Goal: Task Accomplishment & Management: Manage account settings

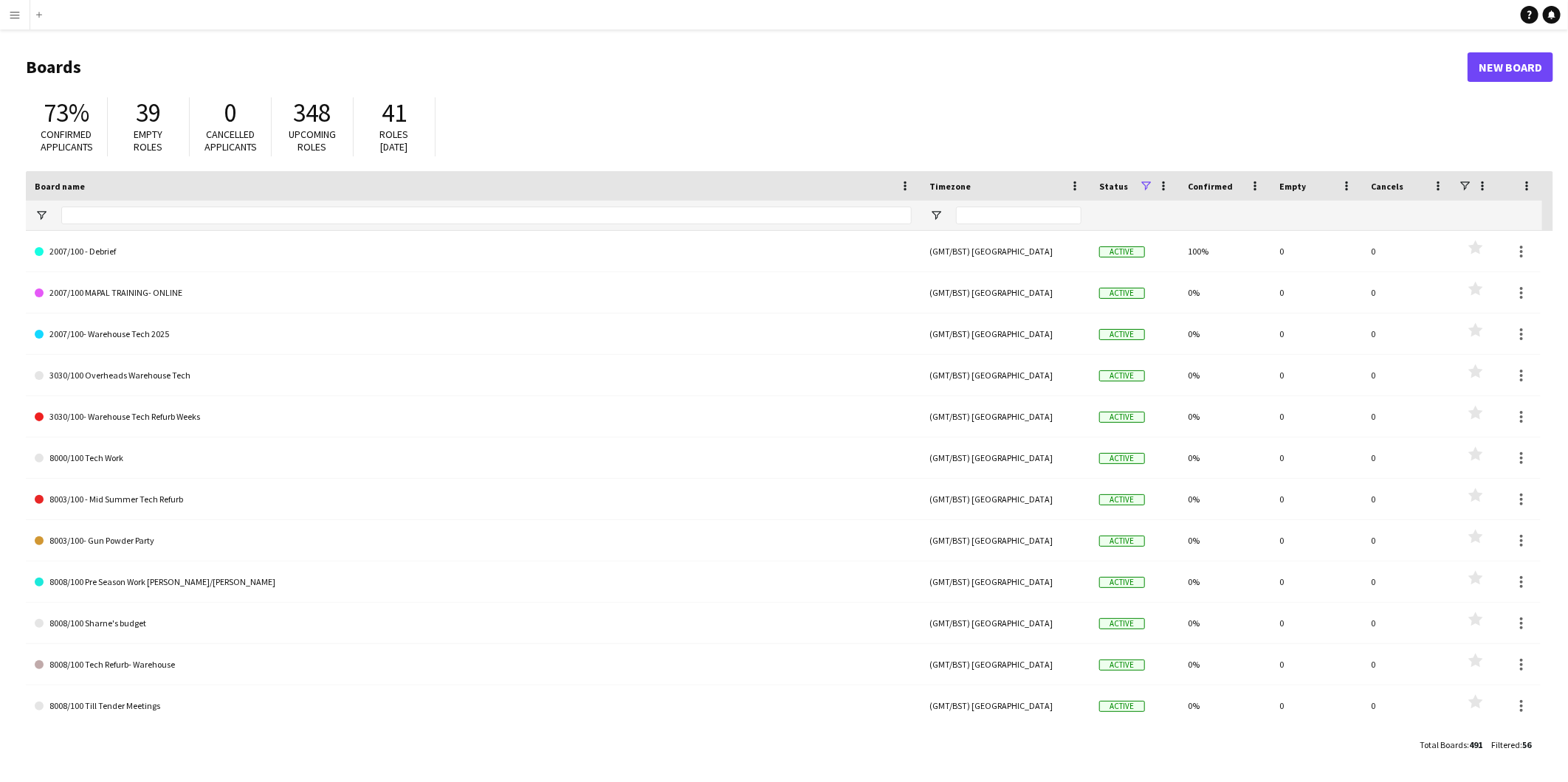
click at [7, 13] on button "Menu" at bounding box center [15, 15] width 30 height 30
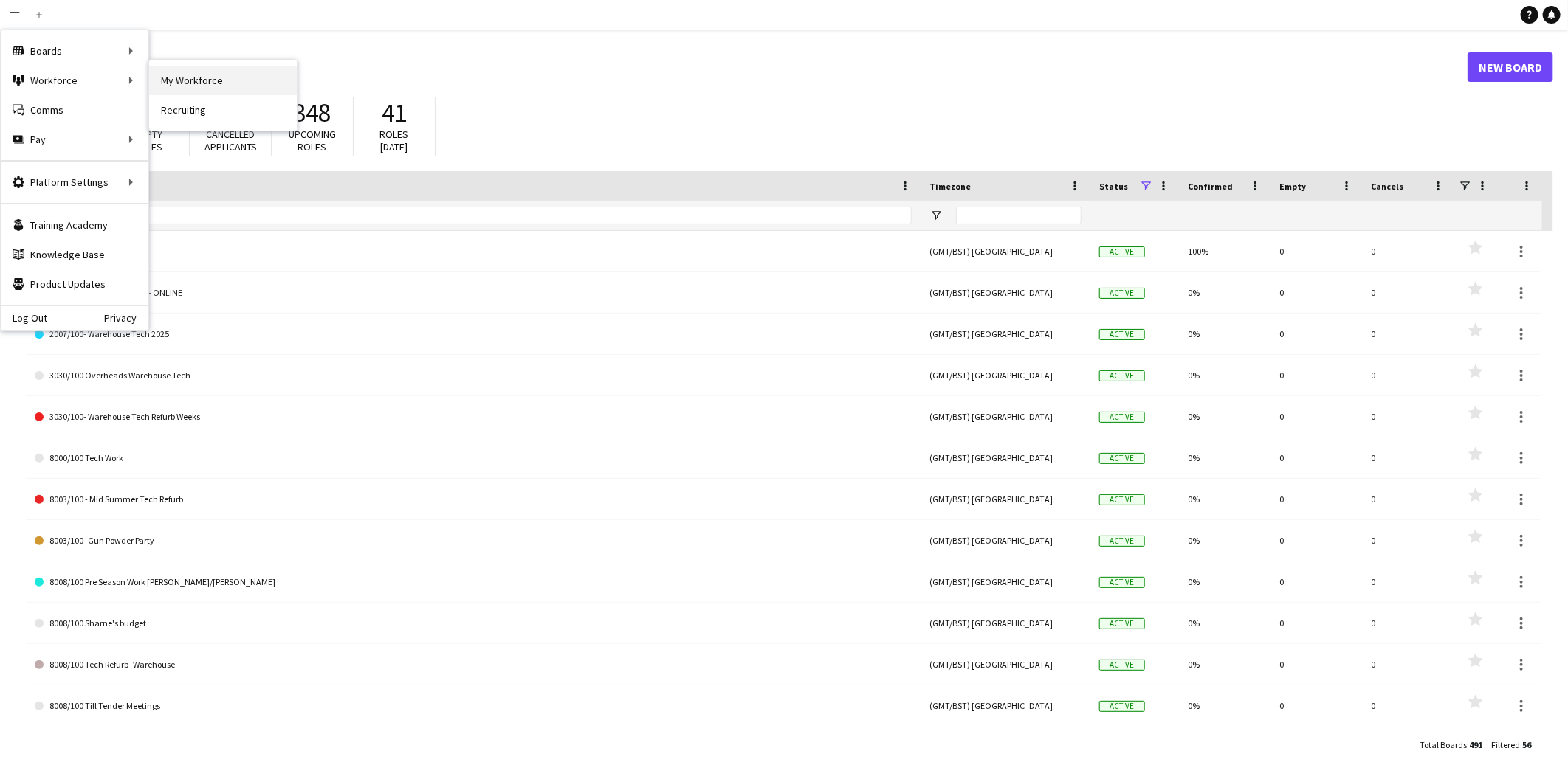
click at [225, 83] on link "My Workforce" at bounding box center [222, 81] width 147 height 30
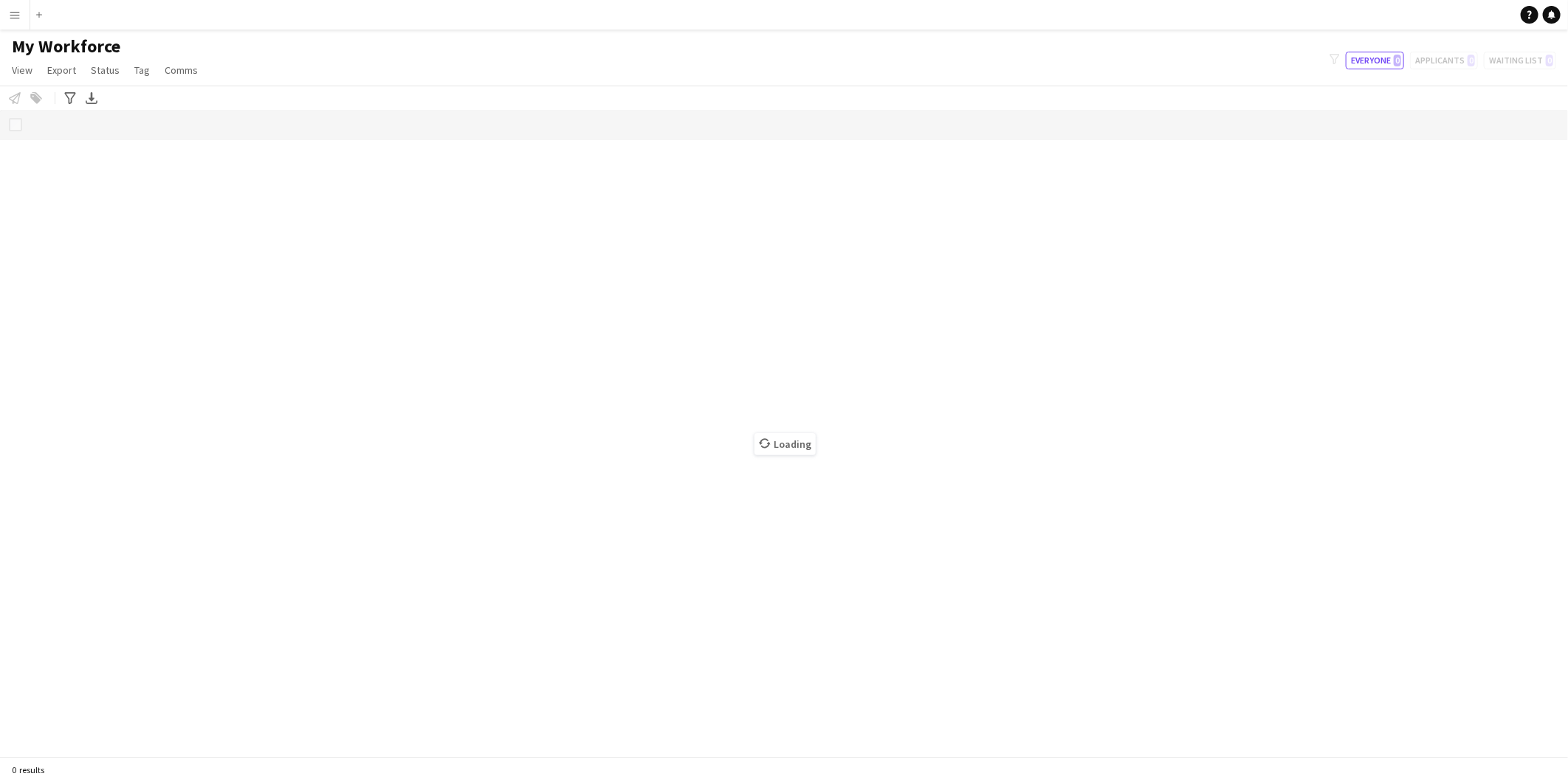
click at [16, 17] on app-icon "Menu" at bounding box center [15, 15] width 12 height 12
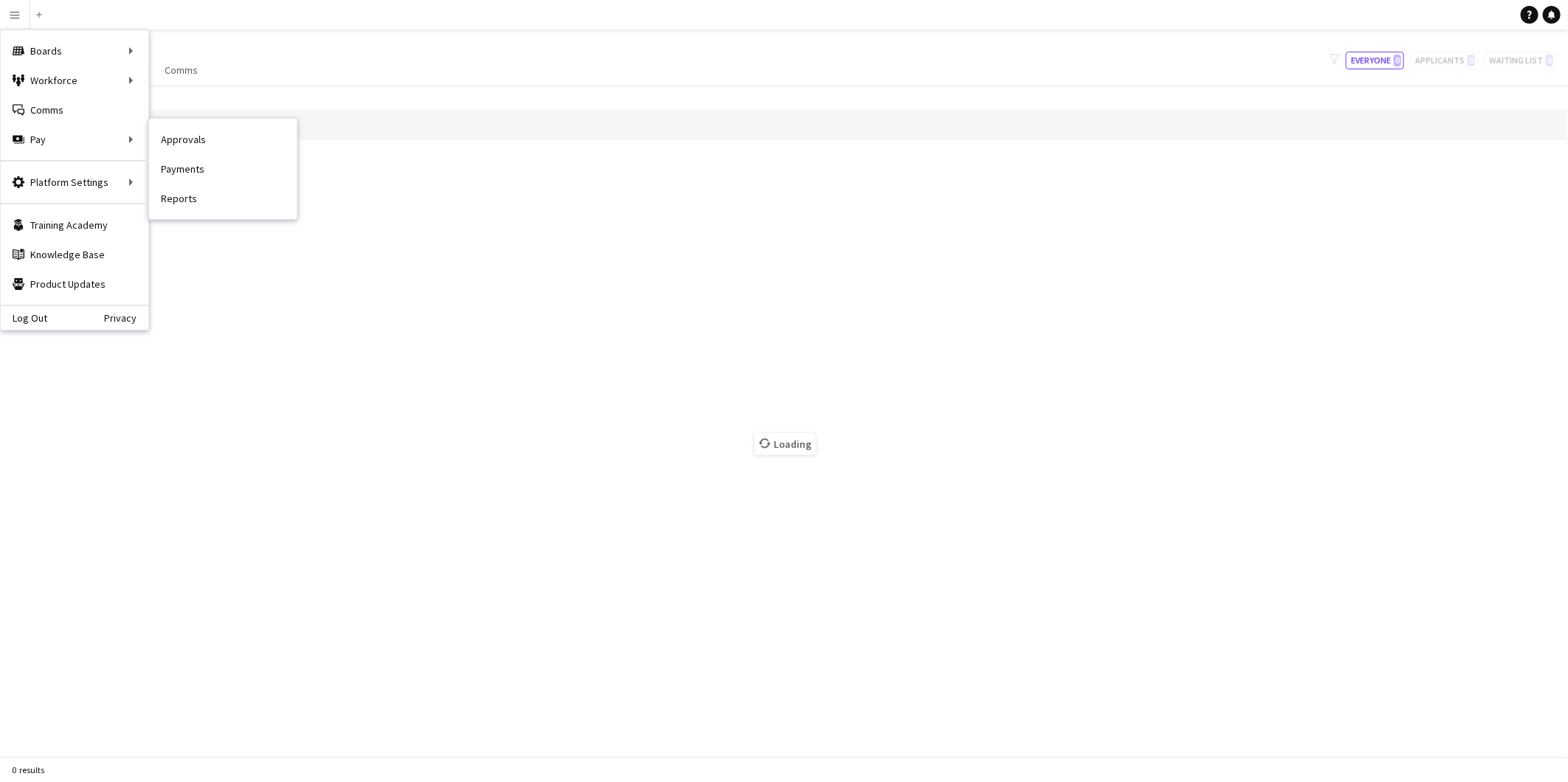
click at [202, 168] on link "Payments" at bounding box center [222, 169] width 147 height 30
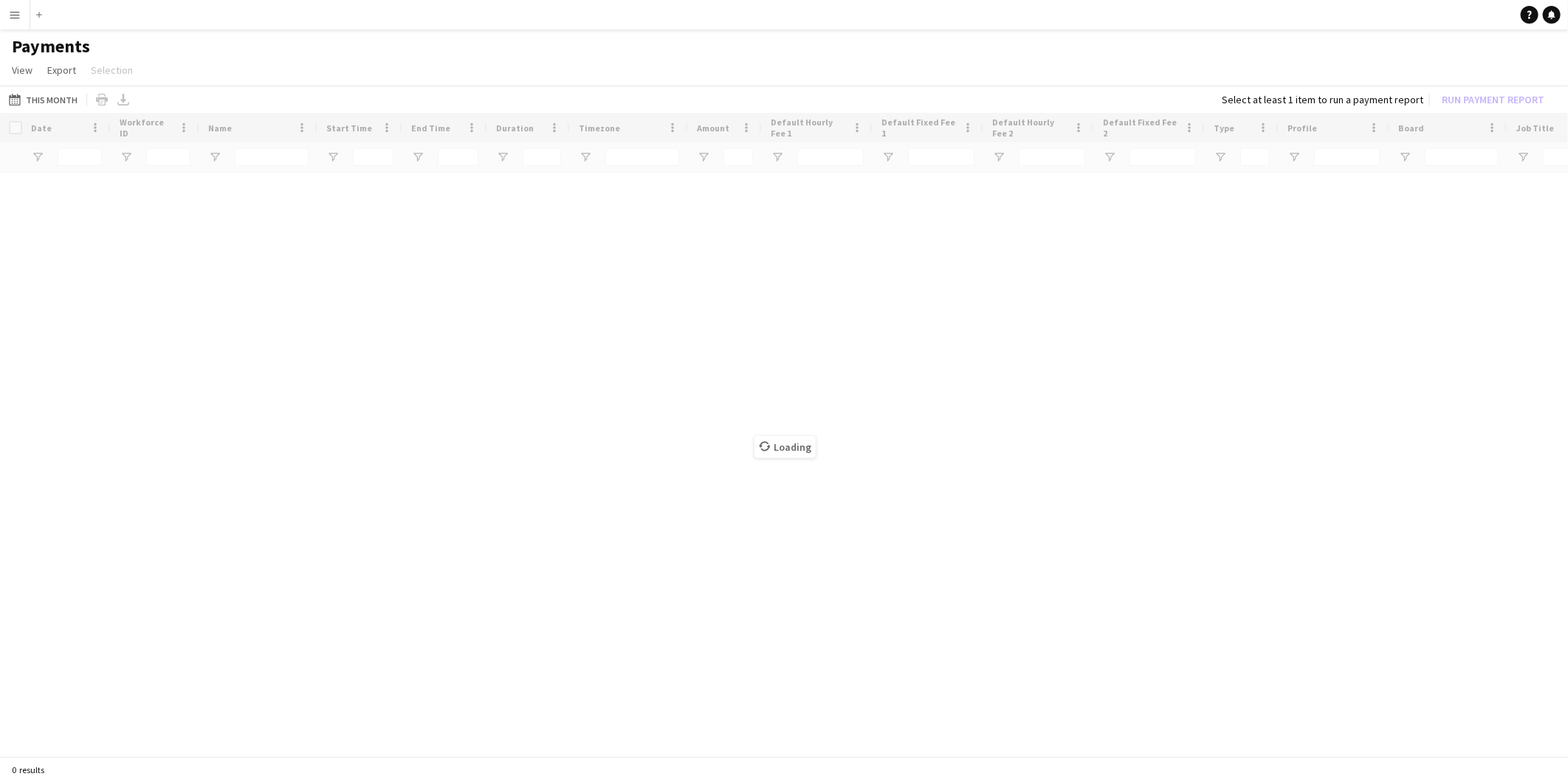
click at [7, 16] on button "Menu" at bounding box center [15, 15] width 30 height 30
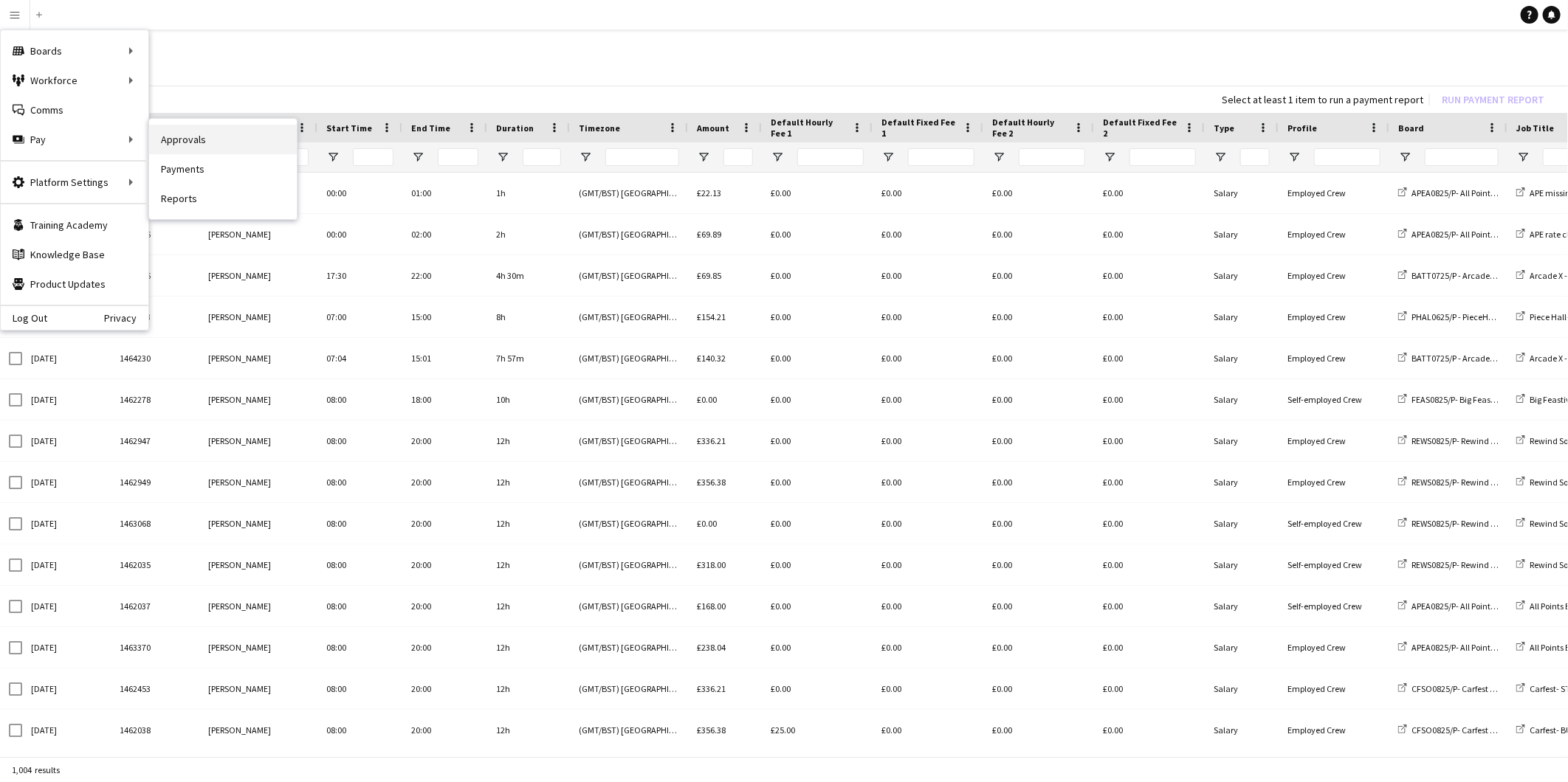
click at [230, 132] on link "Approvals" at bounding box center [222, 140] width 147 height 30
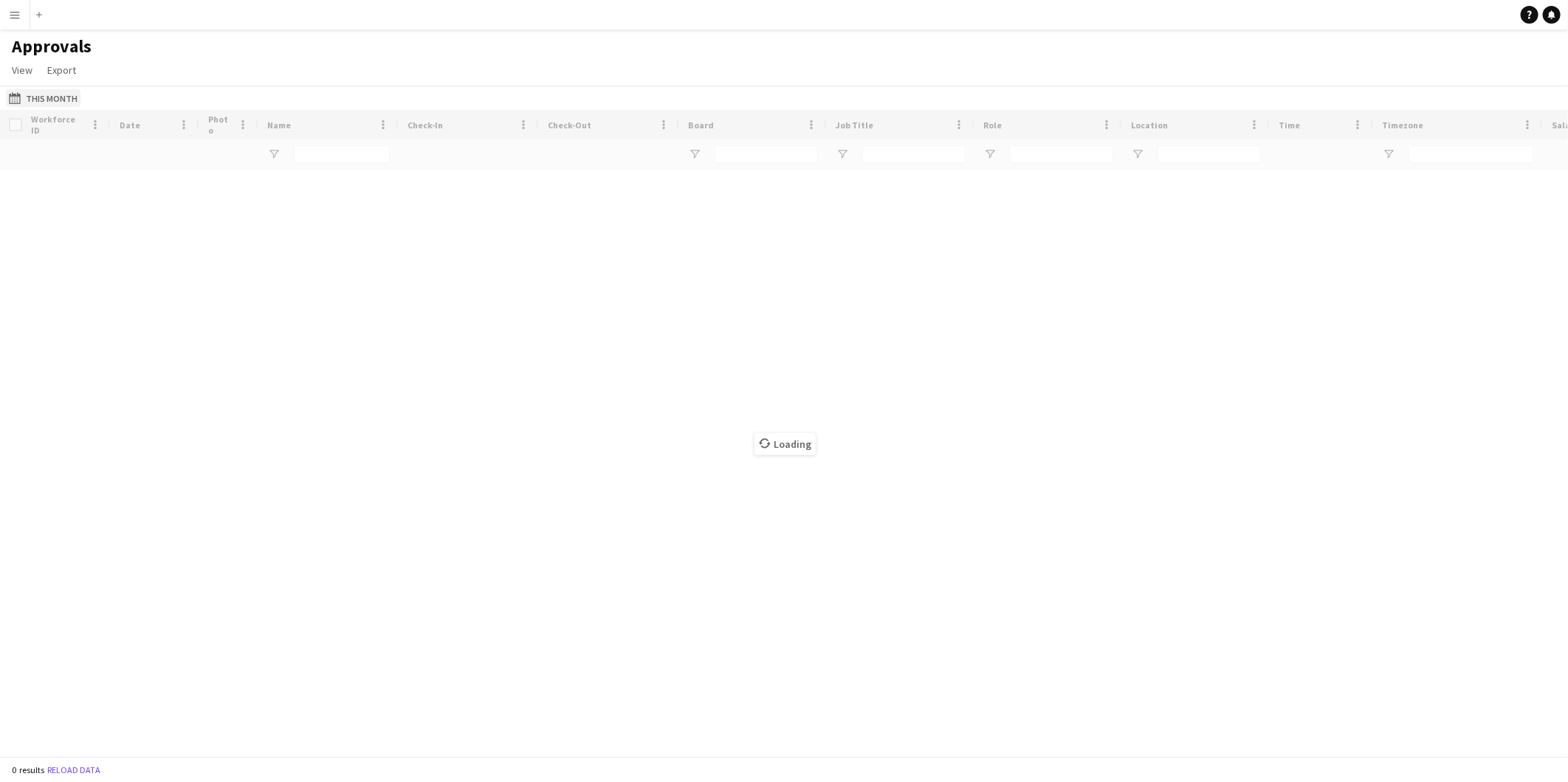
click at [62, 101] on button "This Month This Month" at bounding box center [43, 99] width 75 height 18
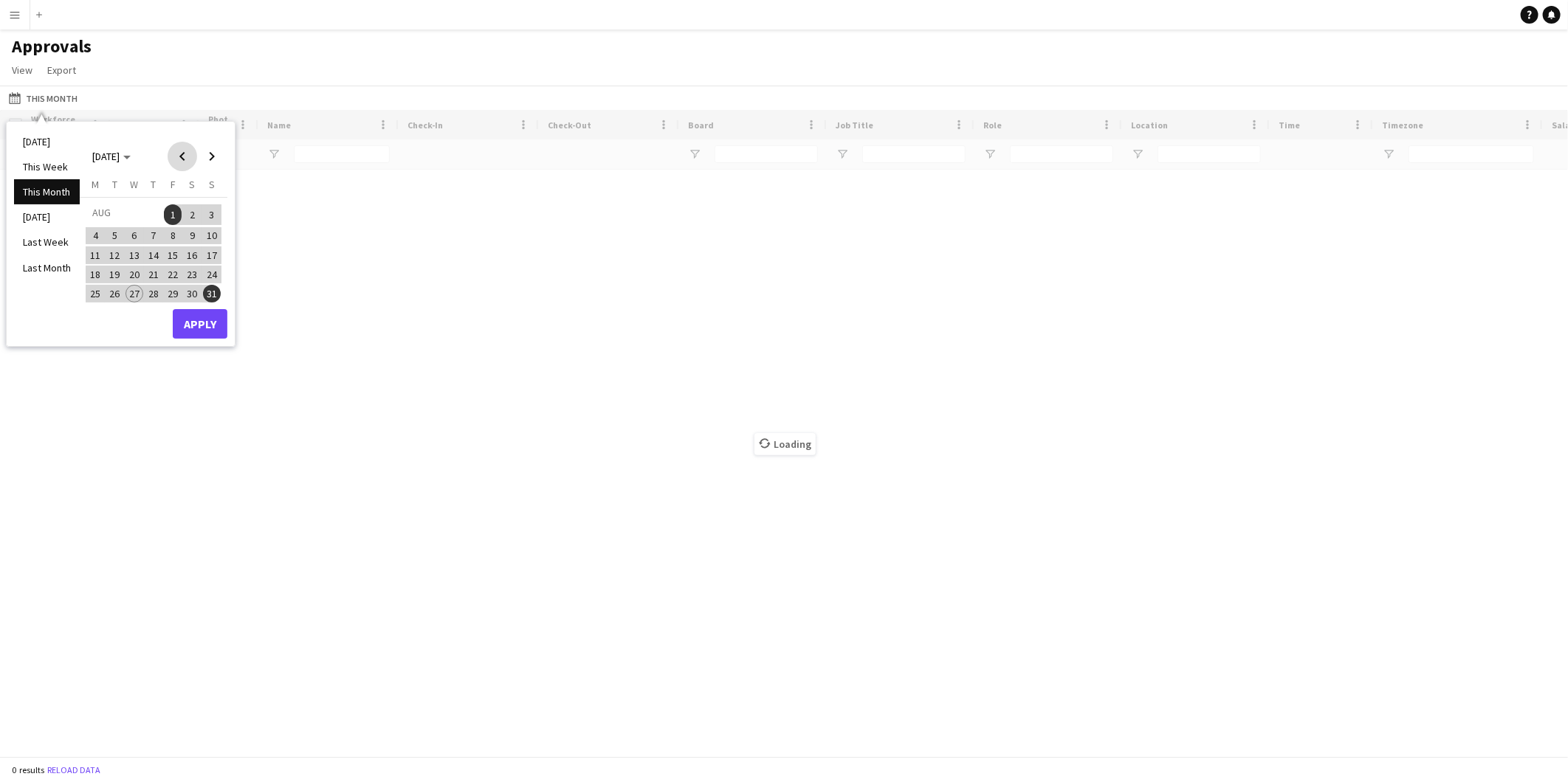
click at [192, 152] on span "Previous month" at bounding box center [183, 156] width 30 height 30
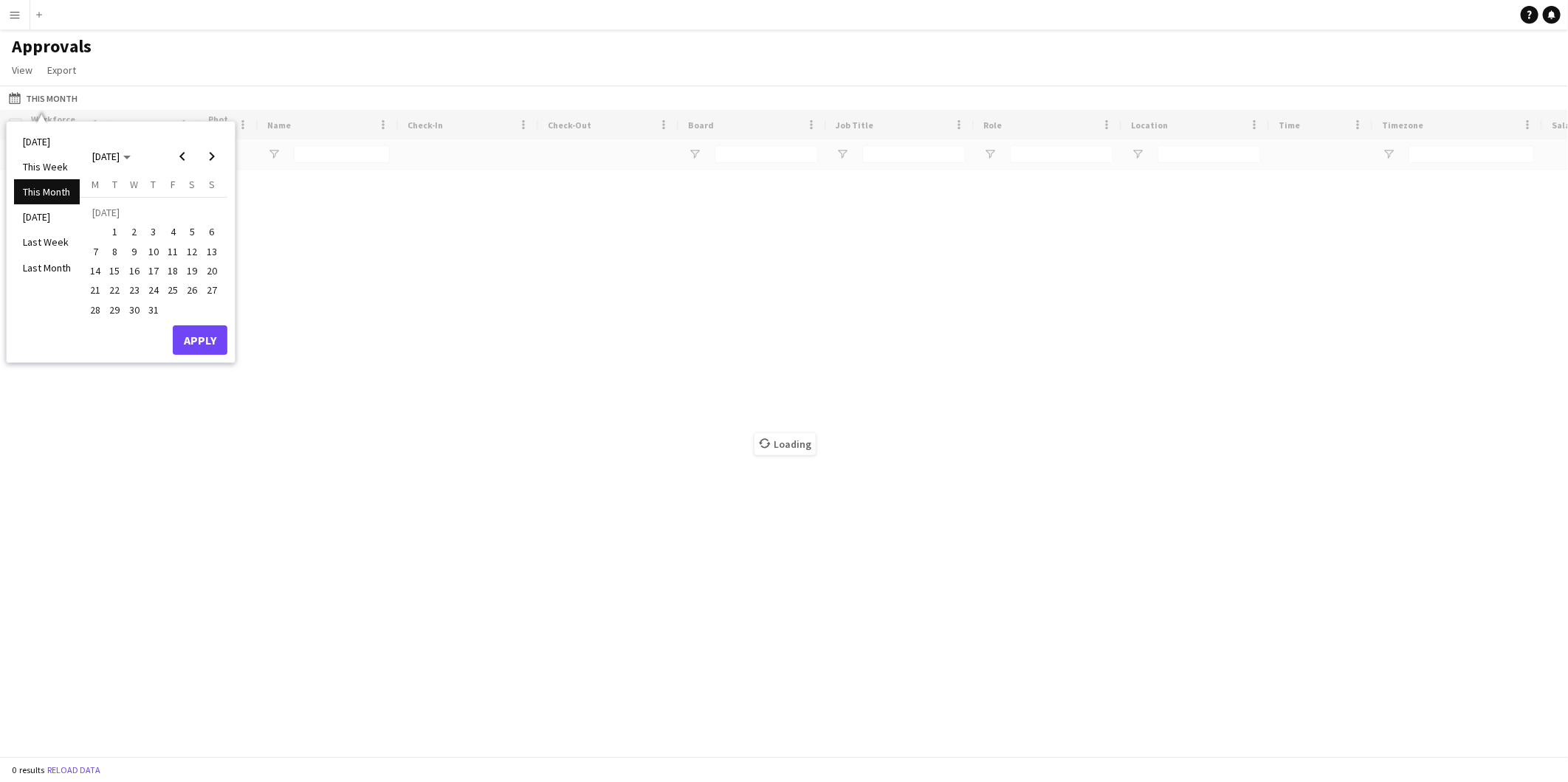
drag, startPoint x: 85, startPoint y: 271, endPoint x: 174, endPoint y: 188, distance: 121.7
click at [84, 270] on div "[DATE] M [DATE] T [DATE] W [DATE] T [DATE] F [DATE] S [DATE] S [DATE] 2 3 4 5 6…" at bounding box center [153, 251] width 147 height 147
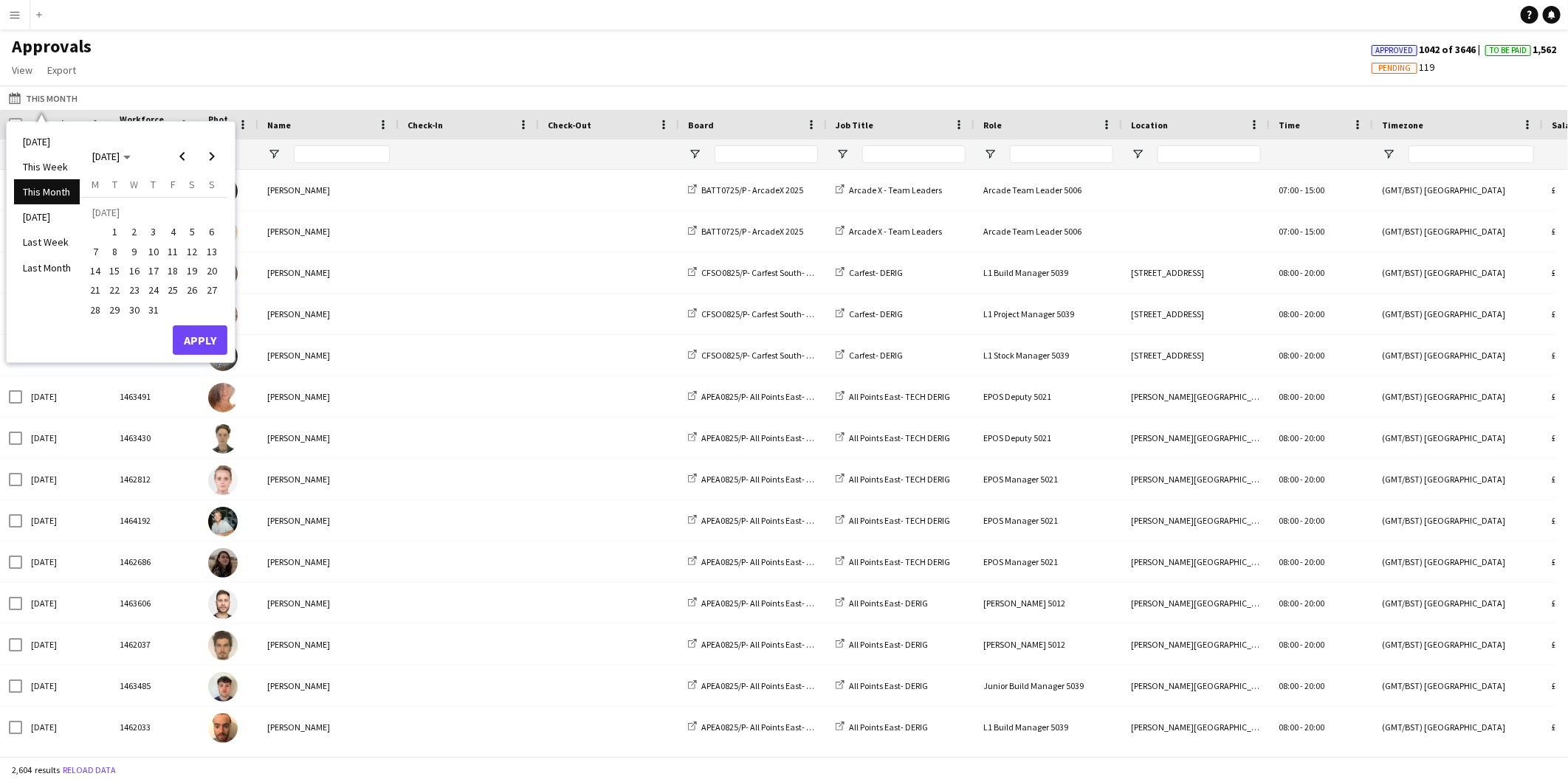
click at [104, 266] on button "14" at bounding box center [95, 271] width 19 height 19
click at [220, 151] on span "Next month" at bounding box center [212, 156] width 30 height 30
click at [210, 252] on span "17" at bounding box center [212, 256] width 18 height 18
click at [207, 328] on button "Apply" at bounding box center [200, 324] width 54 height 30
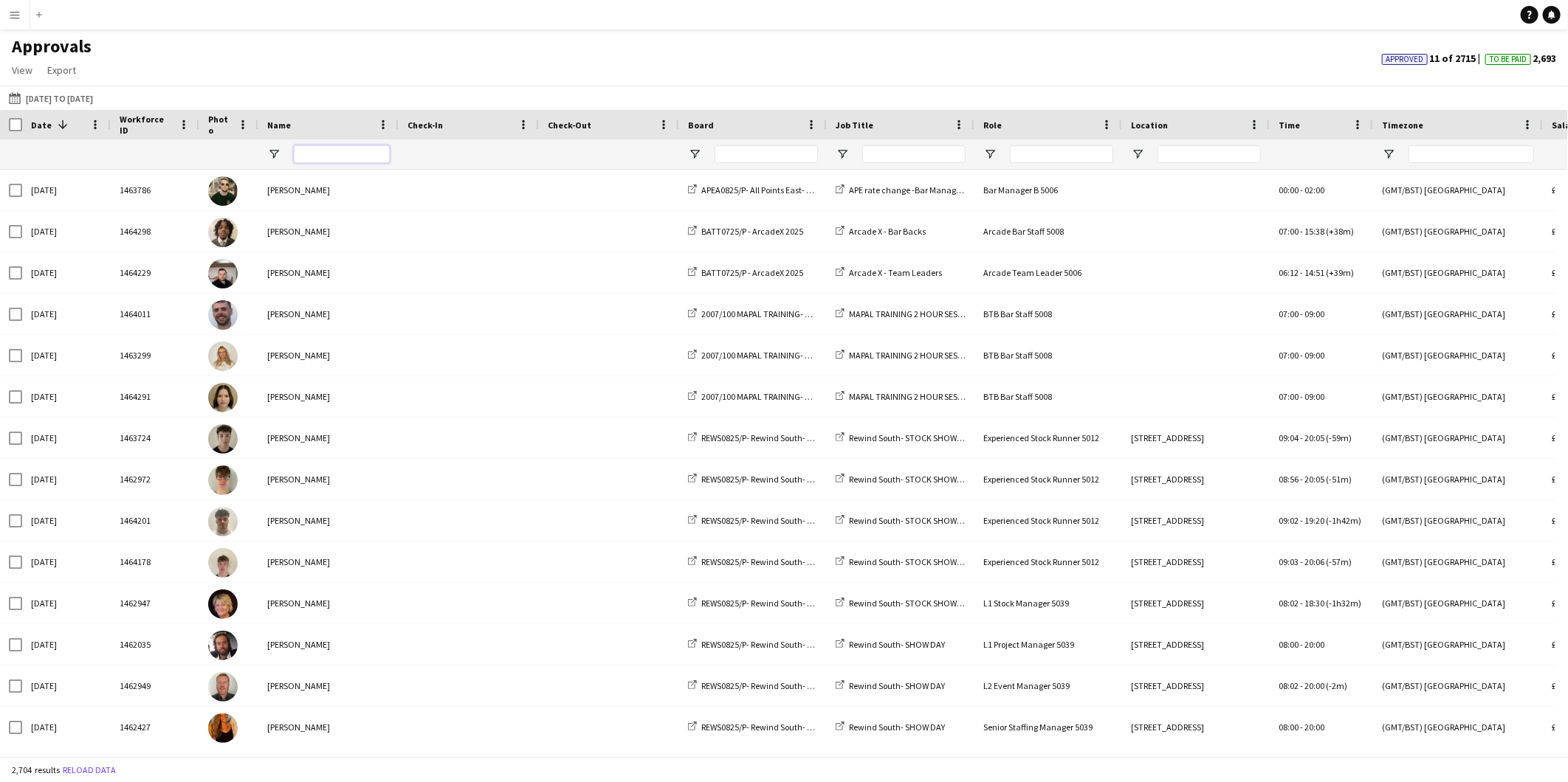
click at [356, 148] on input "Name Filter Input" at bounding box center [341, 155] width 96 height 18
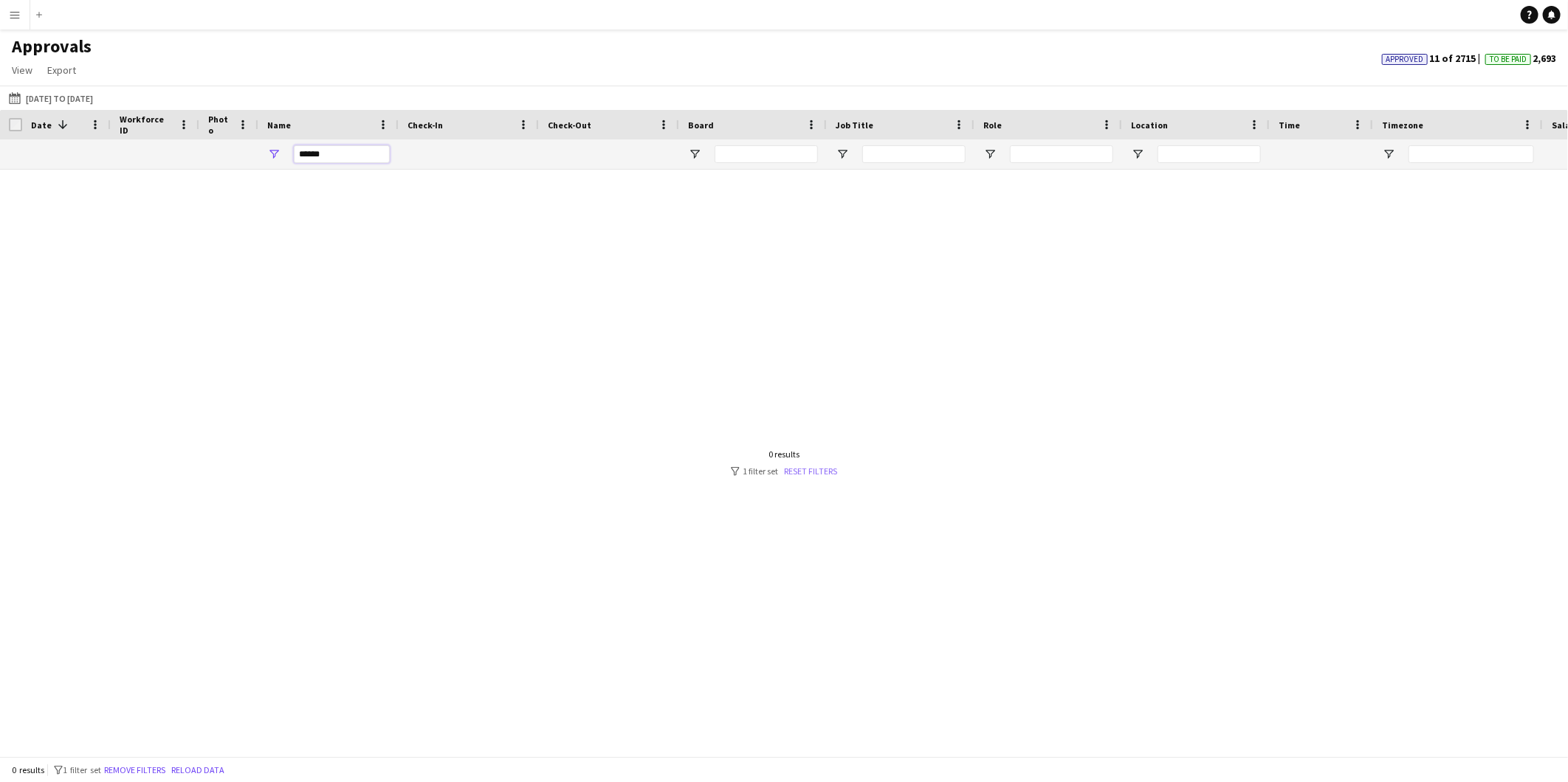
type input "******"
click at [796, 474] on link "Reset filters" at bounding box center [810, 470] width 53 height 11
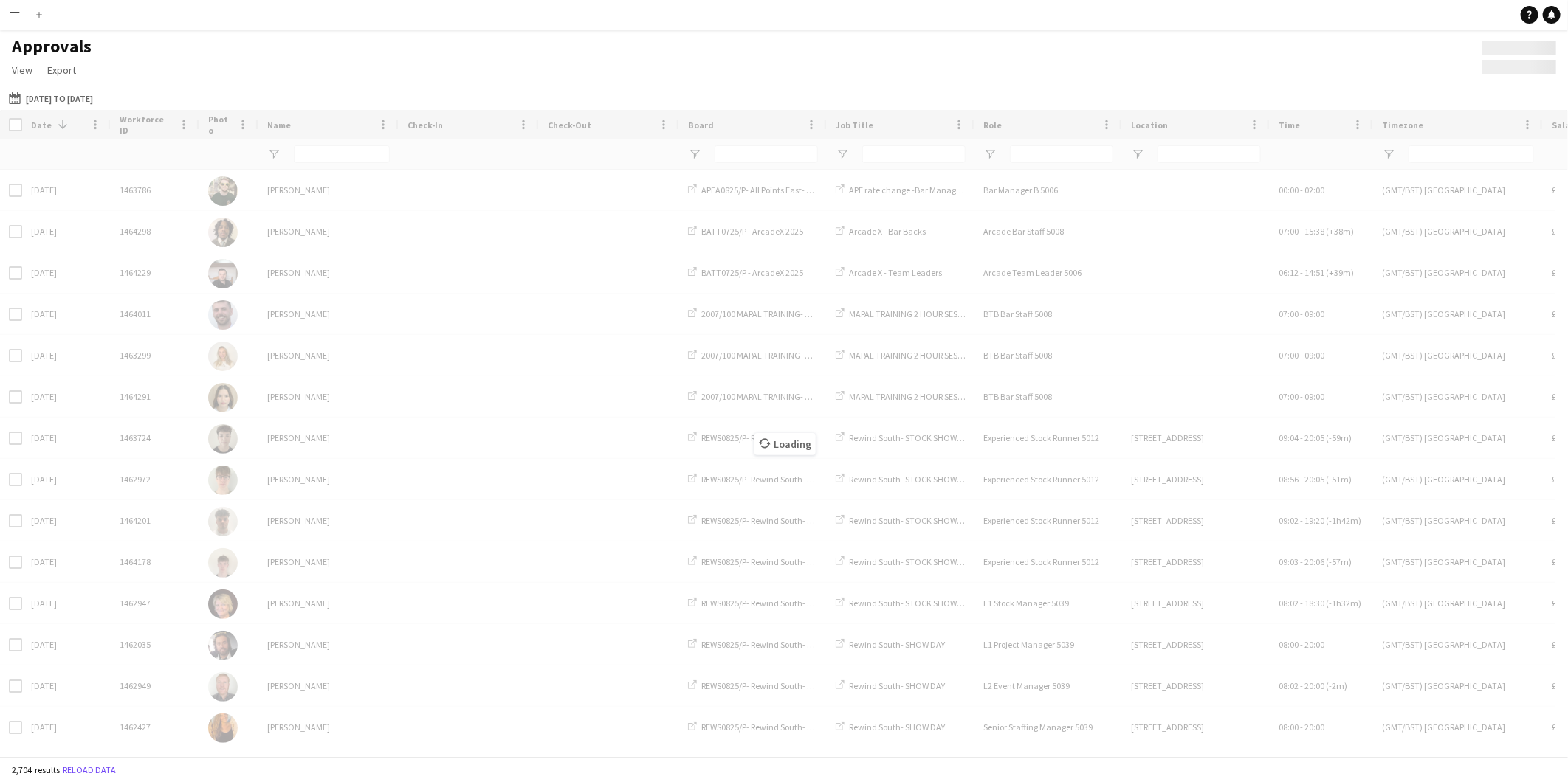
click at [327, 151] on div "Loading" at bounding box center [784, 433] width 1568 height 646
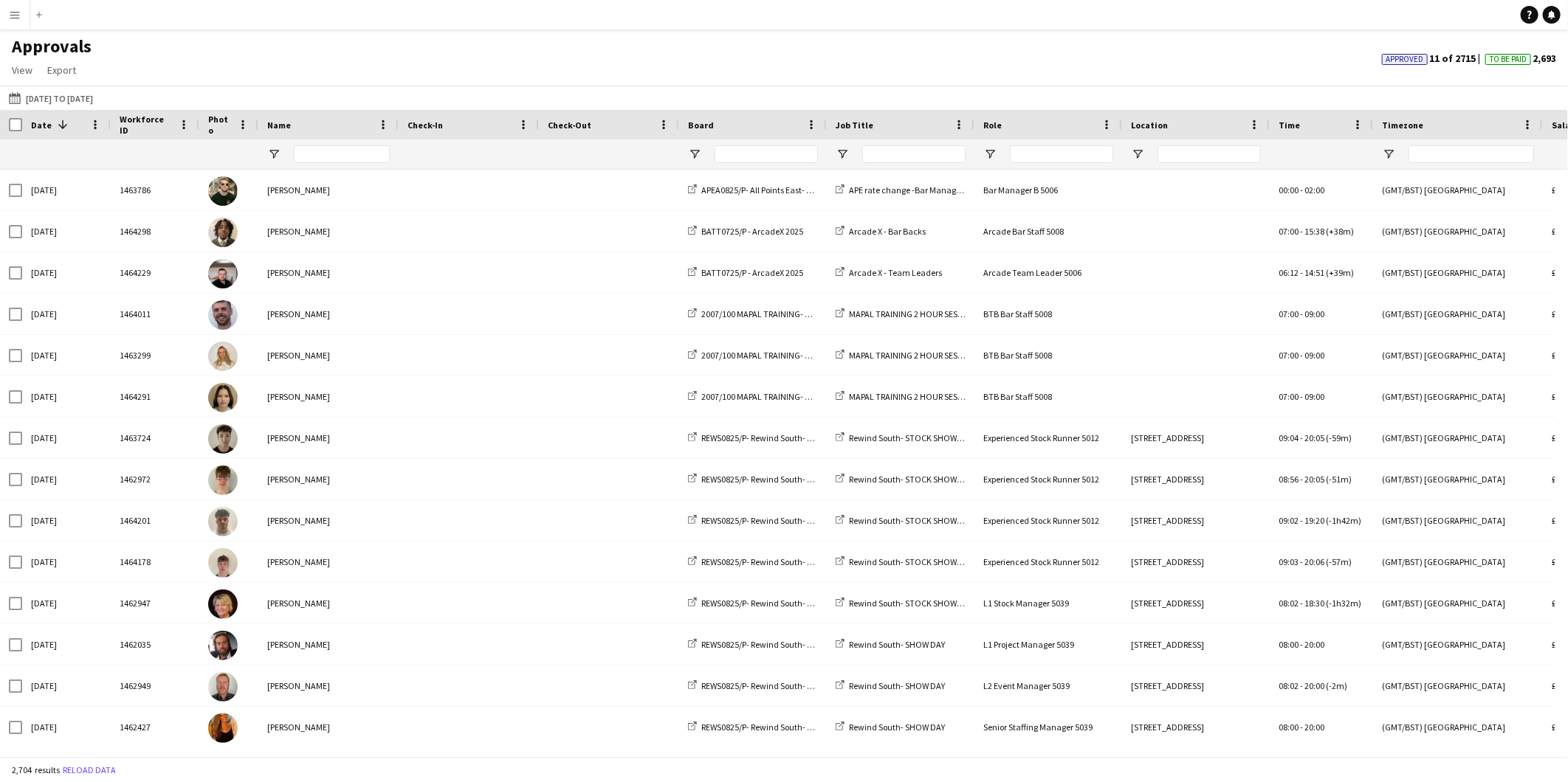
click at [344, 143] on div at bounding box center [341, 155] width 96 height 30
click at [341, 150] on input "Name Filter Input" at bounding box center [341, 155] width 96 height 18
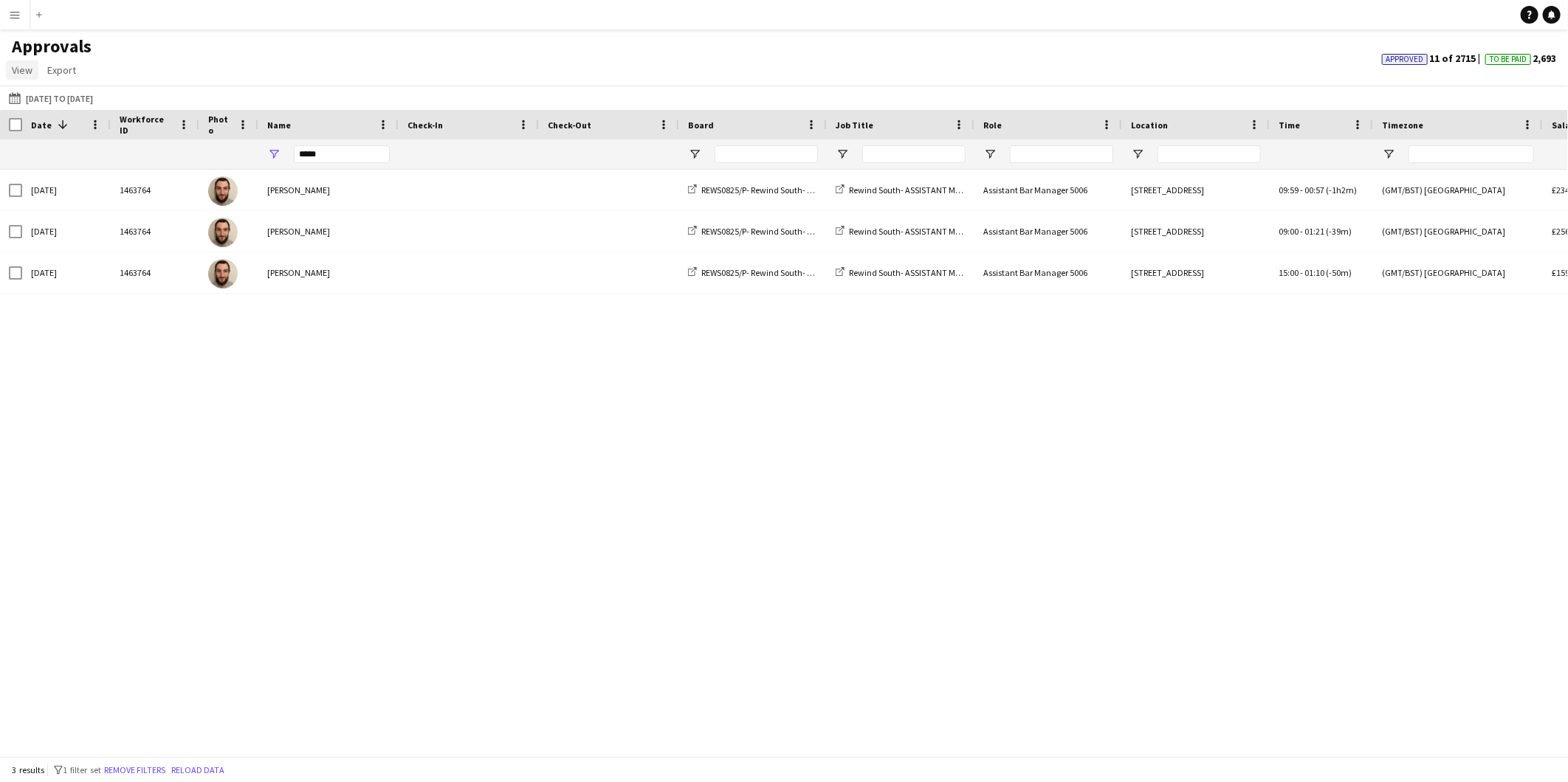
click at [30, 62] on link "View" at bounding box center [21, 70] width 32 height 19
click at [33, 96] on span "Customise view" at bounding box center [53, 102] width 70 height 13
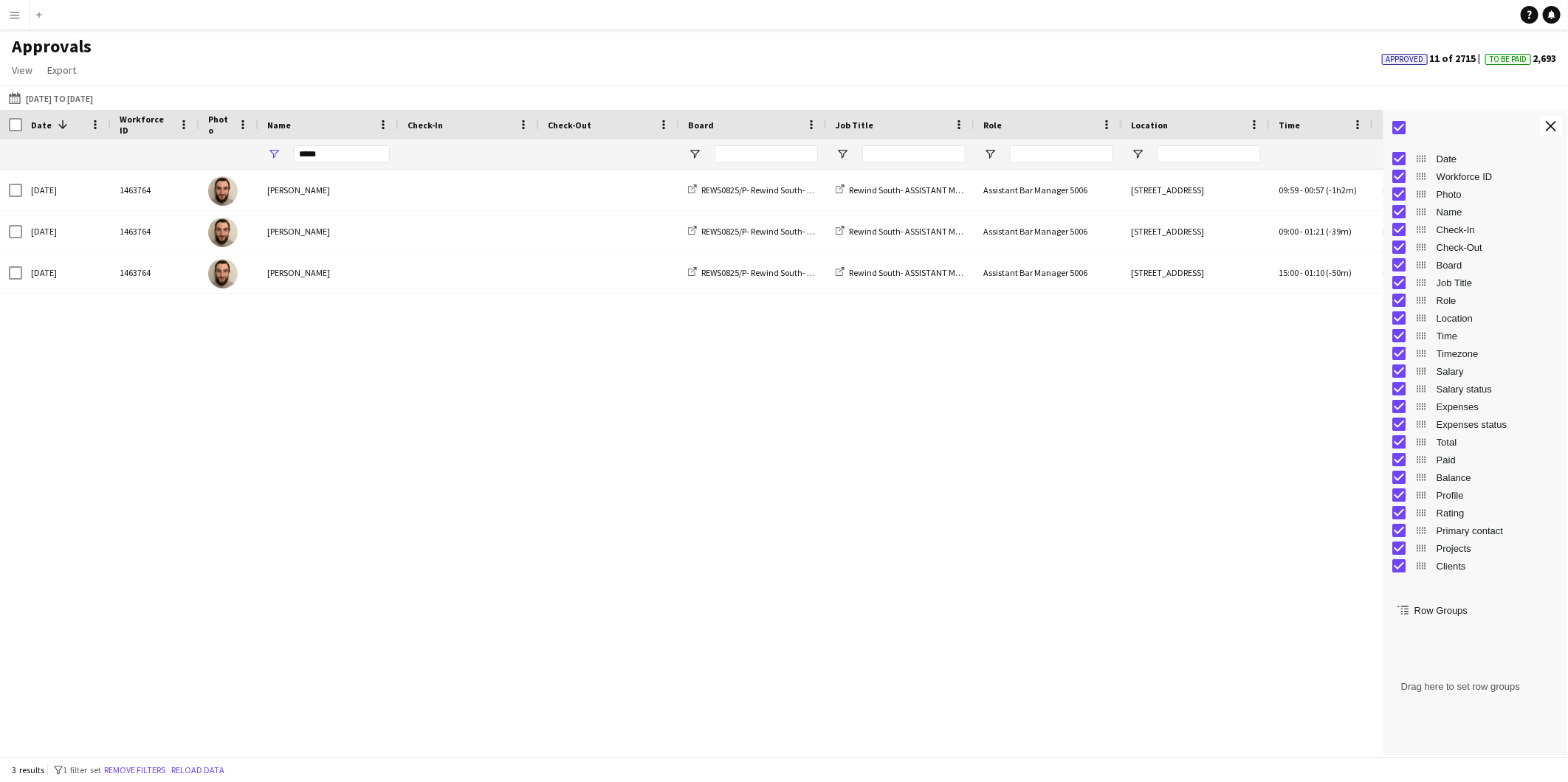
drag, startPoint x: 1447, startPoint y: 230, endPoint x: 1450, endPoint y: 248, distance: 18.2
click at [1445, 230] on span "Check-In" at bounding box center [1497, 229] width 123 height 11
click at [1449, 251] on span "Check-Out" at bounding box center [1497, 247] width 123 height 11
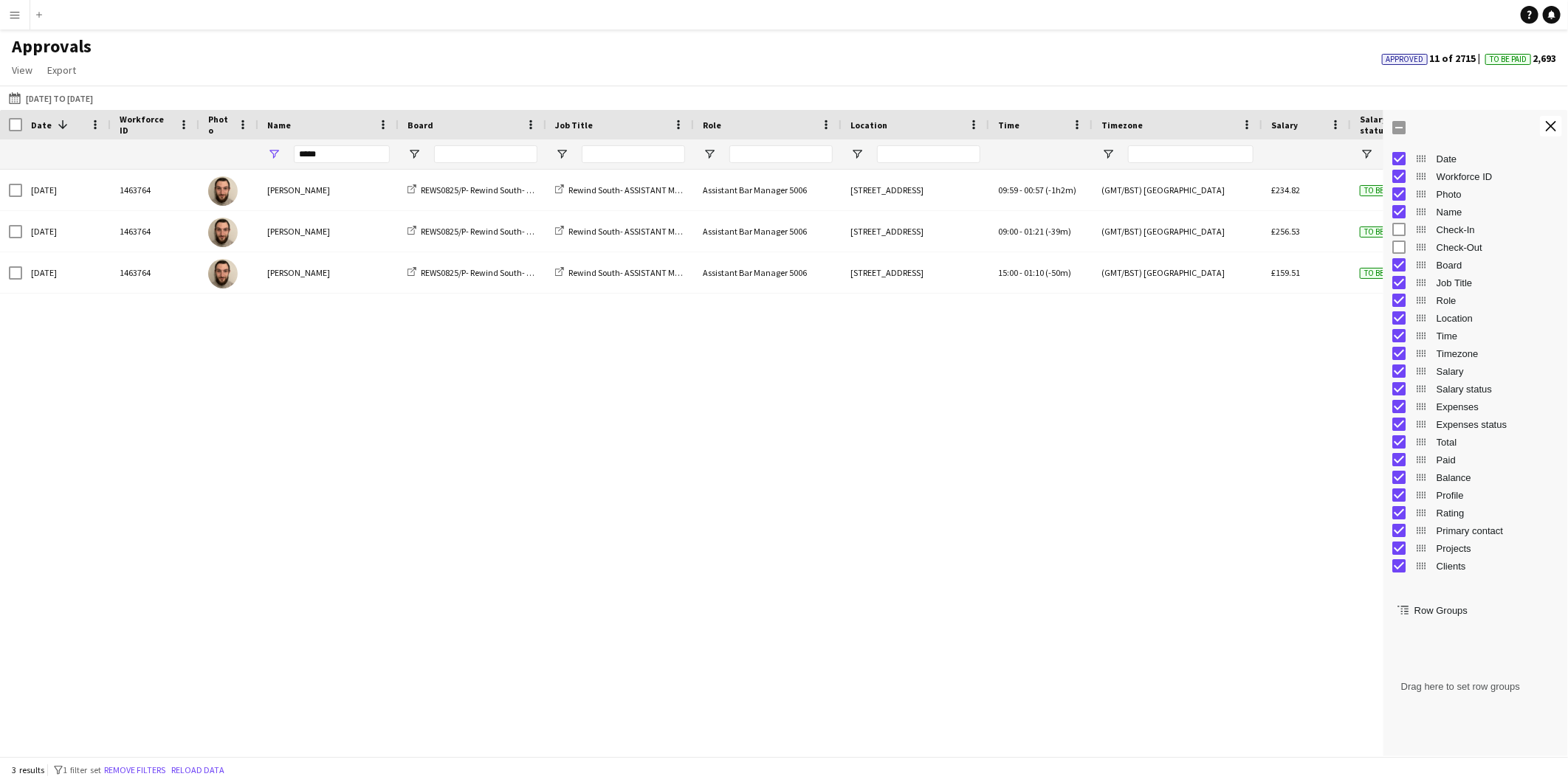
click at [1453, 356] on span "Timezone" at bounding box center [1497, 354] width 123 height 11
click at [1444, 409] on span "Expenses" at bounding box center [1497, 406] width 123 height 11
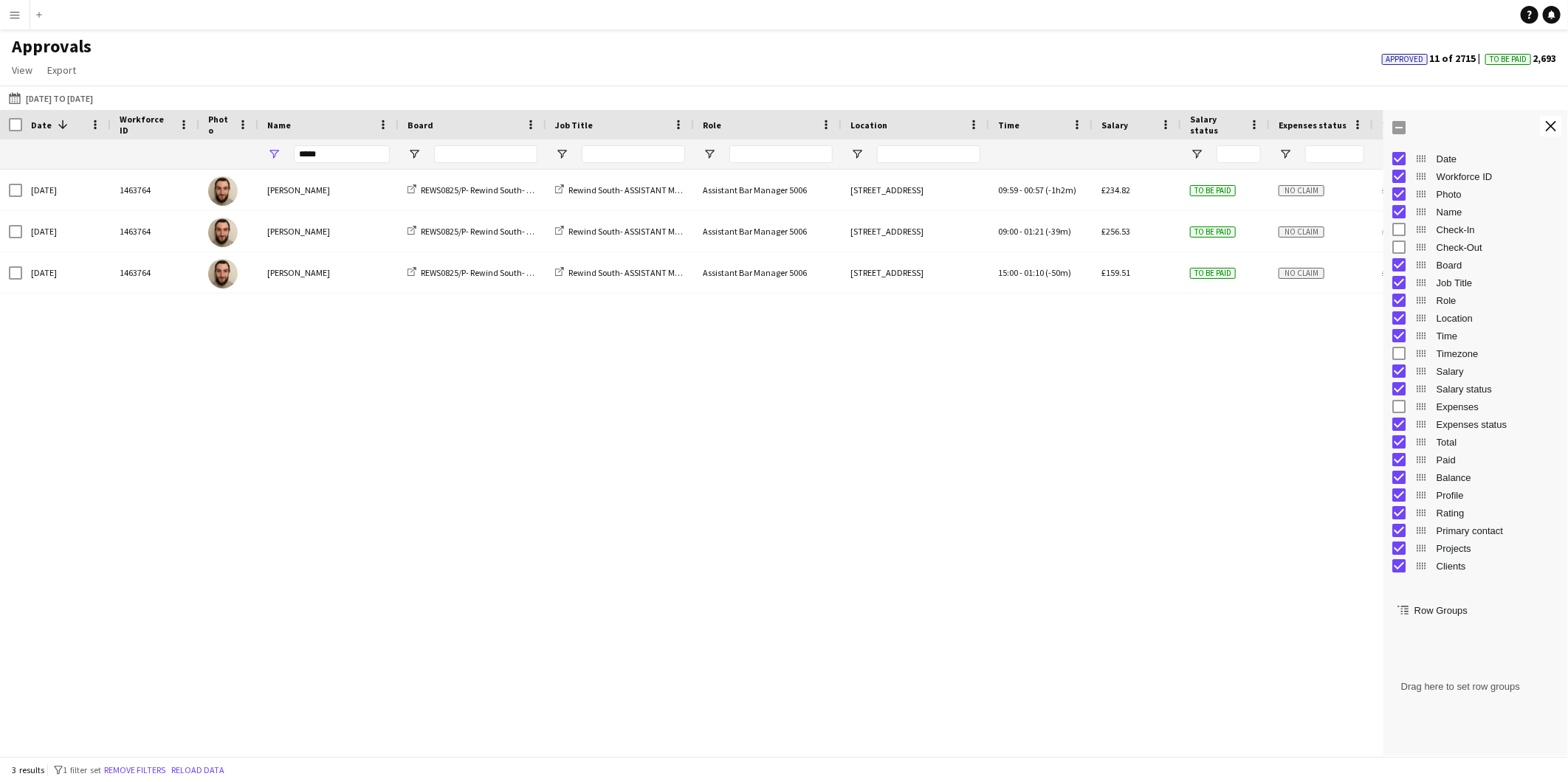
click at [1444, 423] on span "Expenses status" at bounding box center [1497, 424] width 123 height 11
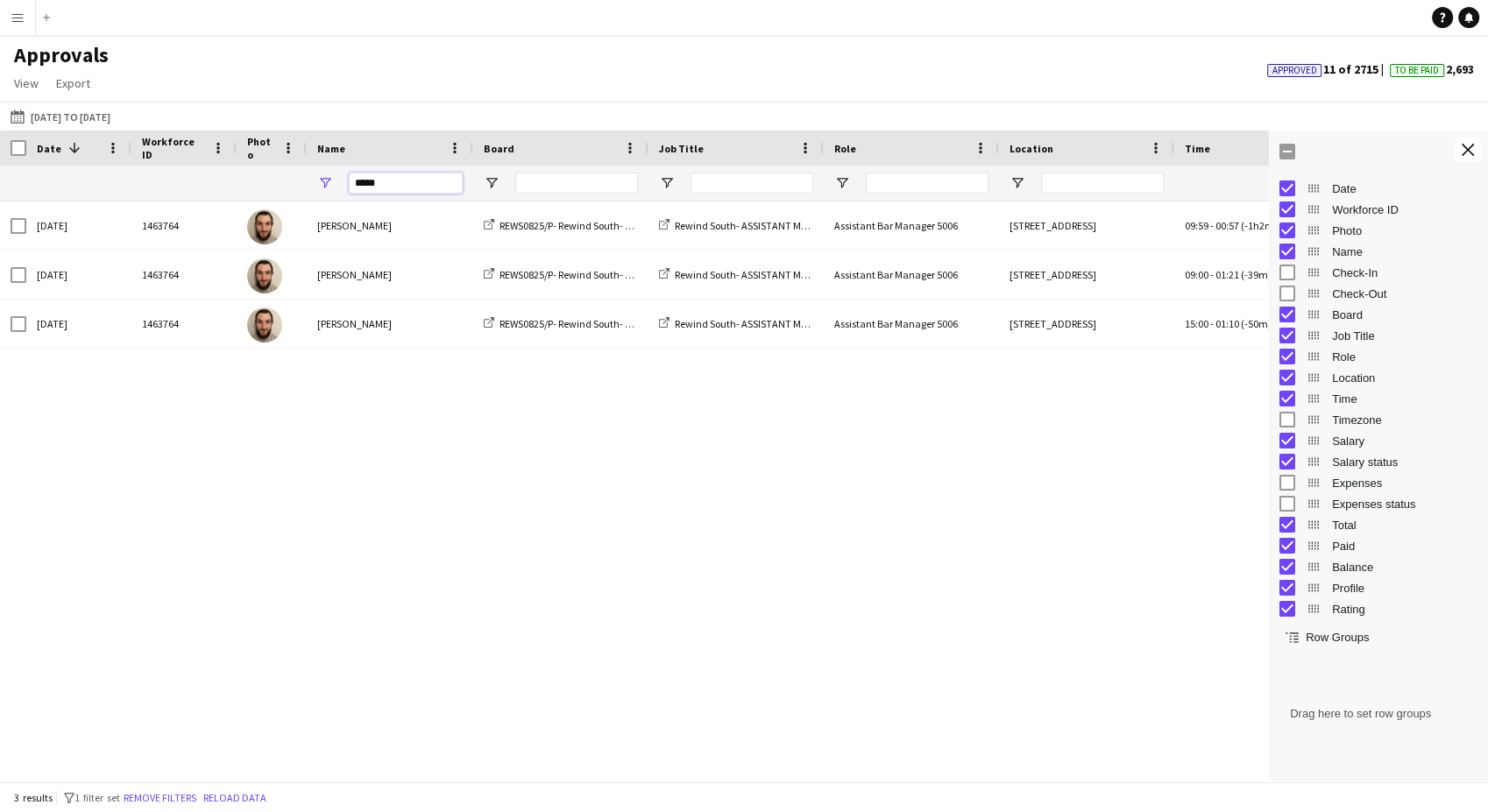
drag, startPoint x: 370, startPoint y: 176, endPoint x: 318, endPoint y: 183, distance: 52.5
click at [318, 183] on div "****" at bounding box center [390, 183] width 166 height 35
type input "*****"
click at [82, 119] on button "This Month [DATE] to [DATE]" at bounding box center [60, 117] width 106 height 21
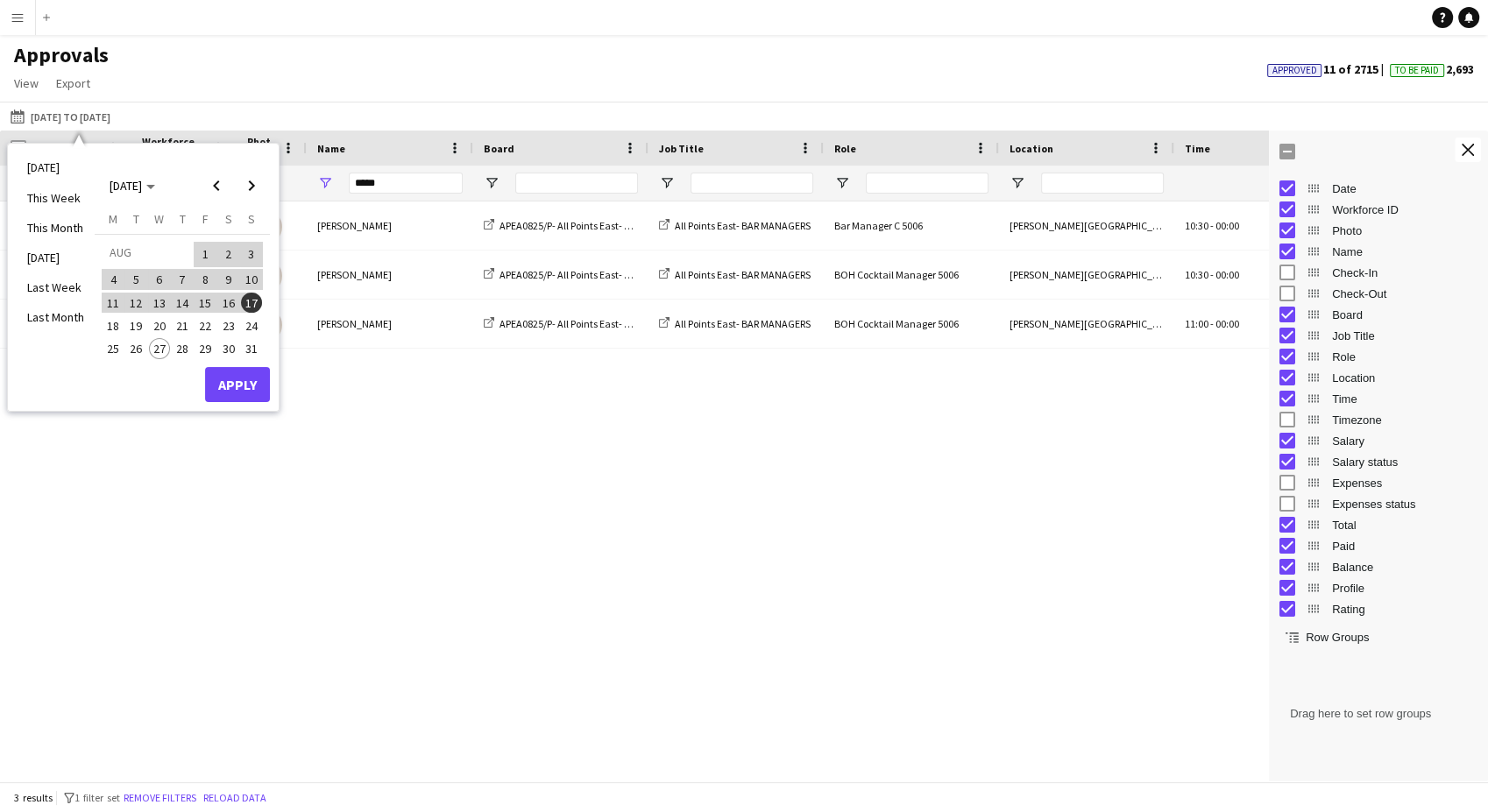
click at [196, 298] on span "15" at bounding box center [205, 304] width 21 height 21
click at [257, 326] on span "24" at bounding box center [252, 326] width 21 height 21
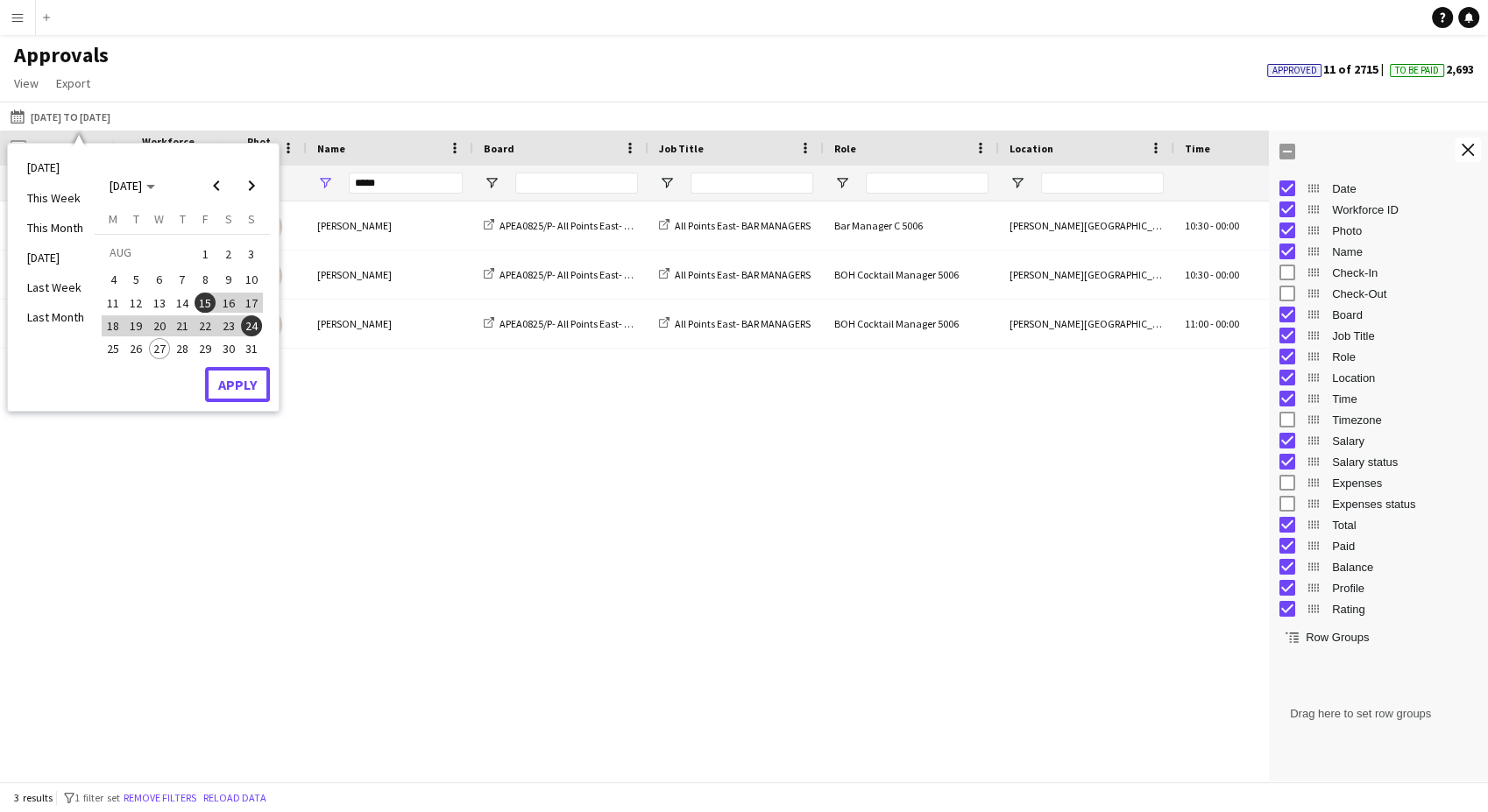
click at [262, 381] on button "Apply" at bounding box center [237, 385] width 64 height 35
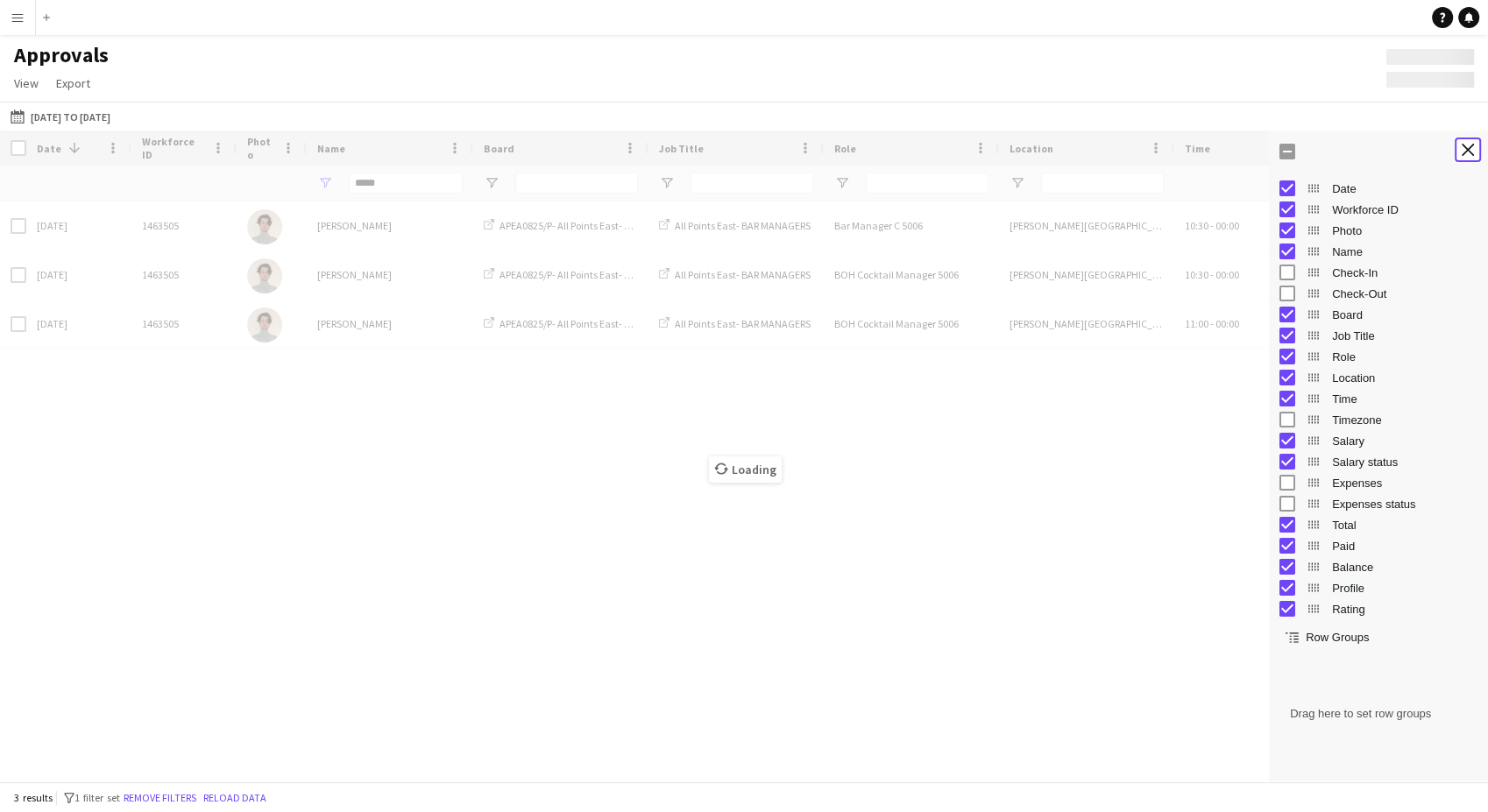
drag, startPoint x: 1475, startPoint y: 147, endPoint x: 1468, endPoint y: 157, distance: 12.2
click at [1472, 147] on button "Close tool panel" at bounding box center [1467, 149] width 26 height 24
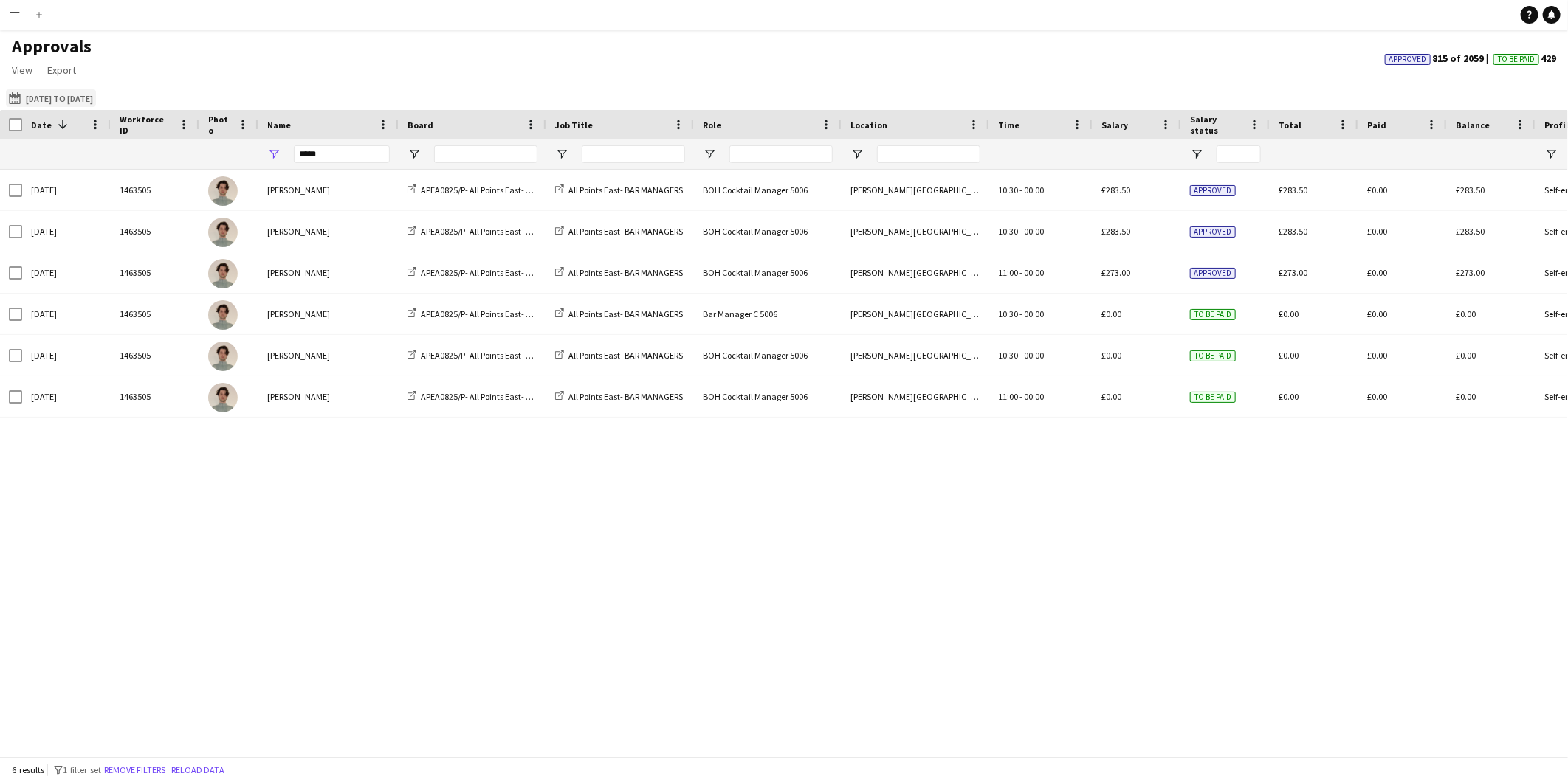
click at [67, 99] on button "This Month [DATE] to [DATE]" at bounding box center [50, 99] width 90 height 18
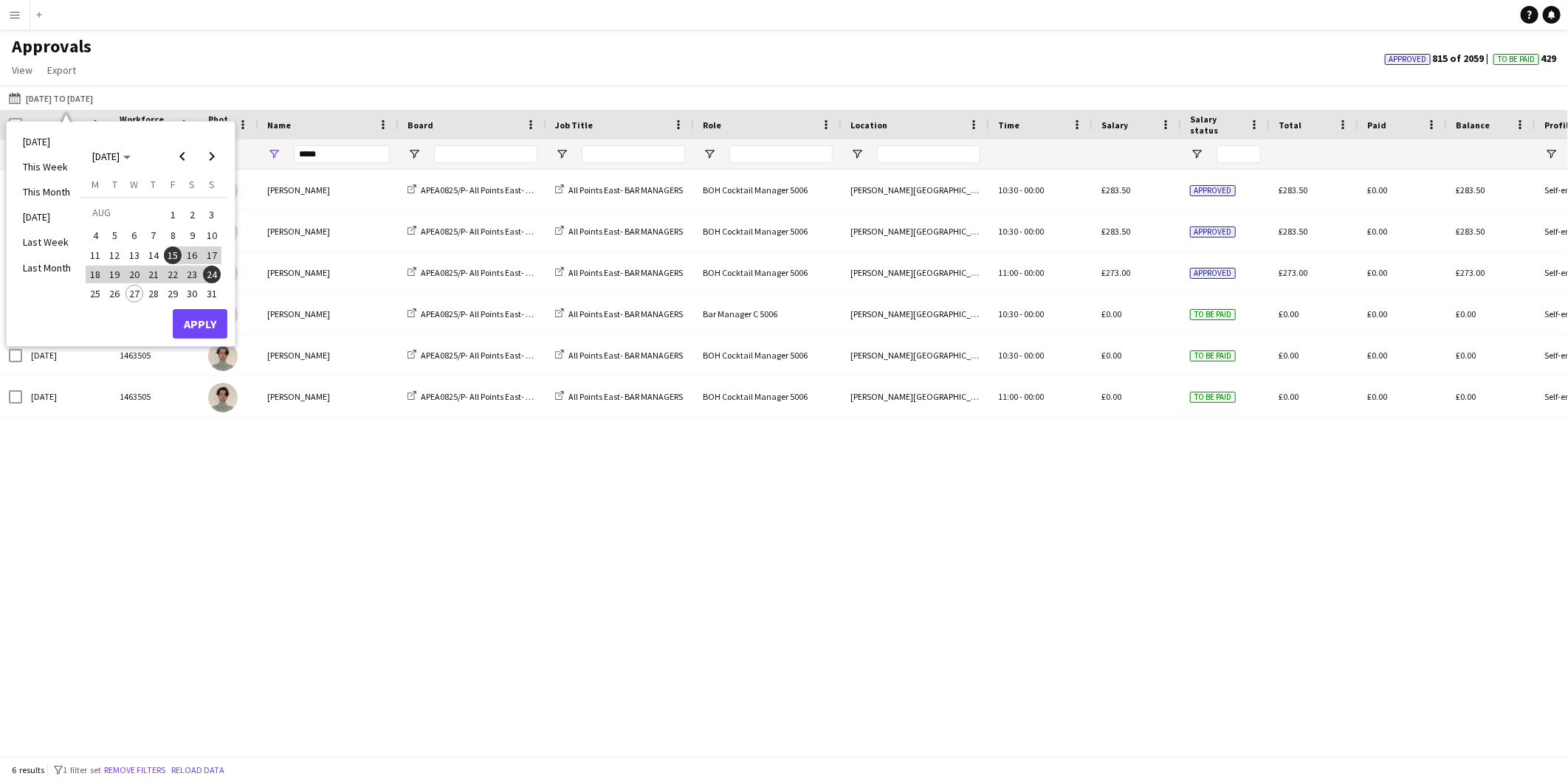
drag, startPoint x: 98, startPoint y: 291, endPoint x: 162, endPoint y: 304, distance: 65.3
click at [100, 291] on span "25" at bounding box center [95, 294] width 18 height 18
click at [207, 313] on button "Apply" at bounding box center [200, 324] width 54 height 30
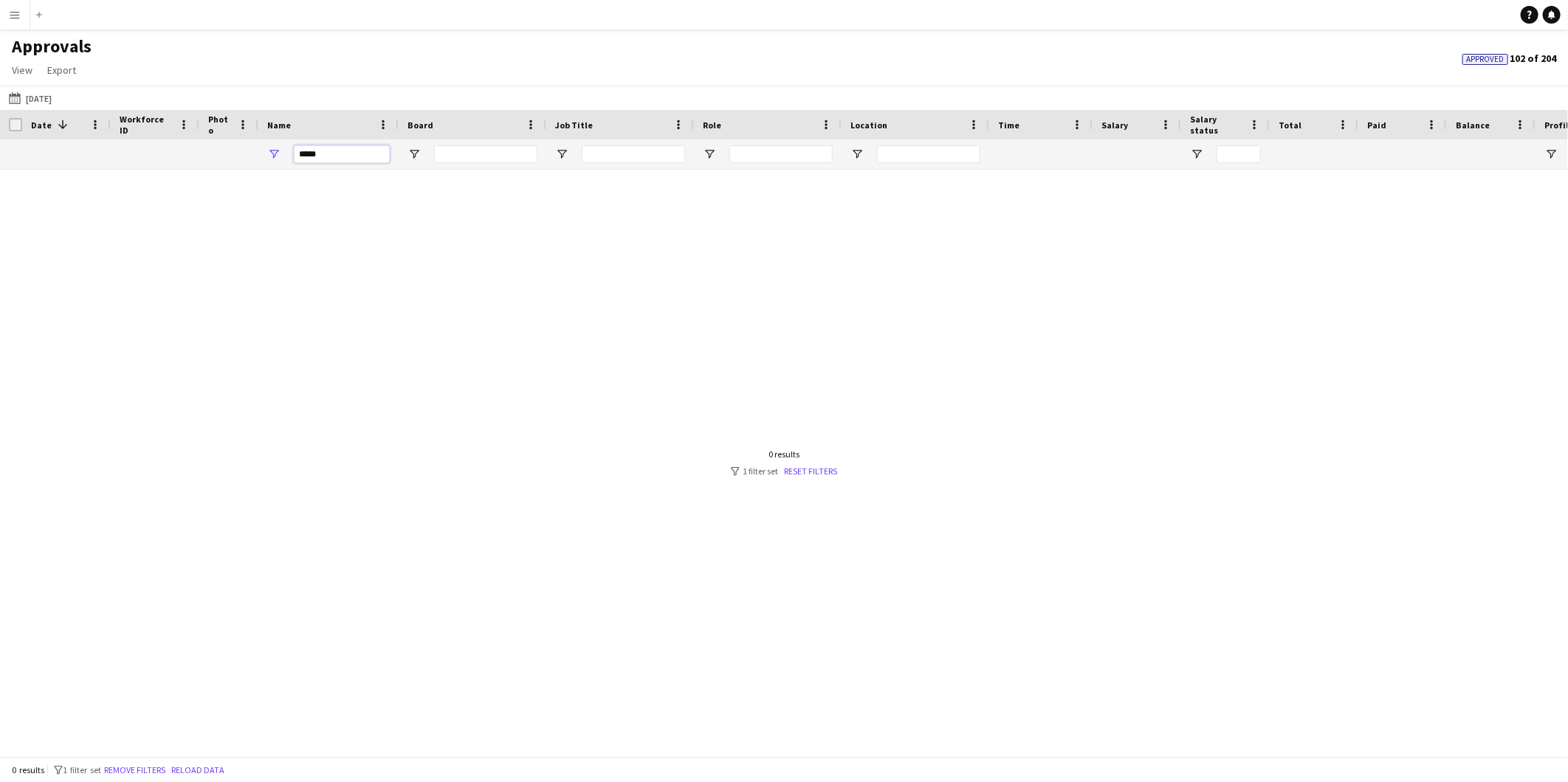
drag, startPoint x: 337, startPoint y: 149, endPoint x: 281, endPoint y: 132, distance: 58.5
click at [281, 132] on div "Workforce ID Date 1 Photo" at bounding box center [1011, 140] width 2023 height 60
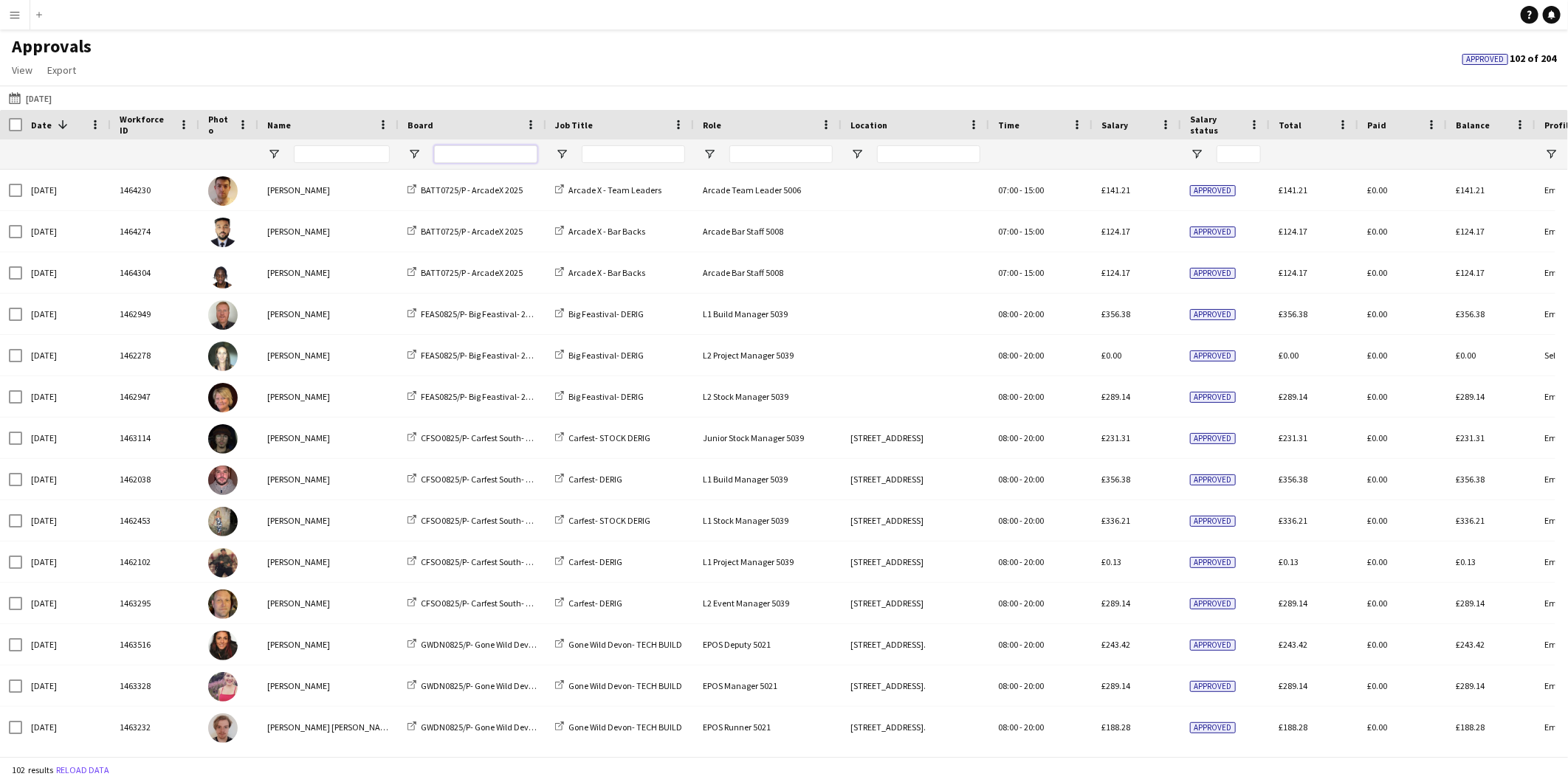
click at [481, 154] on input "Board Filter Input" at bounding box center [486, 155] width 104 height 18
type input "*"
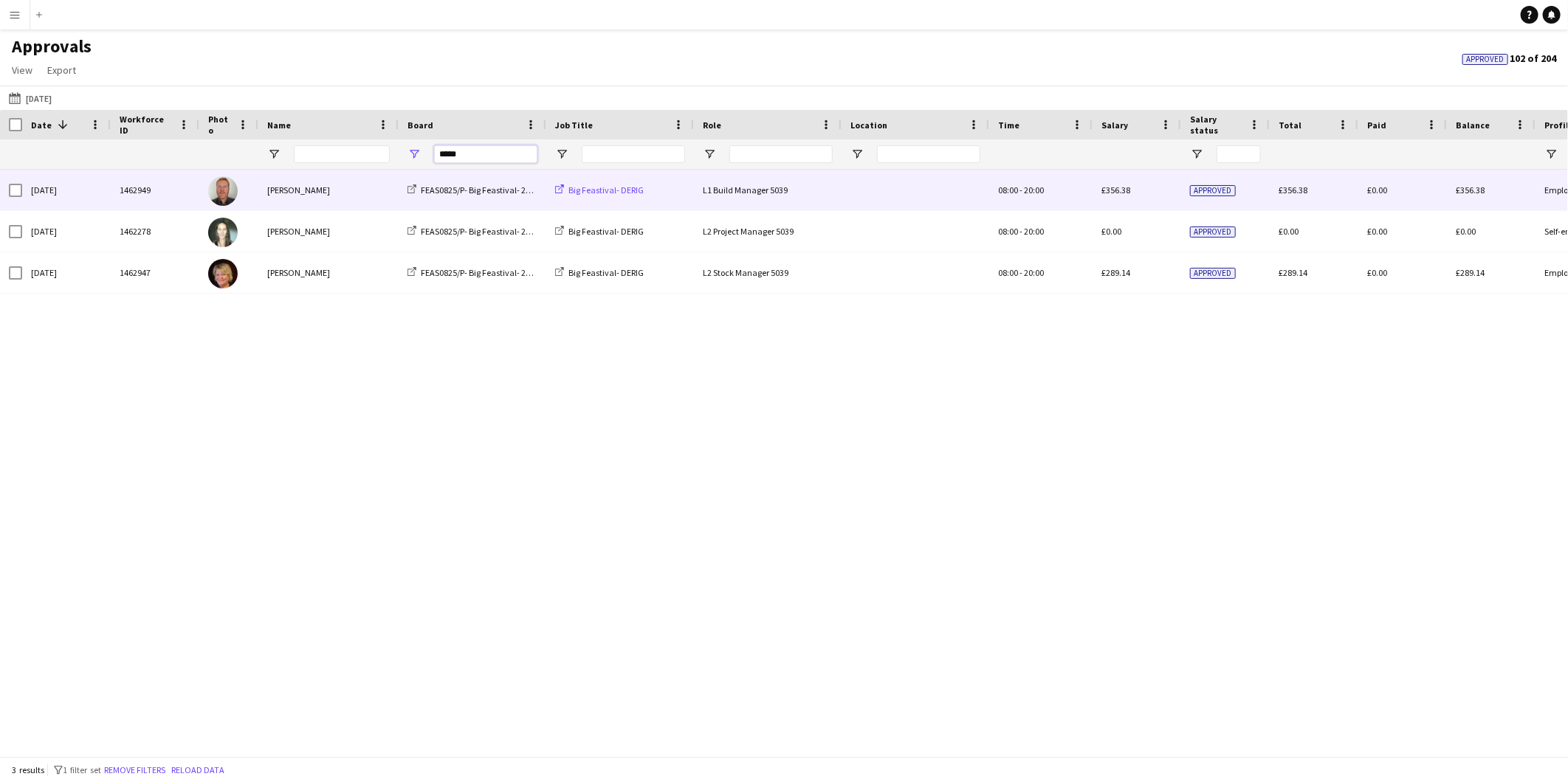
type input "*****"
click at [613, 190] on span "Big Feastival- DERIG" at bounding box center [606, 189] width 76 height 11
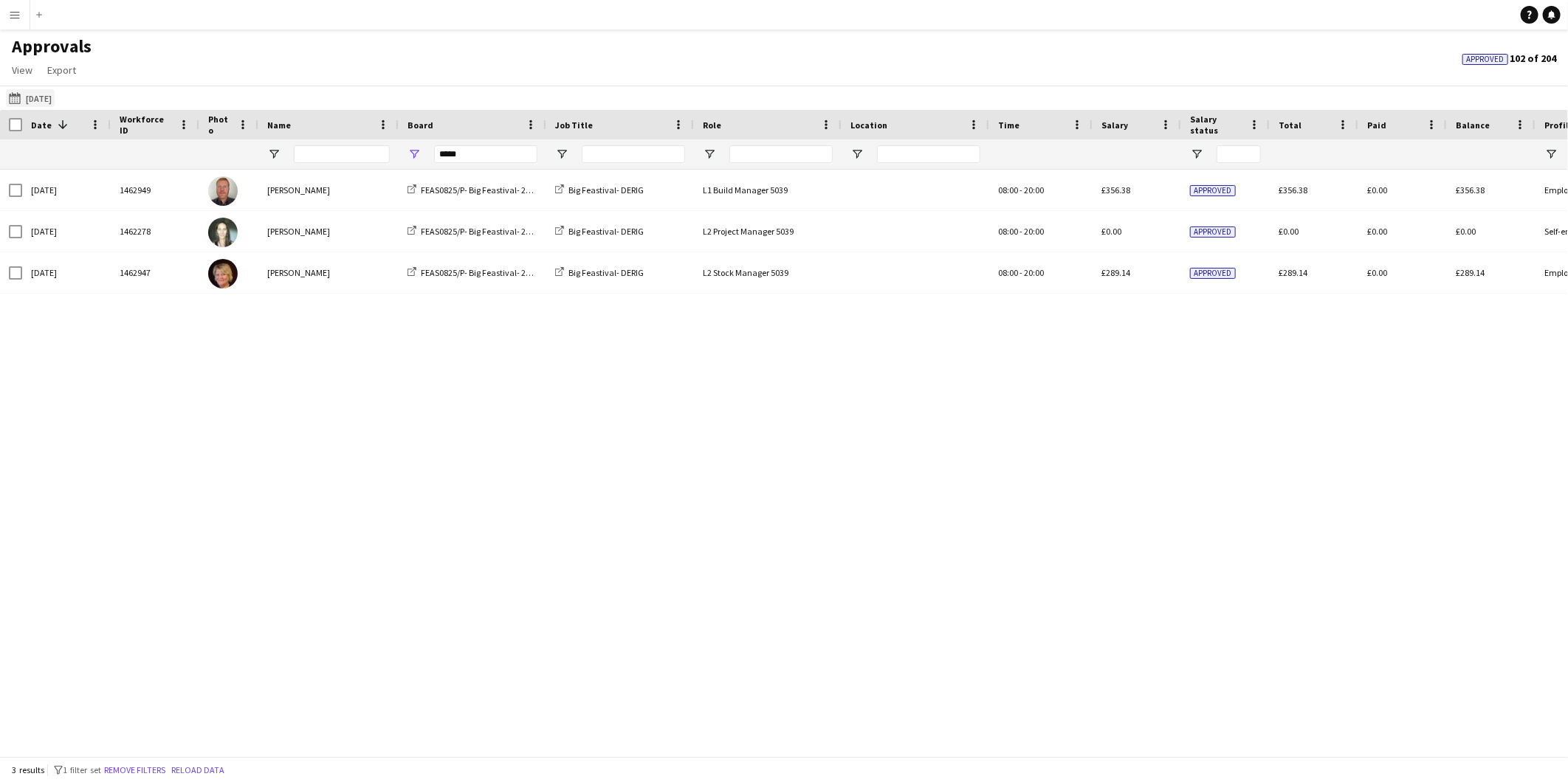
click at [48, 104] on button "This Month [DATE]" at bounding box center [30, 99] width 49 height 18
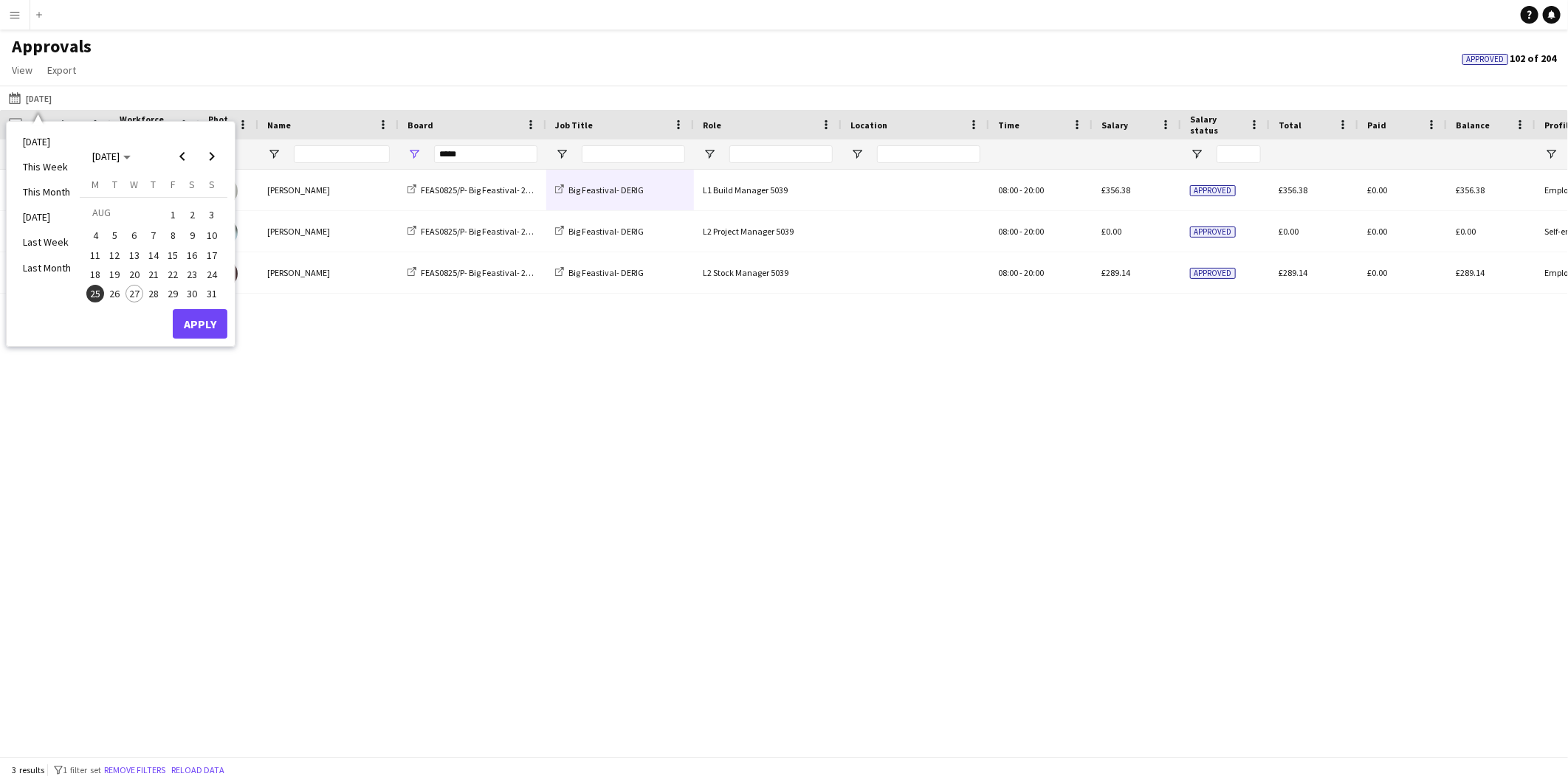
drag, startPoint x: 118, startPoint y: 291, endPoint x: 172, endPoint y: 317, distance: 59.9
click at [118, 291] on span "26" at bounding box center [115, 294] width 18 height 18
click at [192, 315] on button "Apply" at bounding box center [200, 324] width 54 height 30
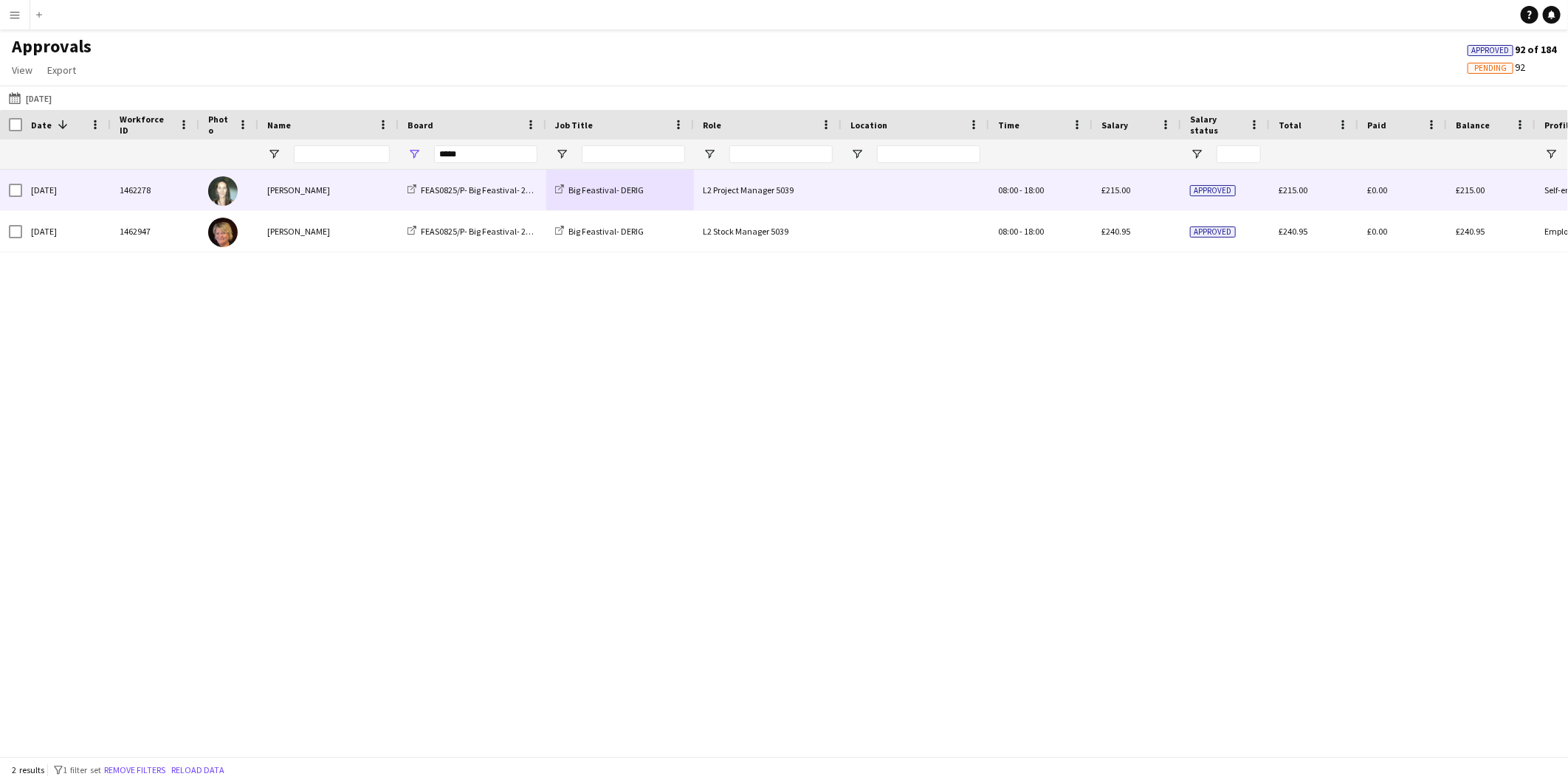
click at [881, 190] on div at bounding box center [915, 189] width 147 height 40
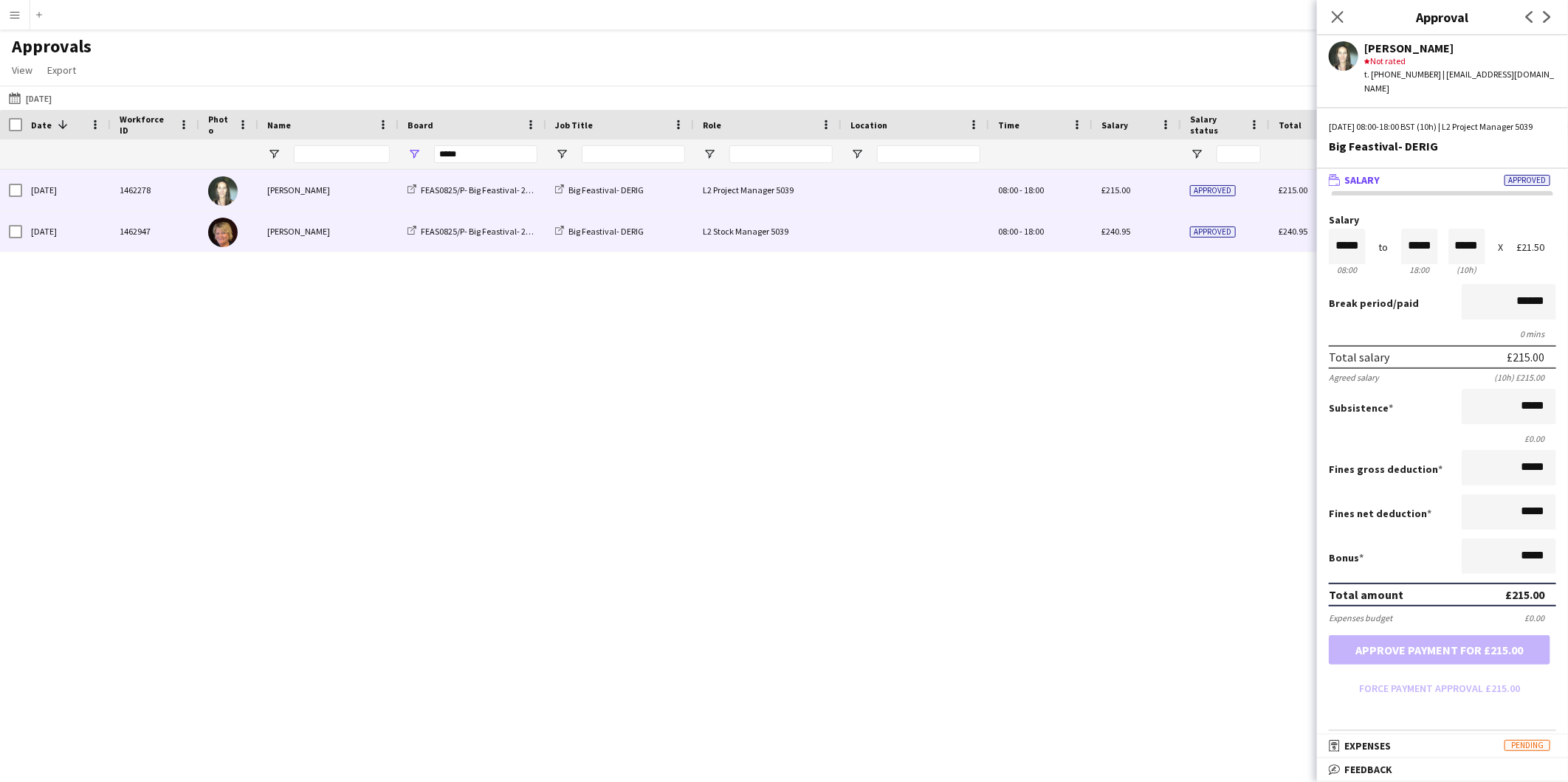
click at [874, 238] on div at bounding box center [915, 231] width 147 height 40
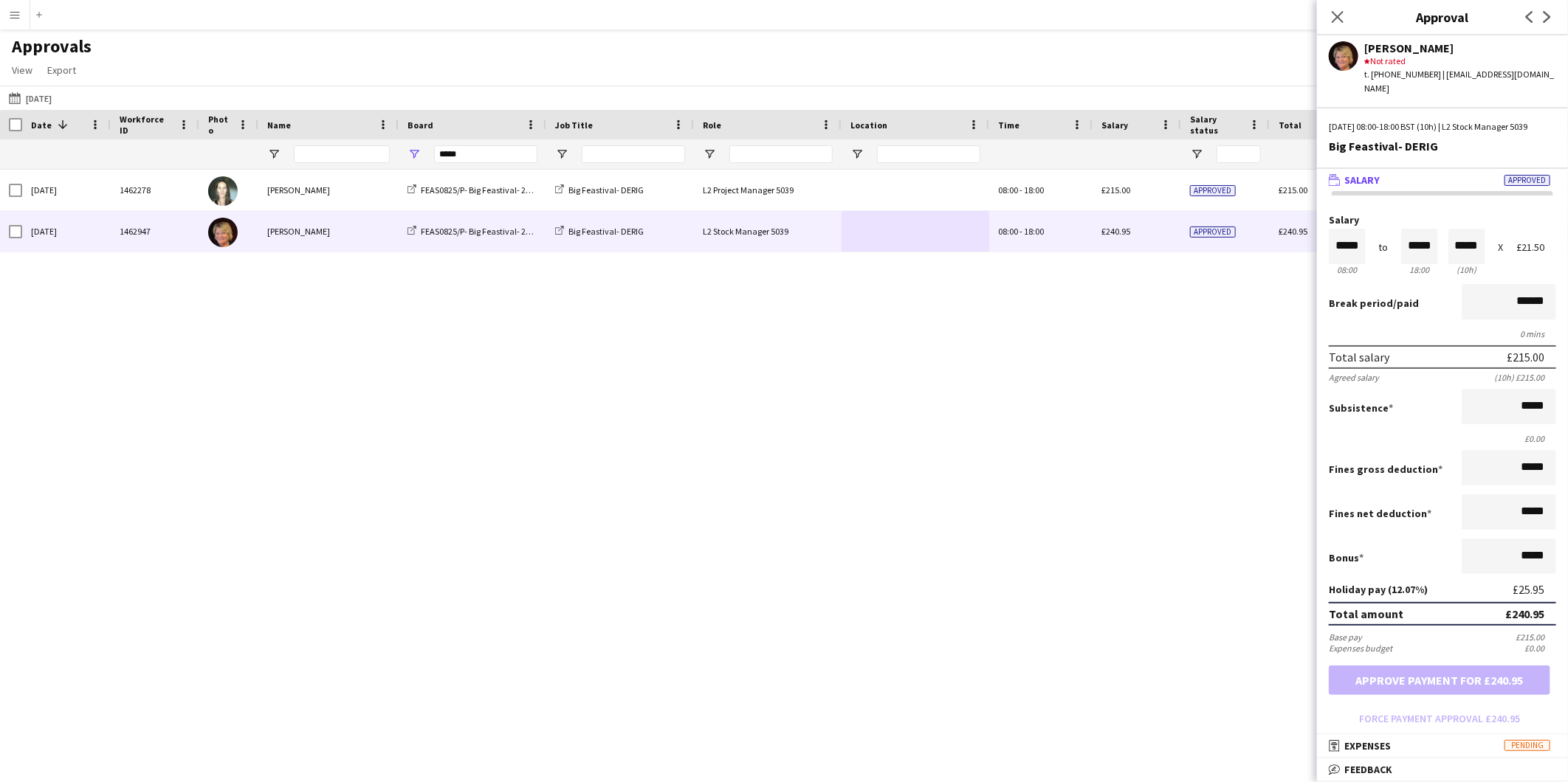
click at [5, 11] on button "Menu" at bounding box center [15, 15] width 30 height 30
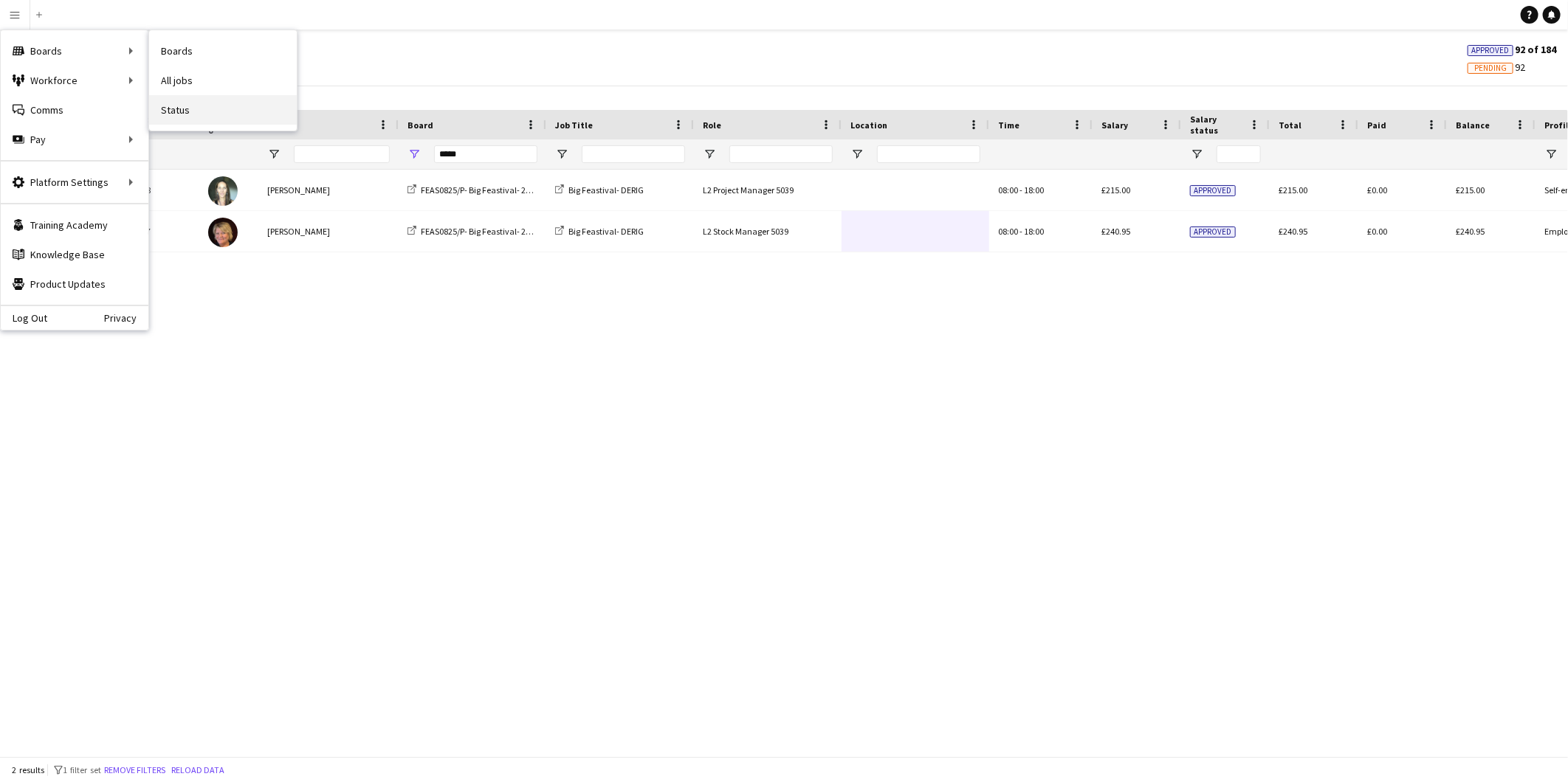
click at [171, 113] on link "Status" at bounding box center [222, 110] width 147 height 30
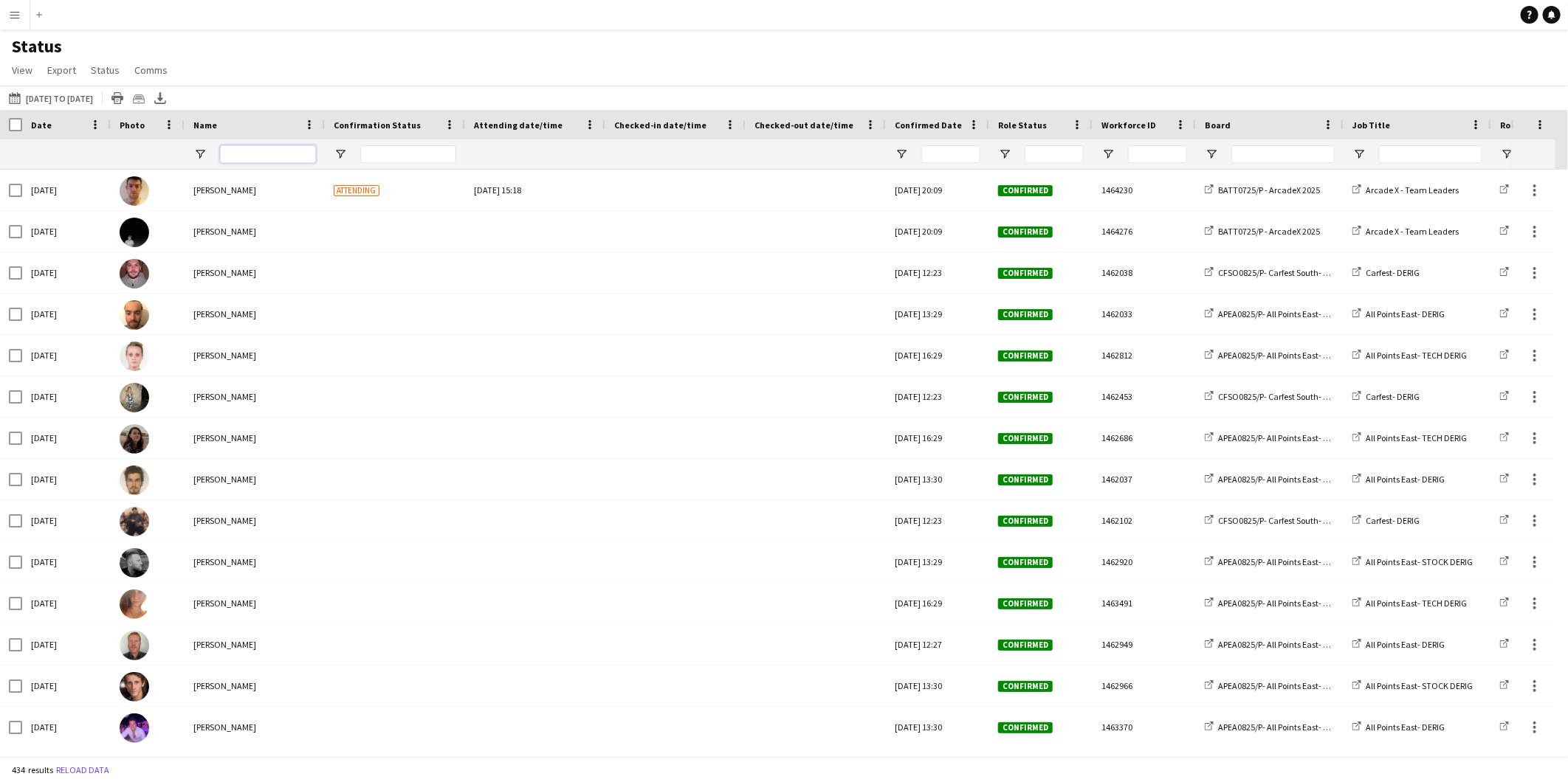
click at [285, 154] on input "Name Filter Input" at bounding box center [267, 155] width 96 height 18
click at [96, 99] on button "[DATE] to [DATE] [DATE] to [DATE]" at bounding box center [50, 99] width 90 height 18
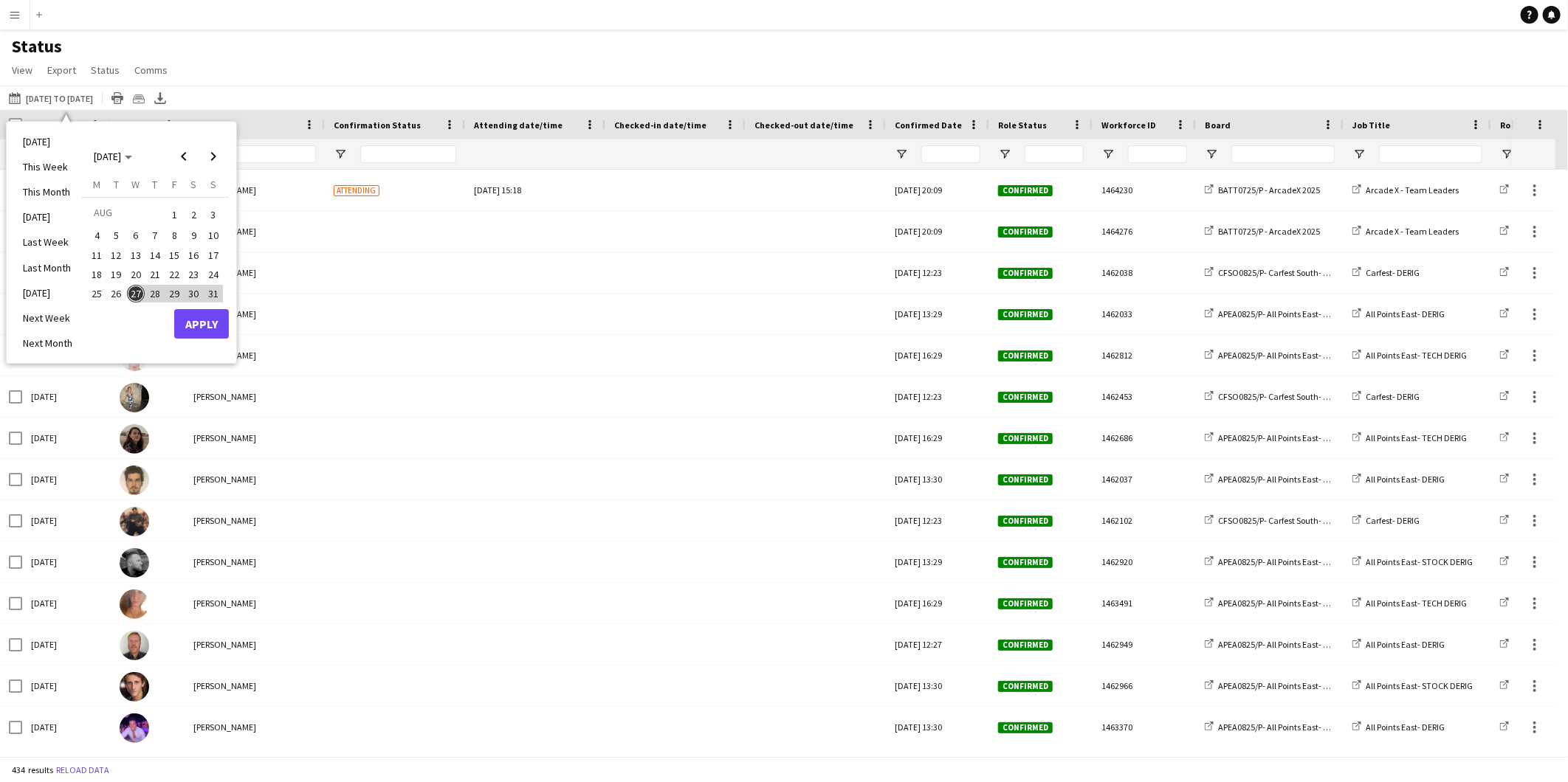
click at [117, 298] on span "26" at bounding box center [117, 294] width 18 height 18
click at [181, 325] on button "Apply" at bounding box center [202, 324] width 54 height 30
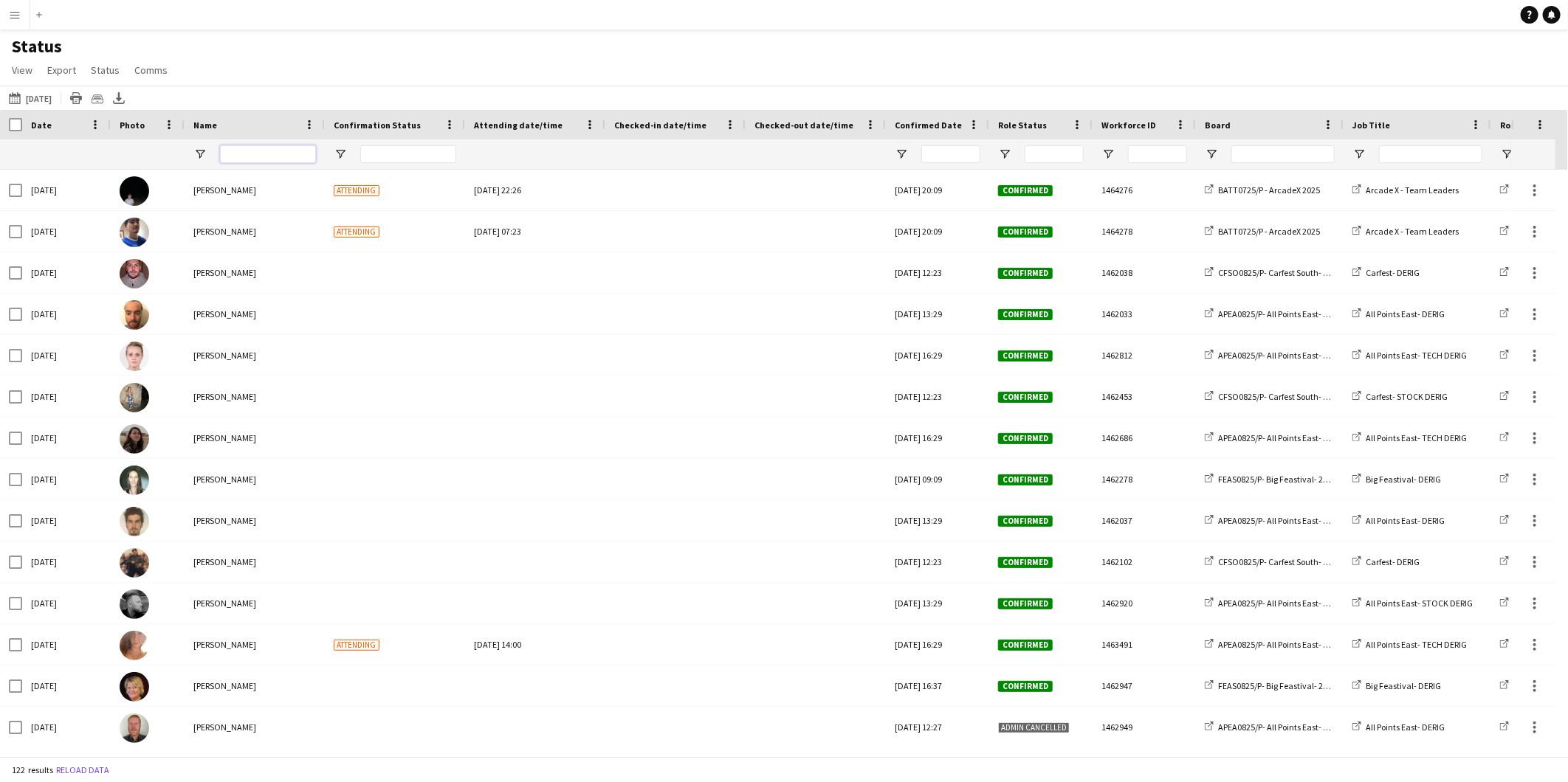
click at [245, 158] on input "Name Filter Input" at bounding box center [267, 155] width 96 height 18
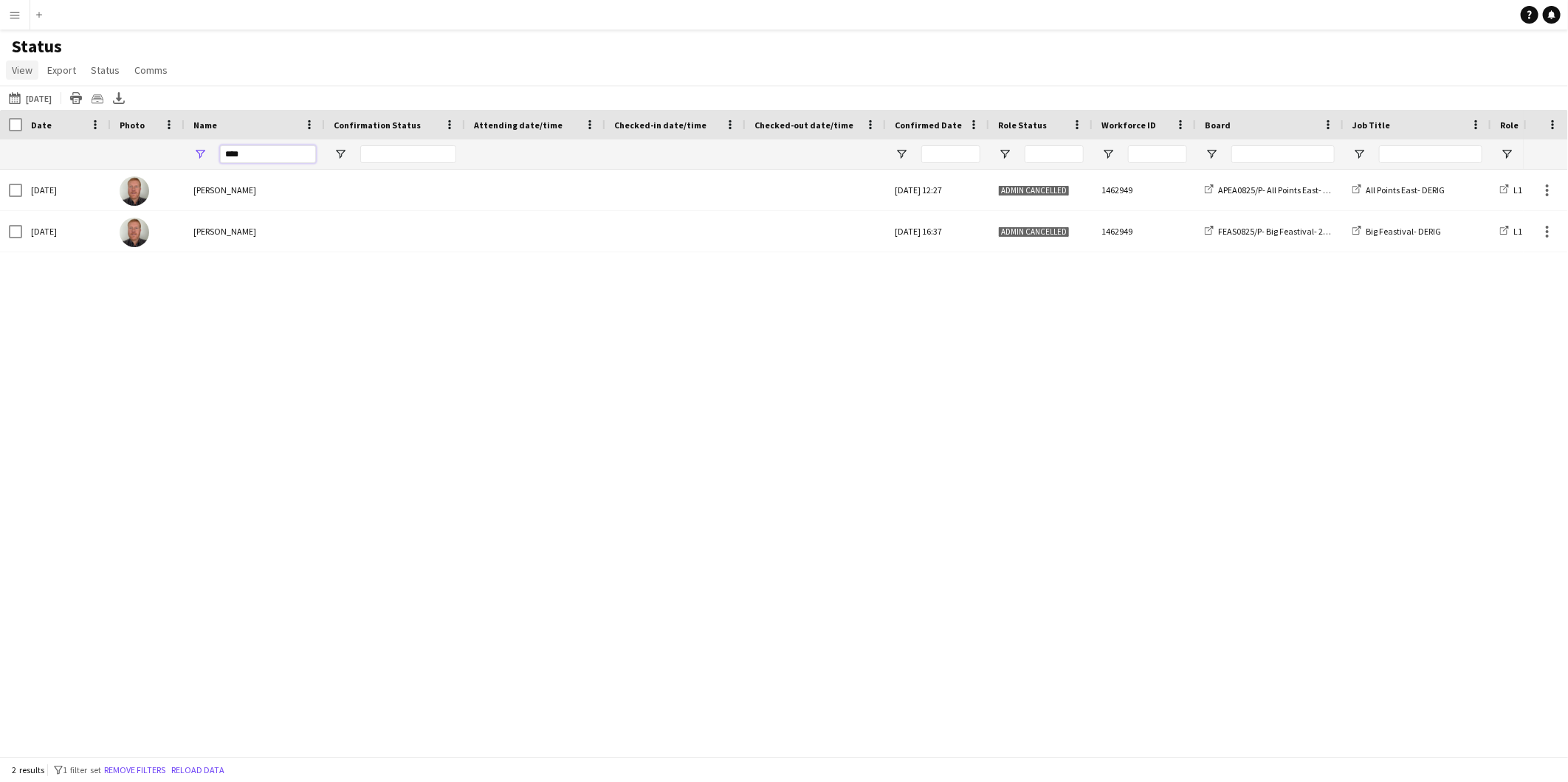
type input "****"
click at [26, 68] on span "View" at bounding box center [21, 70] width 21 height 13
click at [53, 148] on span "Customise view" at bounding box center [53, 146] width 70 height 13
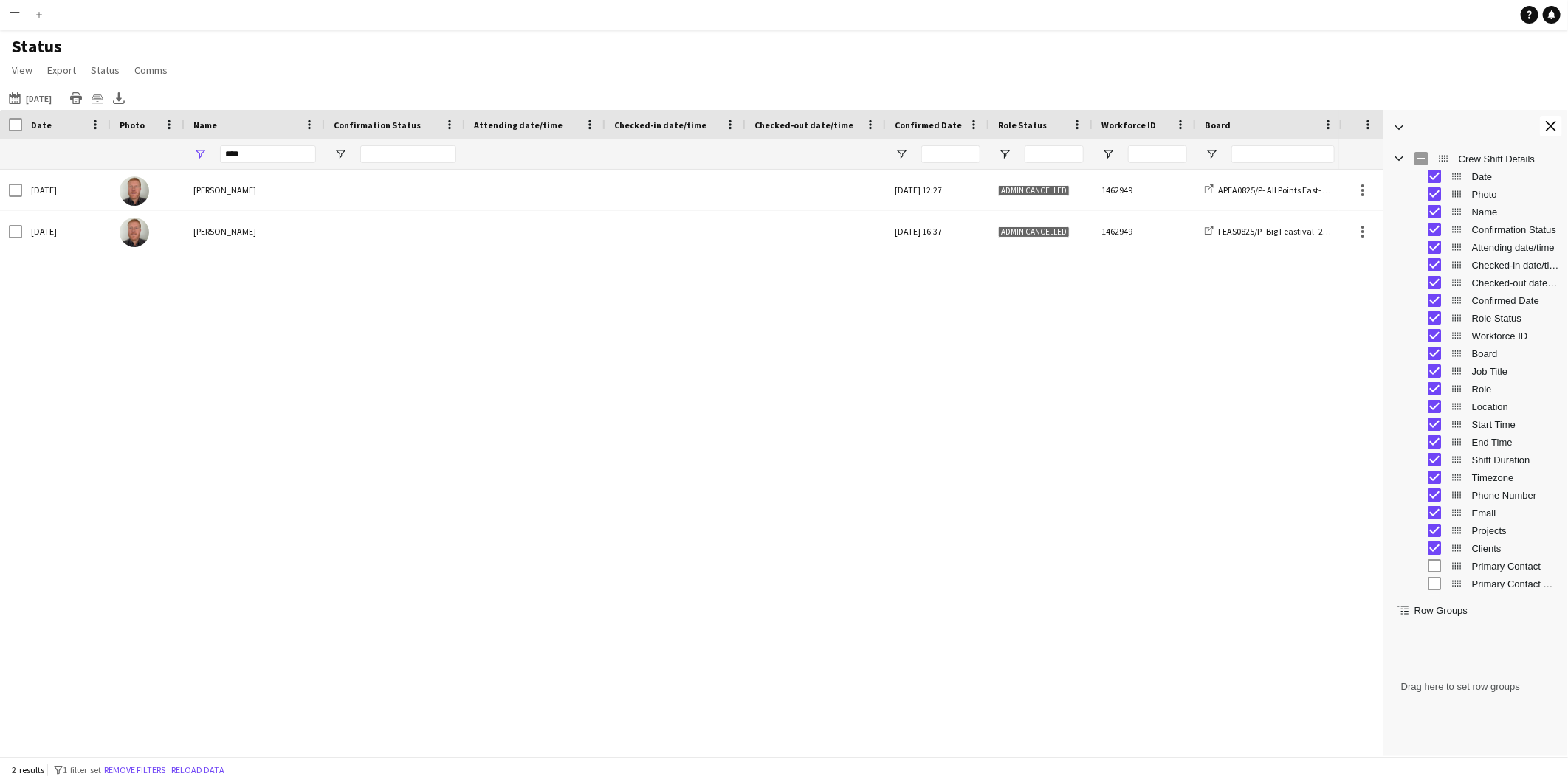
click at [1473, 267] on span "Checked-in date/time" at bounding box center [1515, 265] width 87 height 11
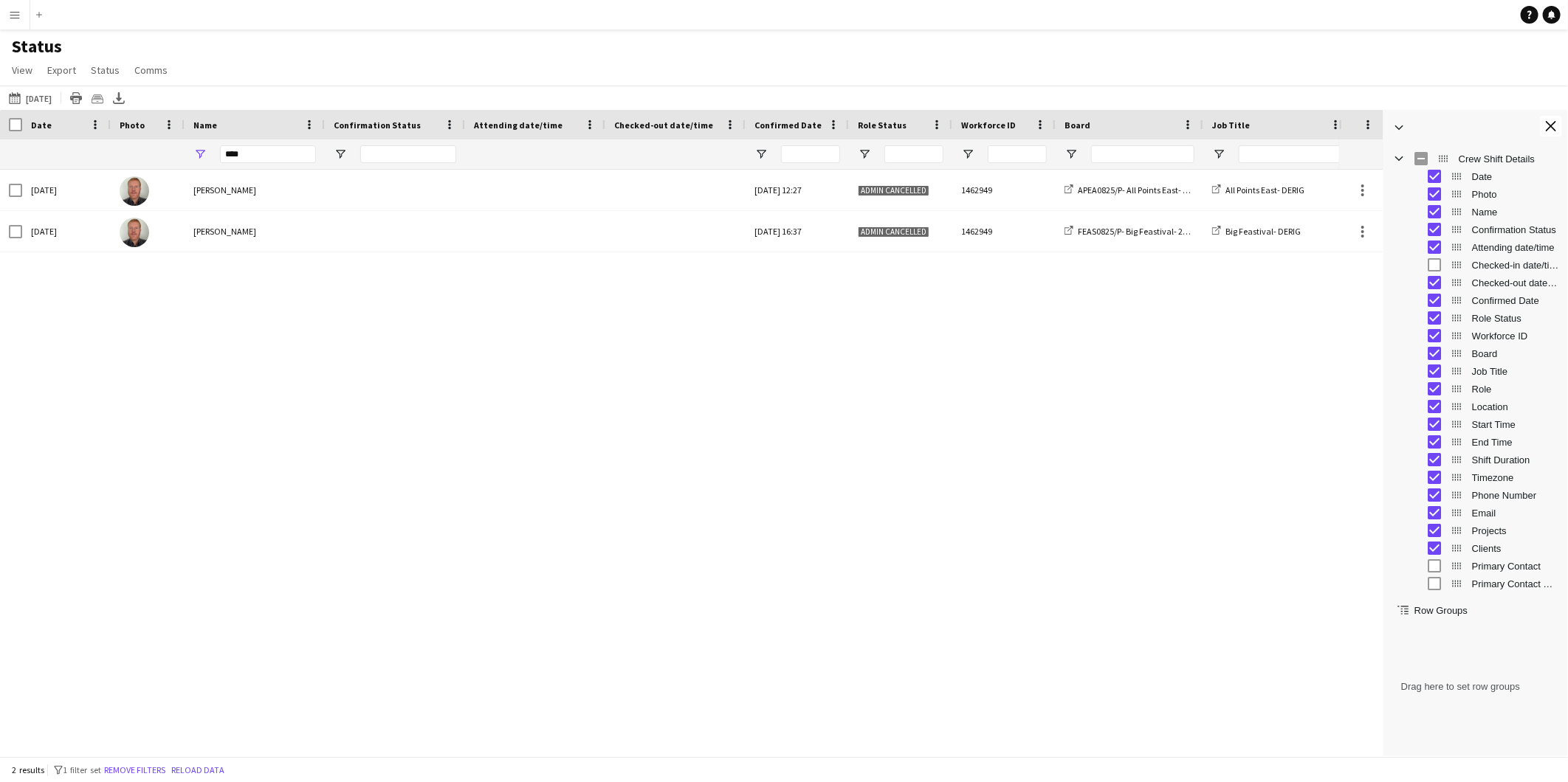
click at [1473, 290] on div "Checked-out date/time" at bounding box center [1487, 283] width 145 height 18
click at [1497, 284] on span "Checked-out date/time" at bounding box center [1515, 282] width 87 height 11
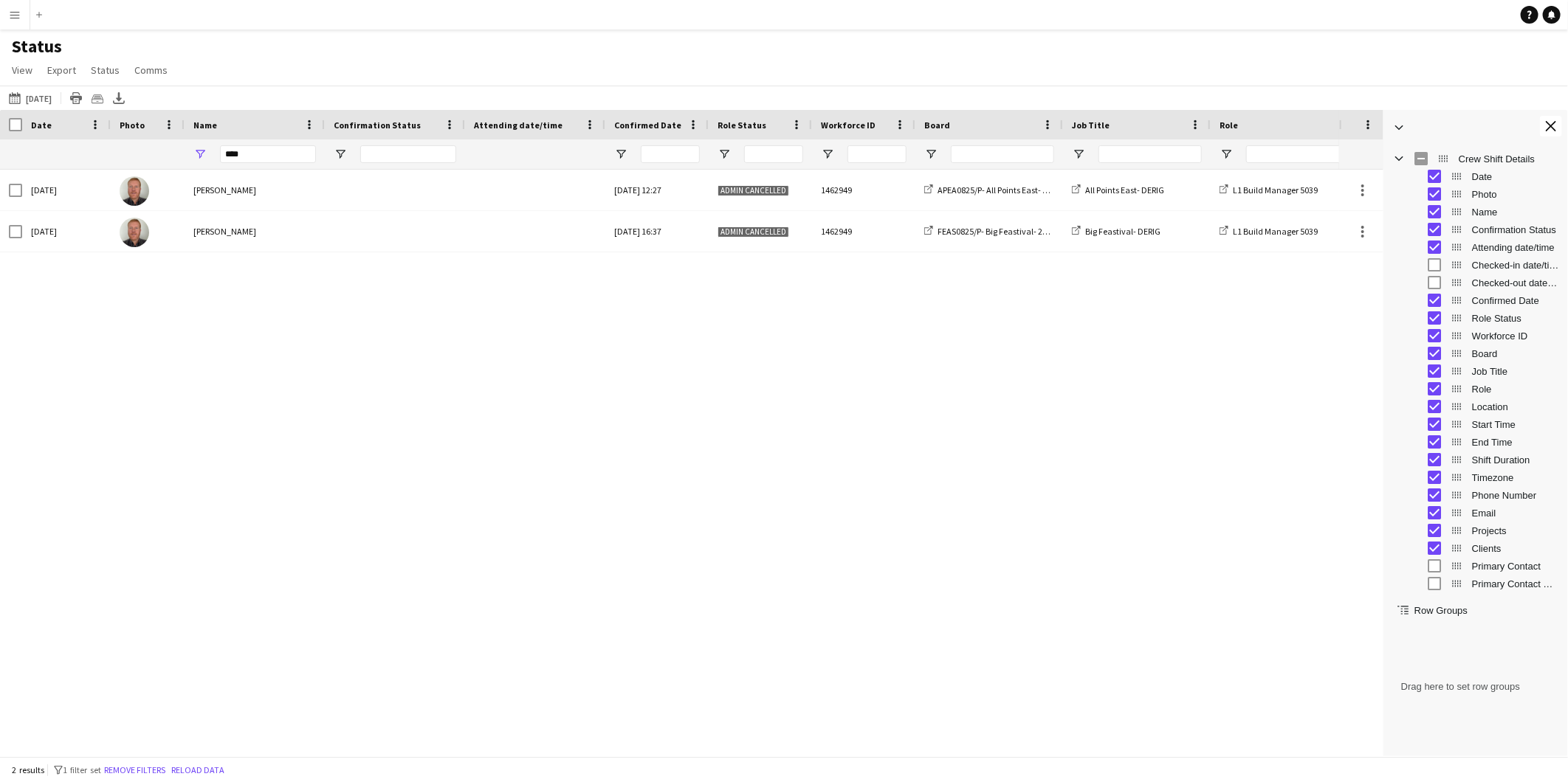
click at [1517, 244] on span "Attending date/time" at bounding box center [1515, 247] width 87 height 11
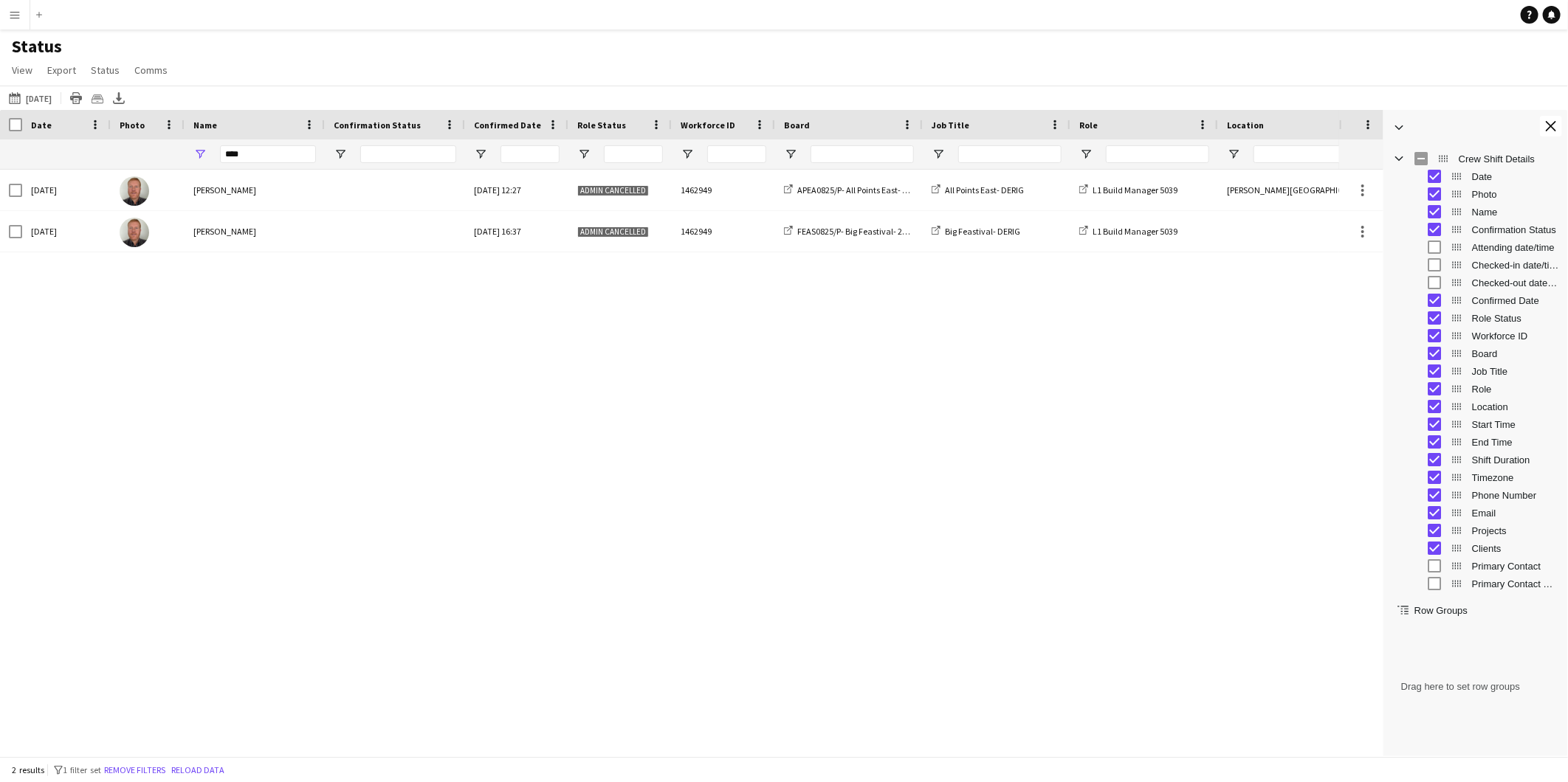
click at [1514, 226] on span "Confirmation Status" at bounding box center [1515, 229] width 87 height 11
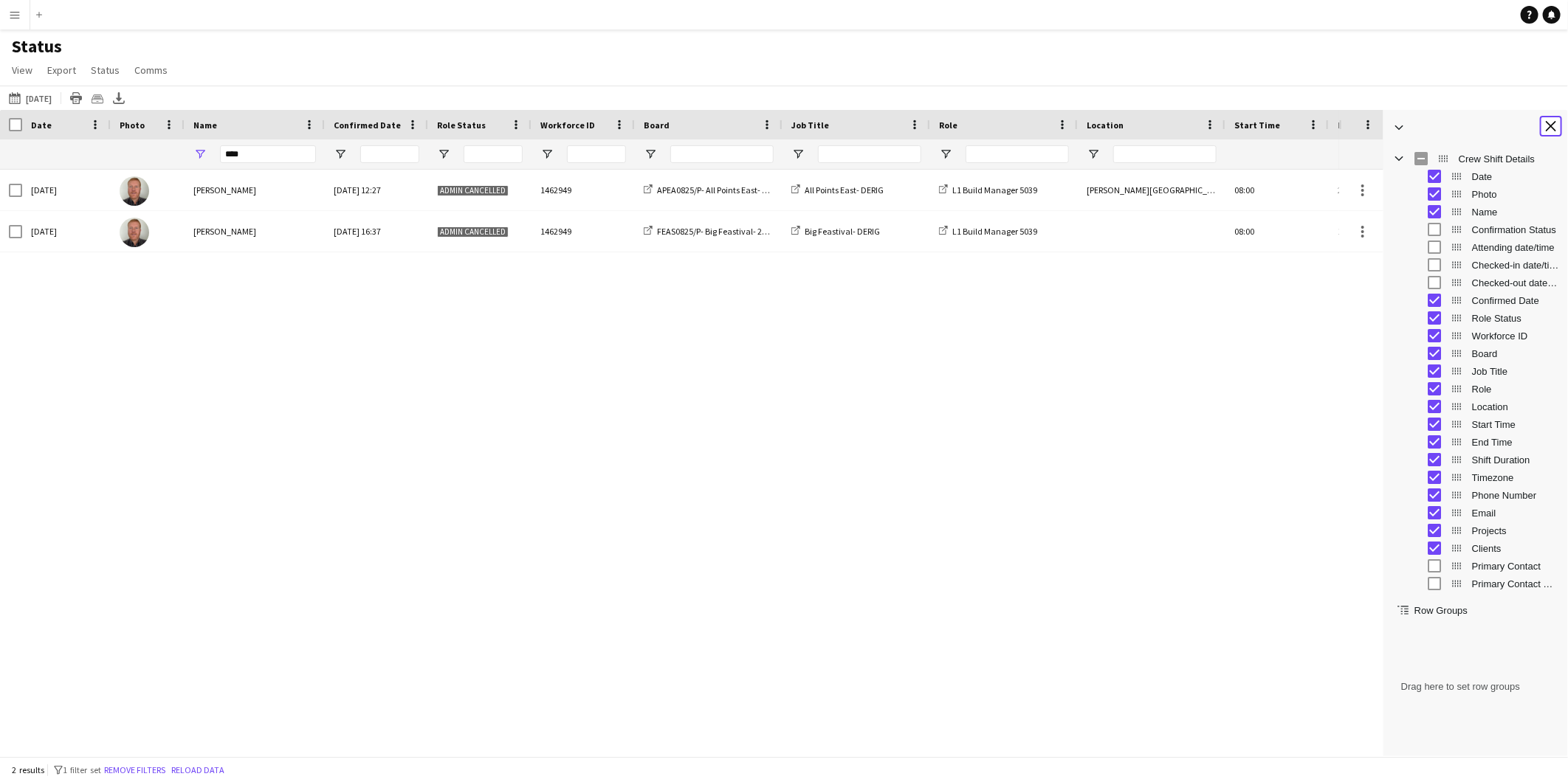
click at [1558, 120] on button "Close tool panel" at bounding box center [1551, 126] width 22 height 21
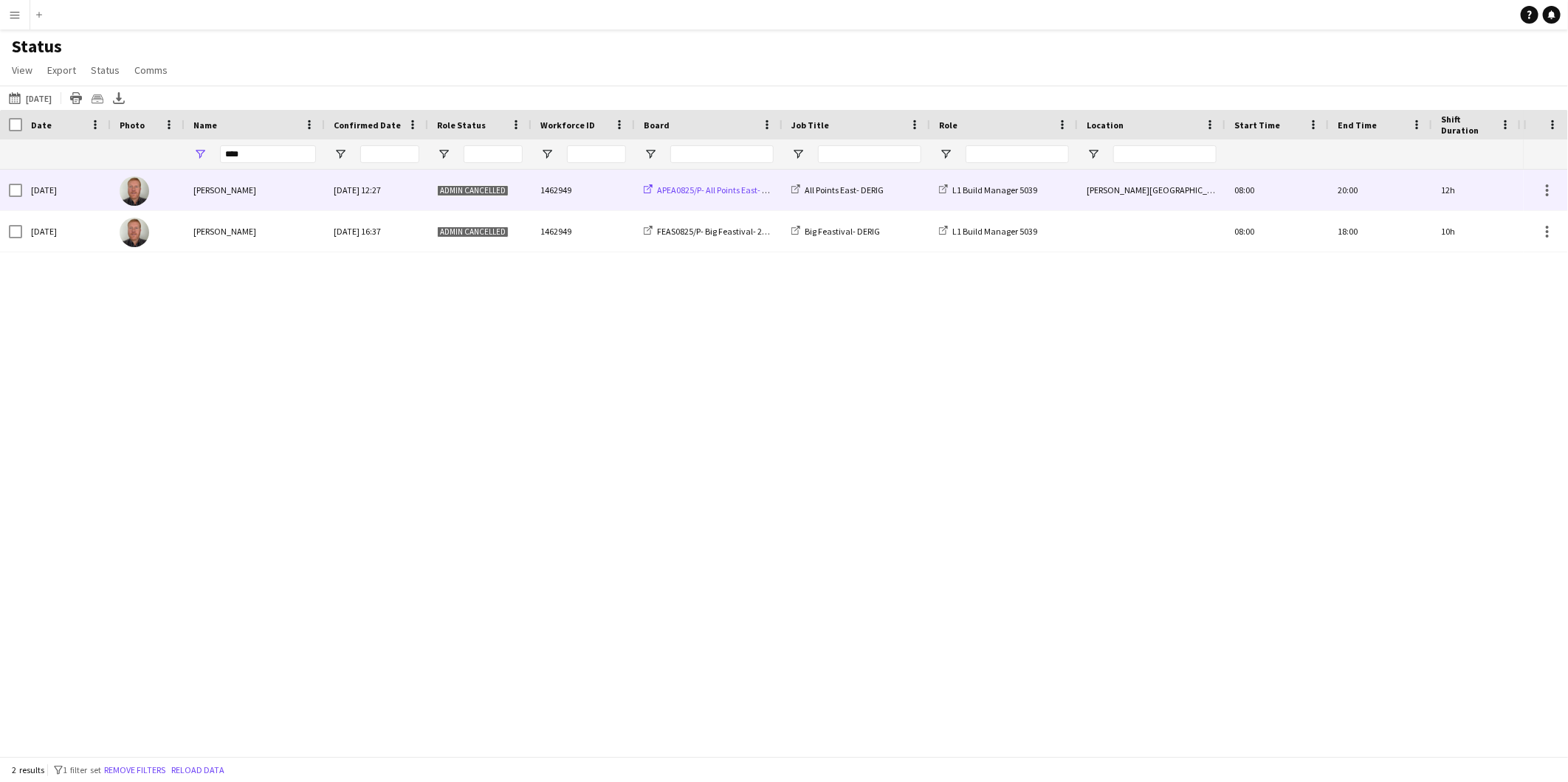
click at [715, 192] on span "APEA0825/P- All Points East- 2025" at bounding box center [718, 189] width 123 height 11
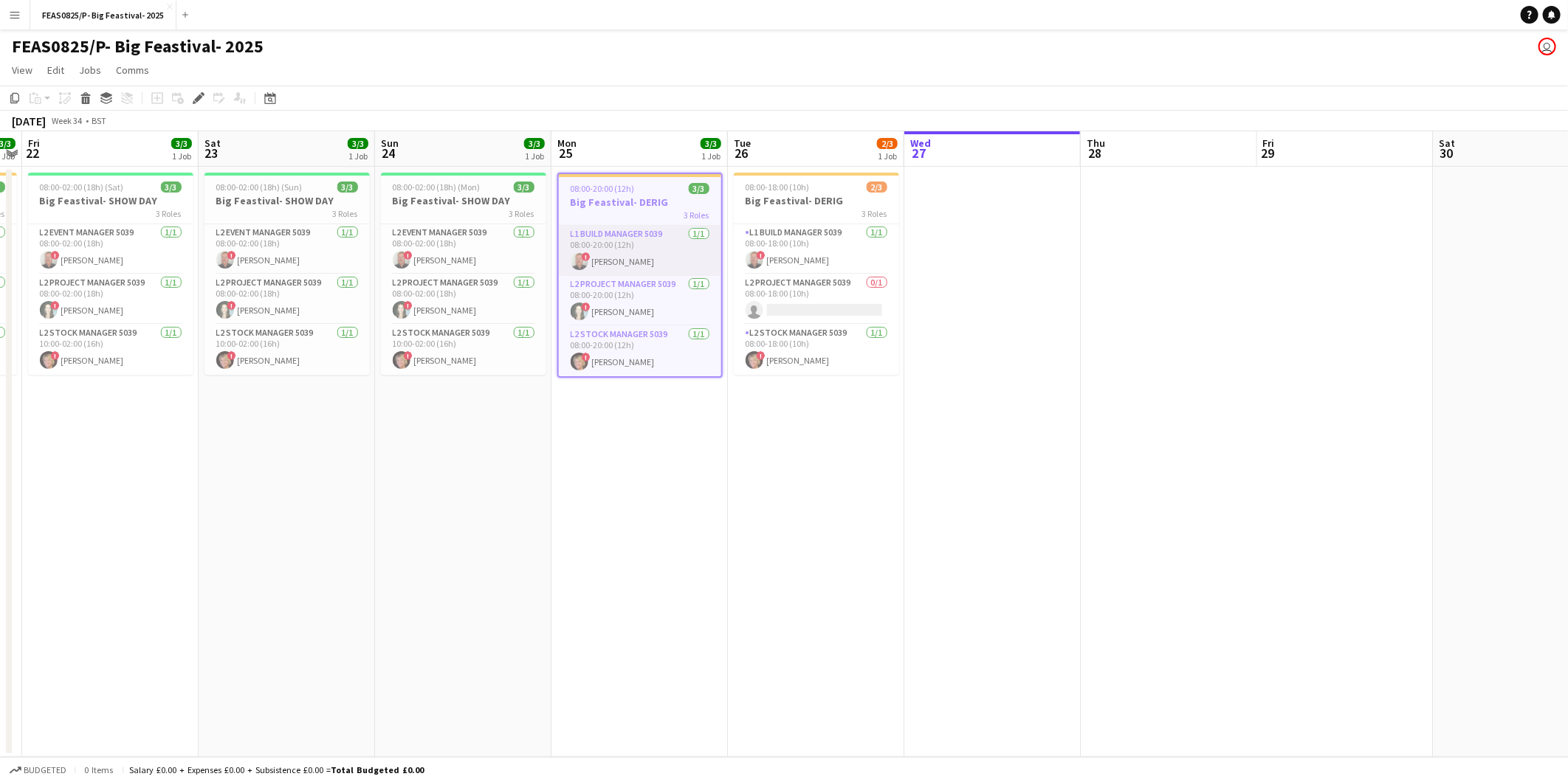
click at [650, 245] on app-card-role "L1 Build Manager 5039 1/1 08:00-20:00 (12h) ! Euan S Smith" at bounding box center [639, 251] width 162 height 50
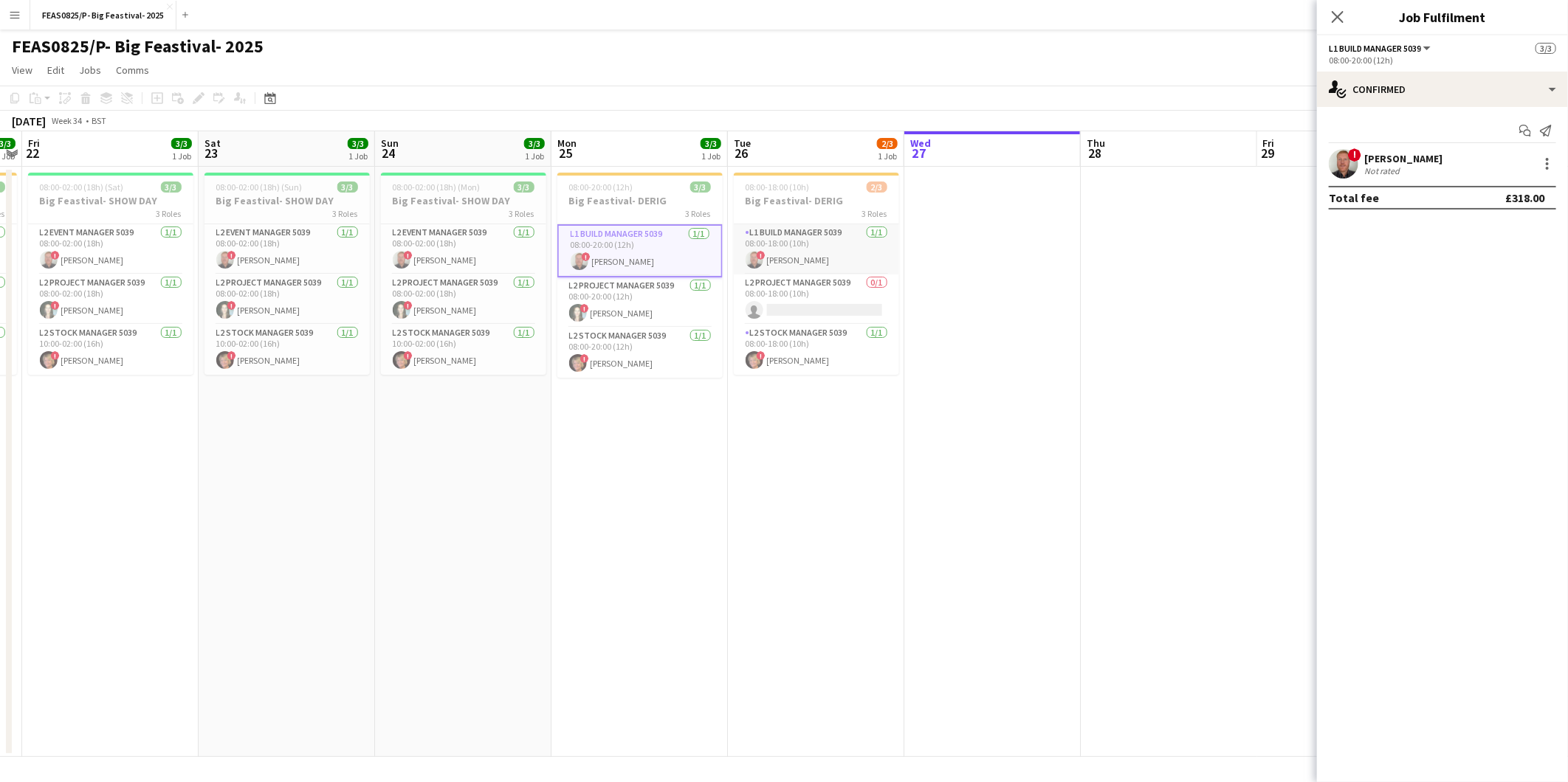
click at [799, 262] on app-card-role "L1 Build Manager 5039 1/1 08:00-18:00 (10h) ! Euan S Smith" at bounding box center [816, 249] width 165 height 50
click at [1551, 154] on div "! Euan S Smith Not rated" at bounding box center [1442, 164] width 251 height 30
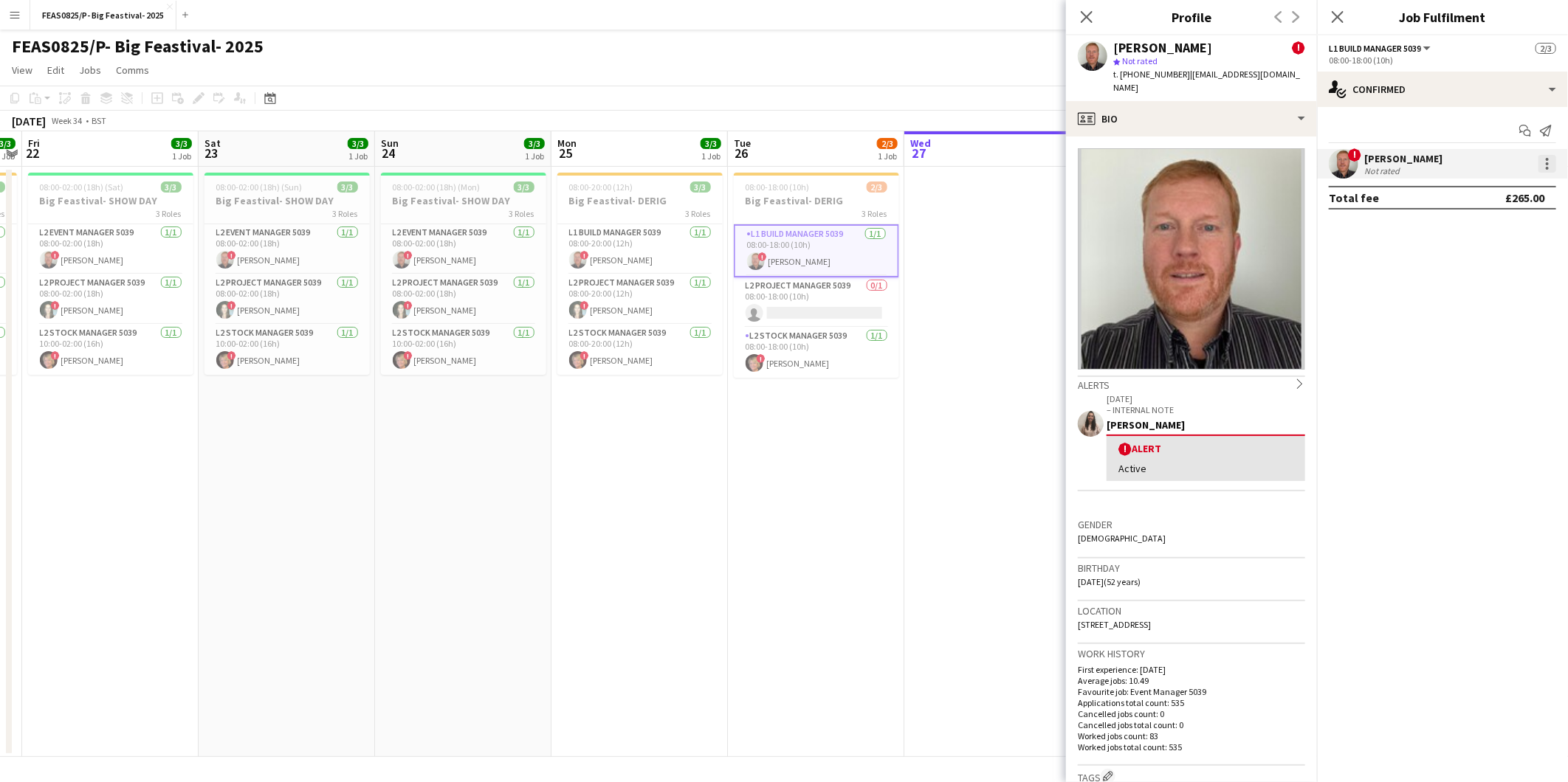
click at [1552, 159] on div at bounding box center [1547, 164] width 18 height 18
click at [1480, 329] on span "Remove" at bounding box center [1476, 332] width 44 height 12
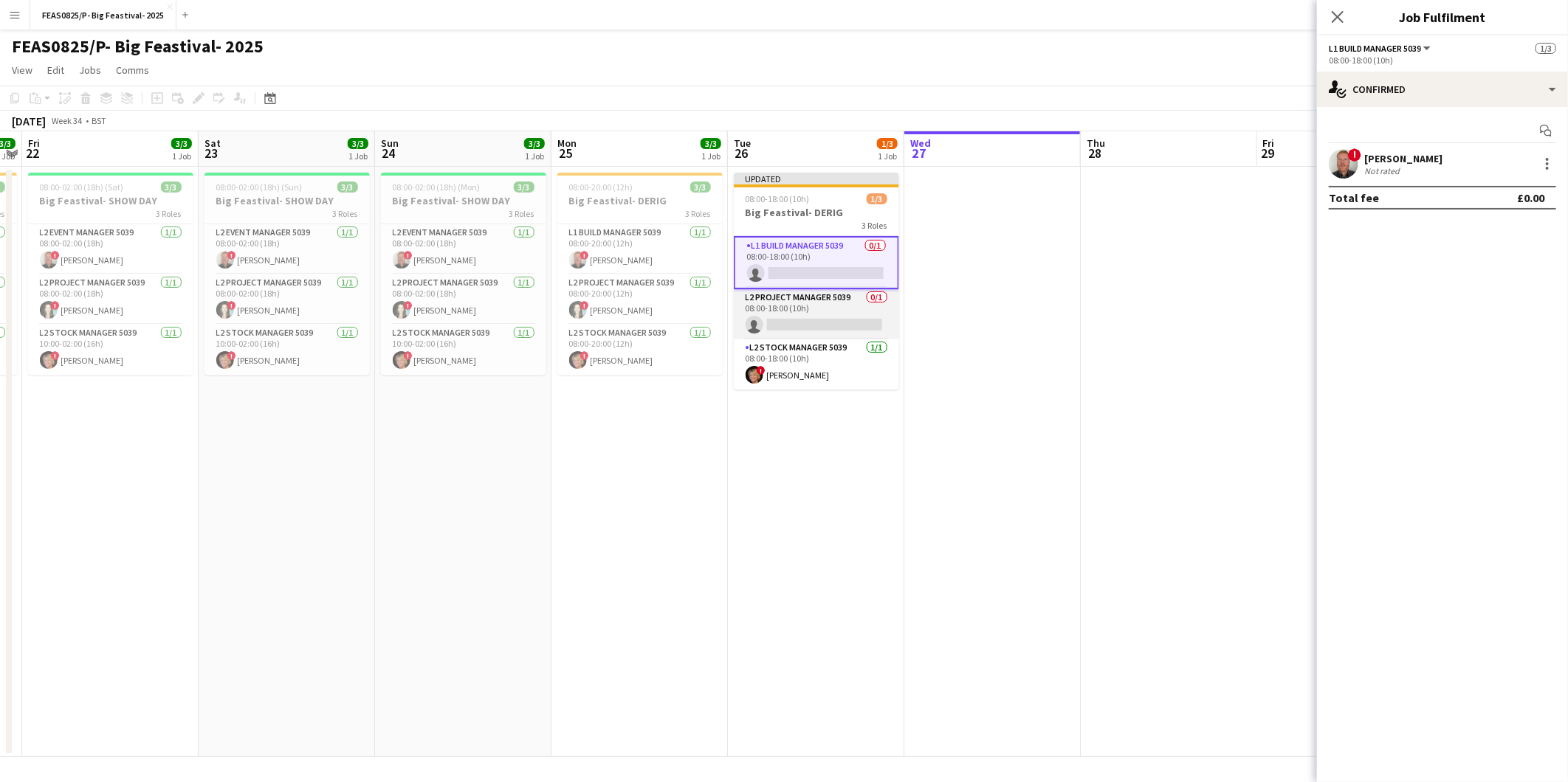
click at [843, 327] on app-card-role "L2 Project Manager 5039 0/1 08:00-18:00 (10h) single-neutral-actions" at bounding box center [816, 314] width 165 height 50
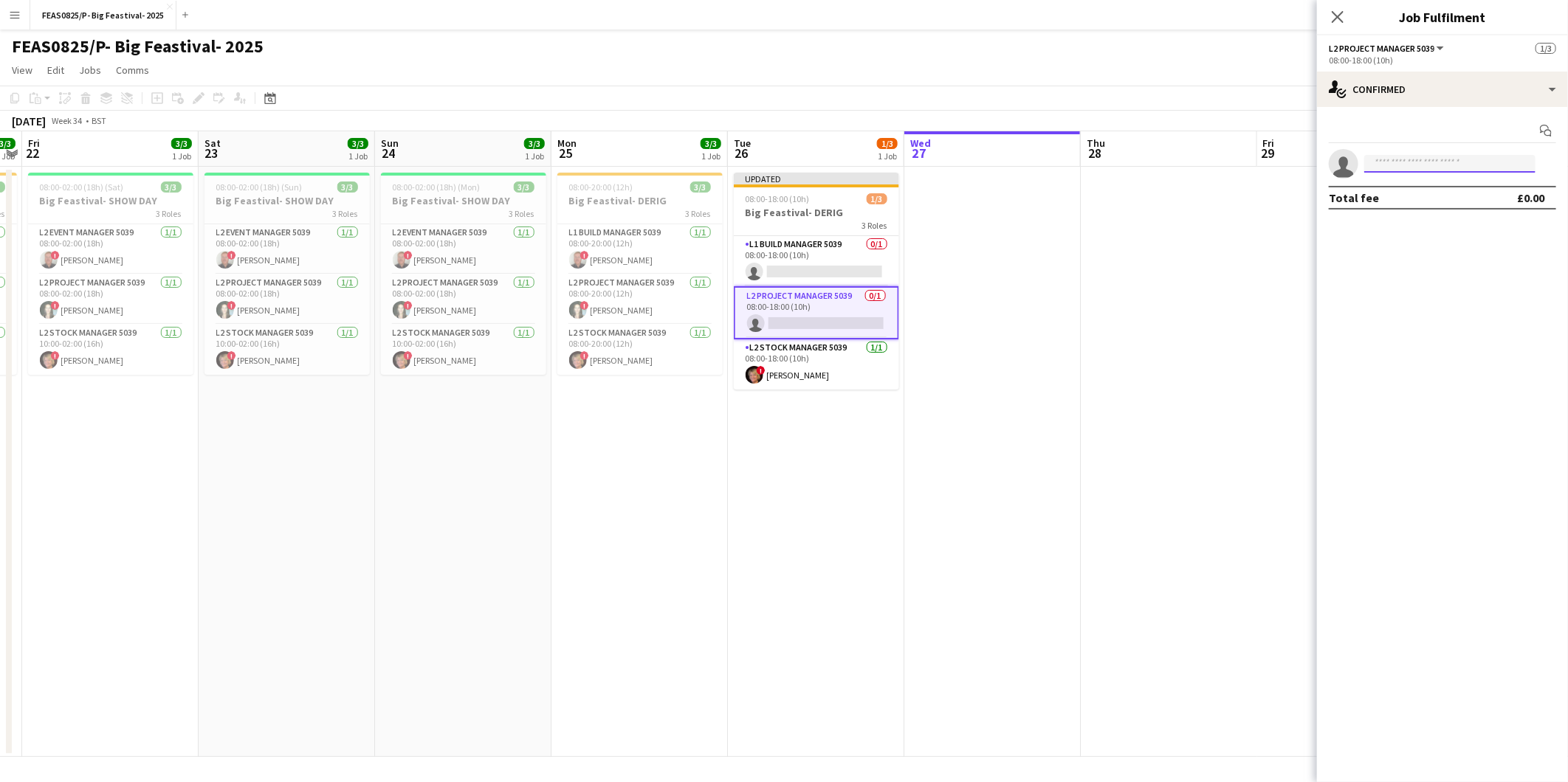
click at [1385, 155] on input at bounding box center [1450, 164] width 171 height 18
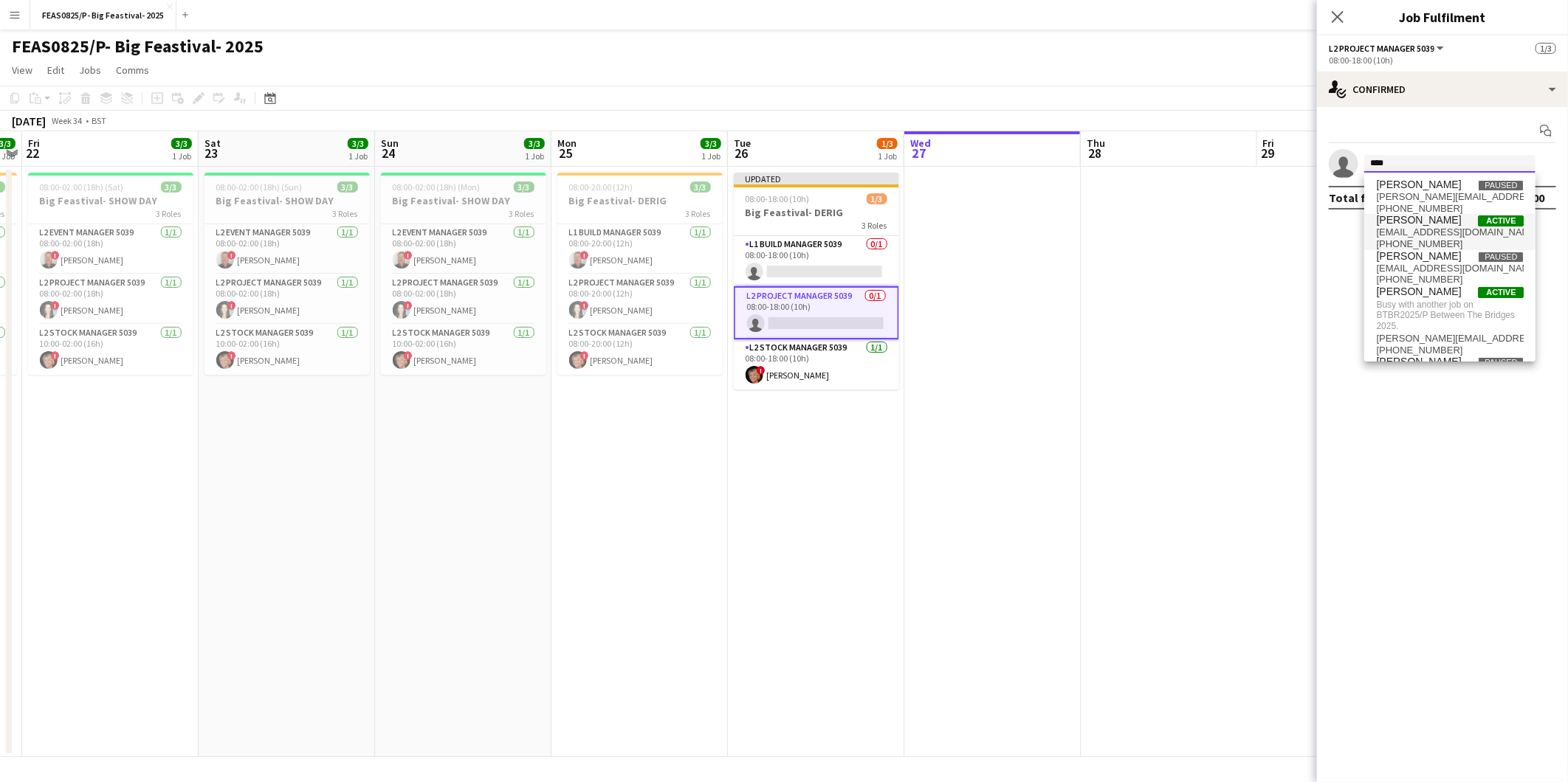
type input "****"
click at [1432, 238] on span "+07590493873" at bounding box center [1450, 244] width 147 height 12
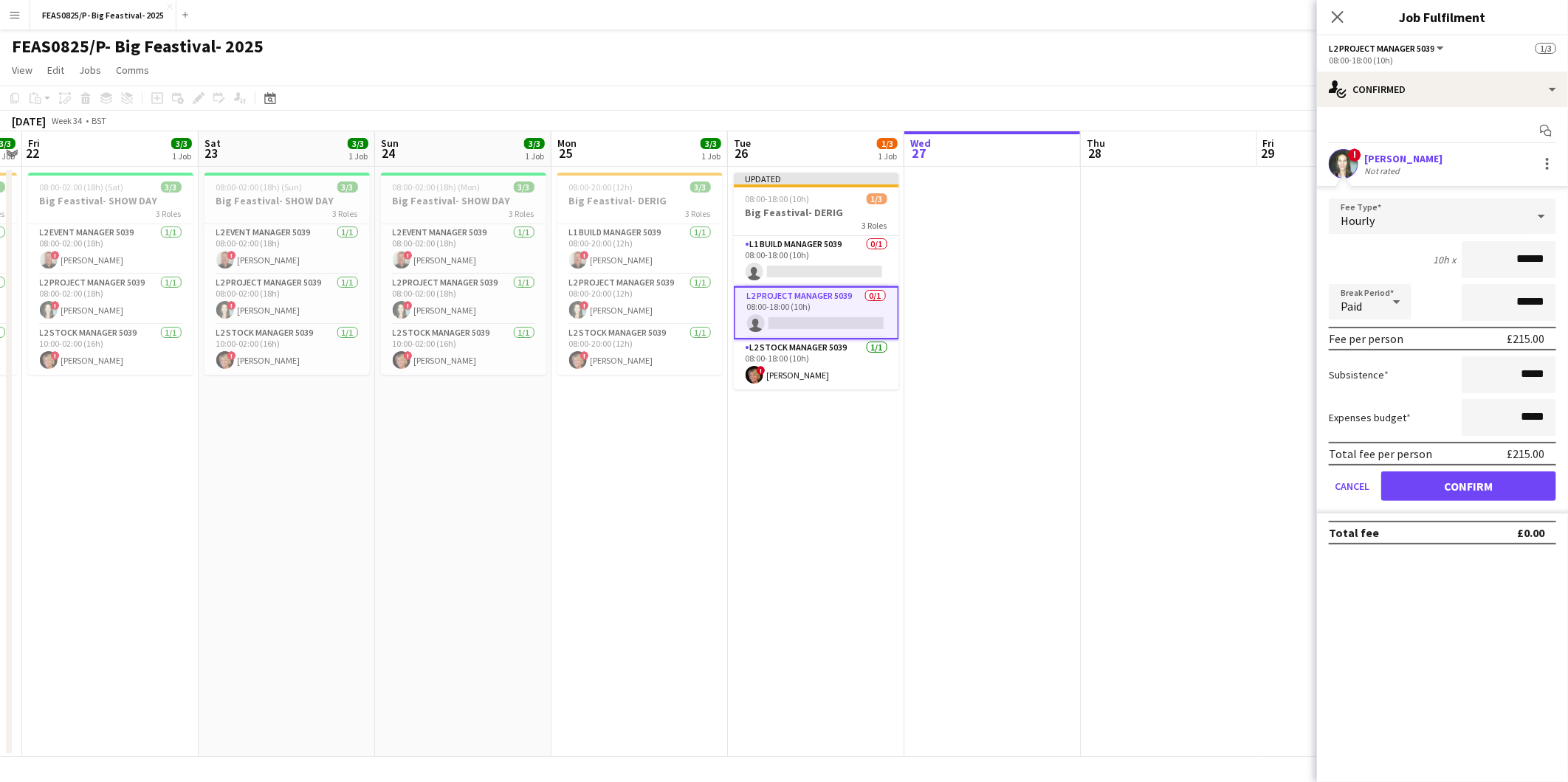
click at [1510, 170] on div "! Lucy Douglas Not rated" at bounding box center [1442, 164] width 251 height 30
click at [1443, 479] on button "Confirm" at bounding box center [1468, 486] width 175 height 30
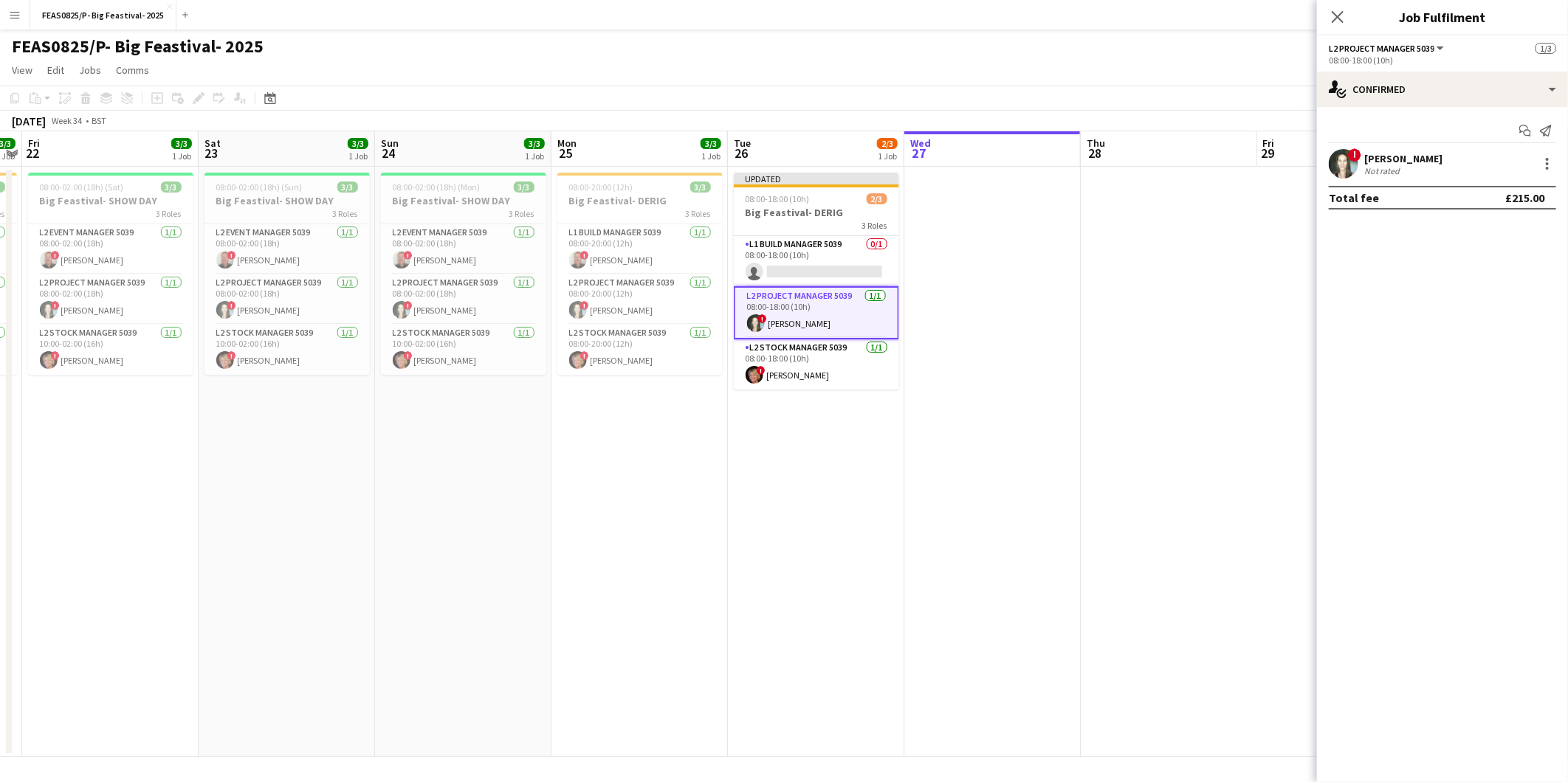
click at [1208, 335] on app-date-cell at bounding box center [1169, 462] width 176 height 590
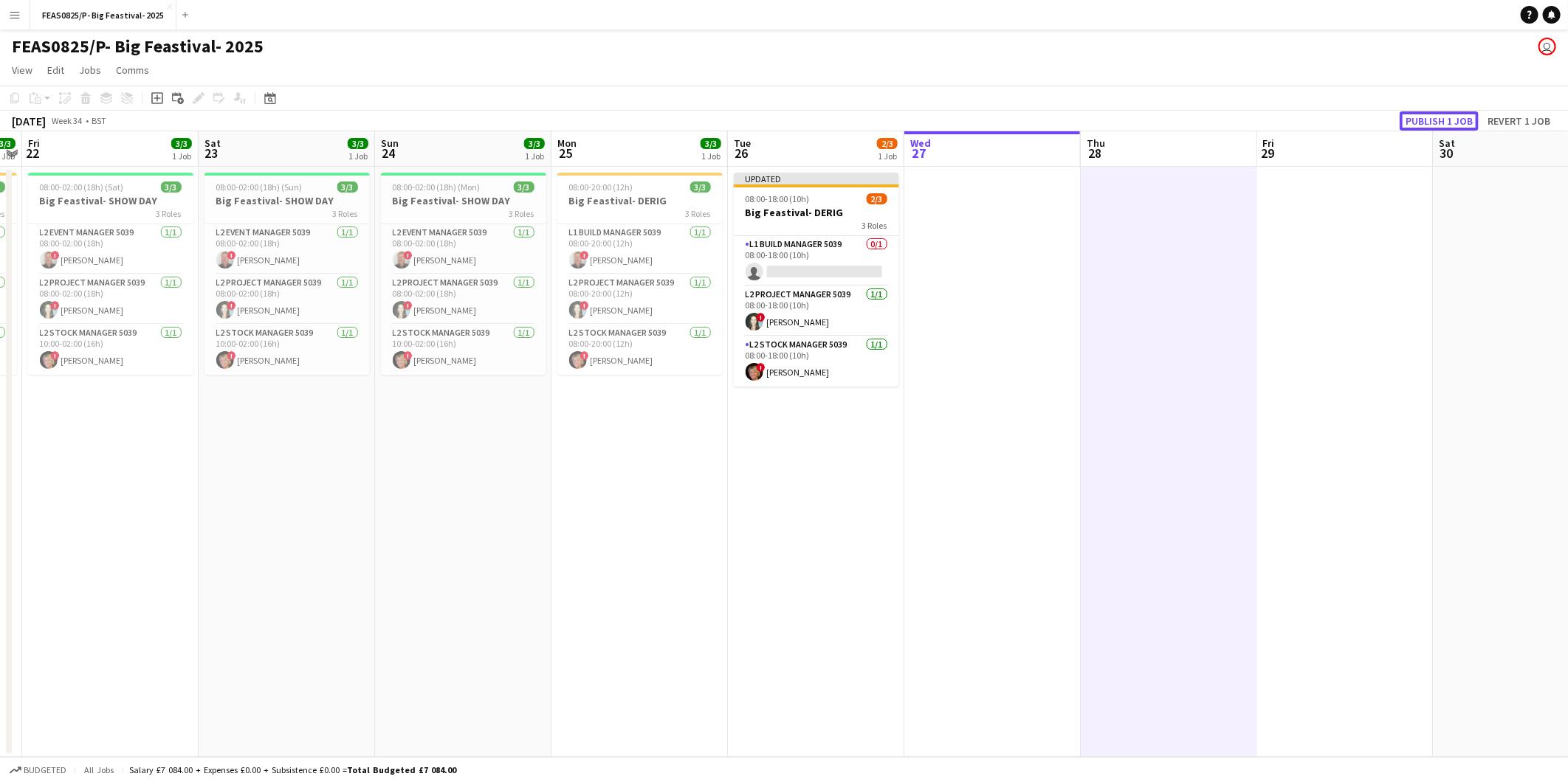
click at [1427, 114] on button "Publish 1 job" at bounding box center [1439, 120] width 79 height 19
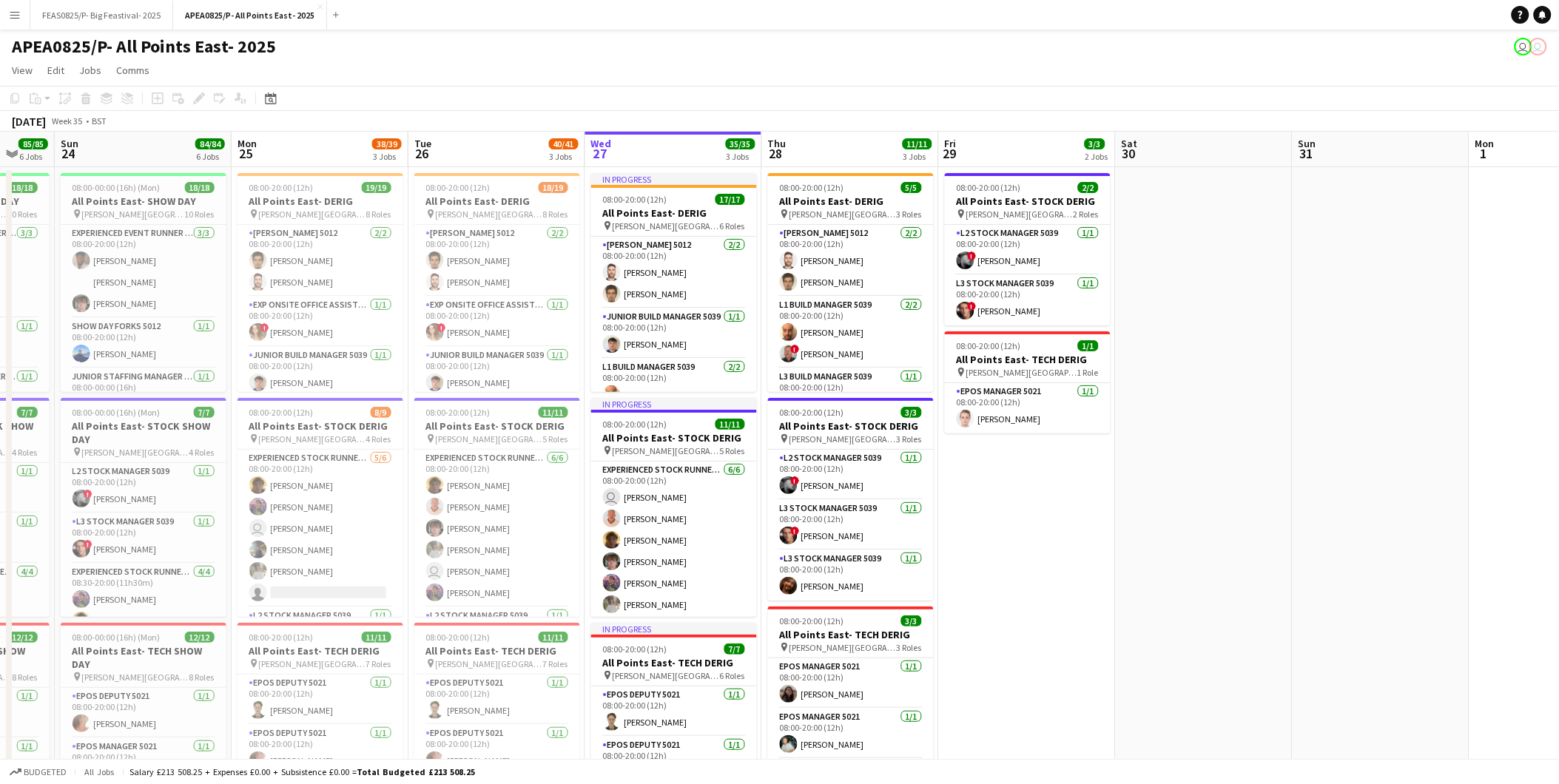
scroll to position [0, 393]
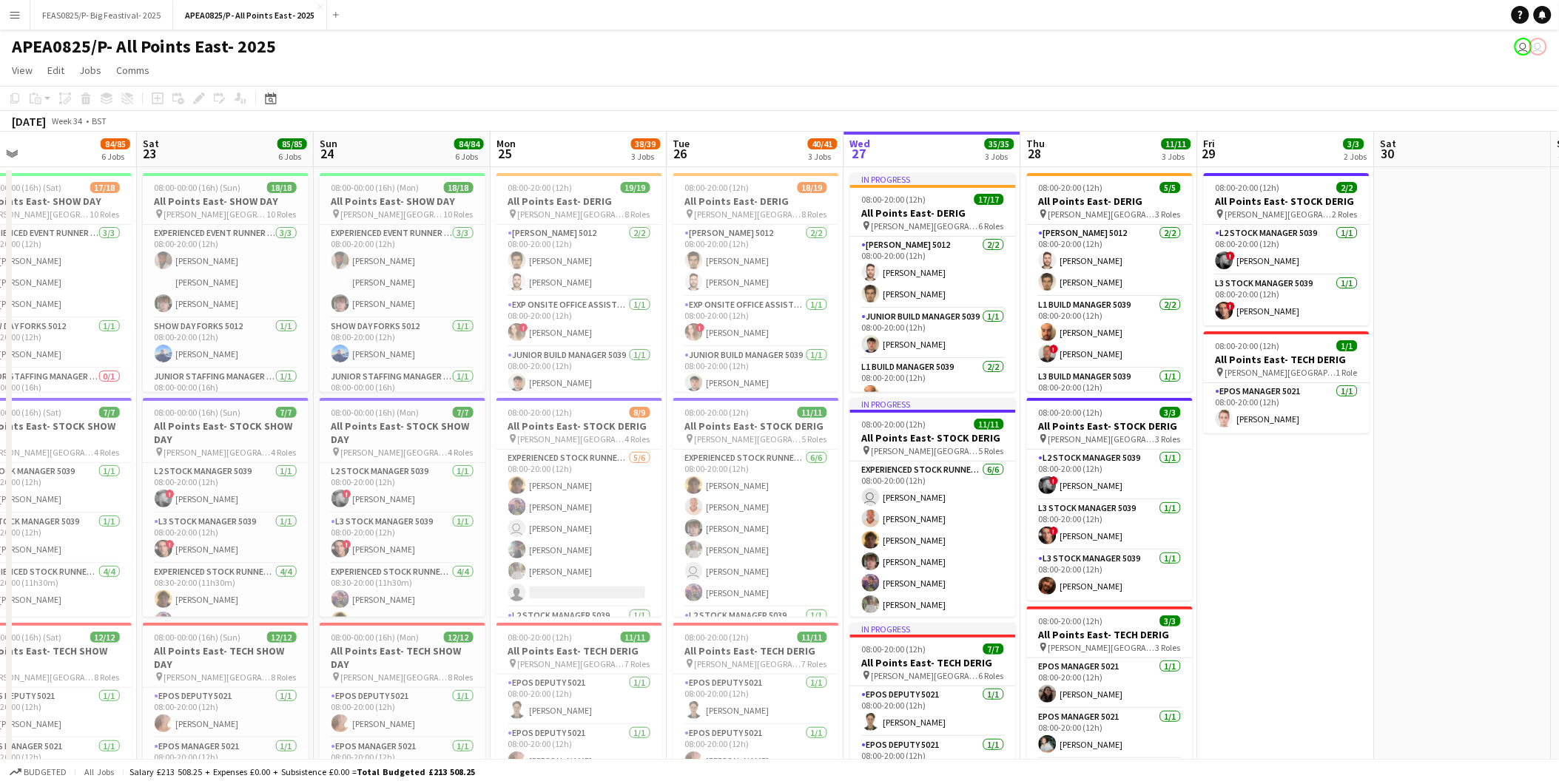
drag, startPoint x: 711, startPoint y: 477, endPoint x: 1366, endPoint y: 472, distance: 655.0
click at [799, 289] on app-card-role "L1 Build Manager 5039 1/2 08:00-20:00 (12h) Chris Burr single-neutral-actions" at bounding box center [756, 269] width 166 height 72
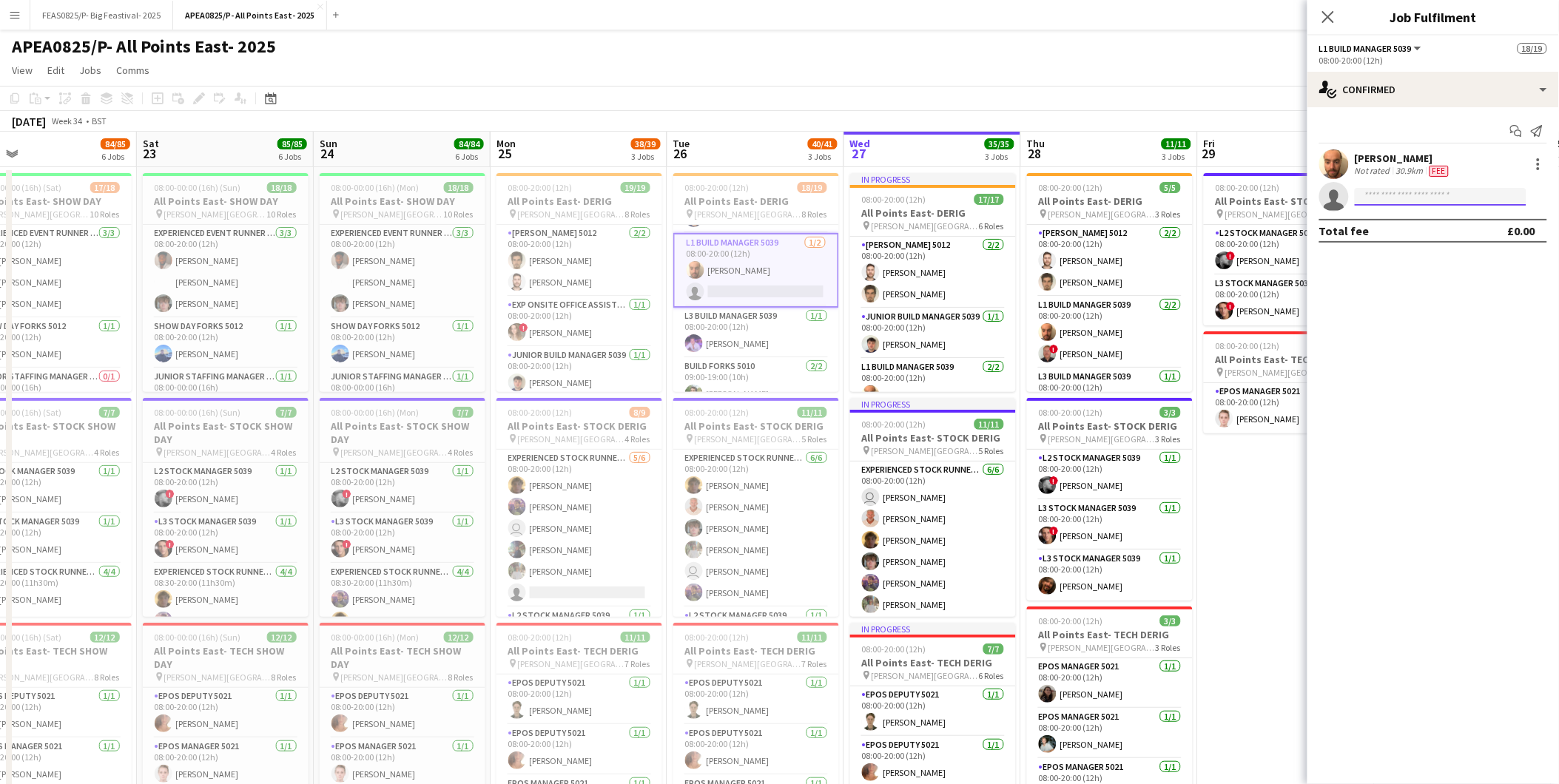
click at [1438, 191] on input at bounding box center [1440, 197] width 171 height 18
type input "****"
click at [1430, 245] on span "[PHONE_NUMBER]" at bounding box center [1440, 242] width 148 height 12
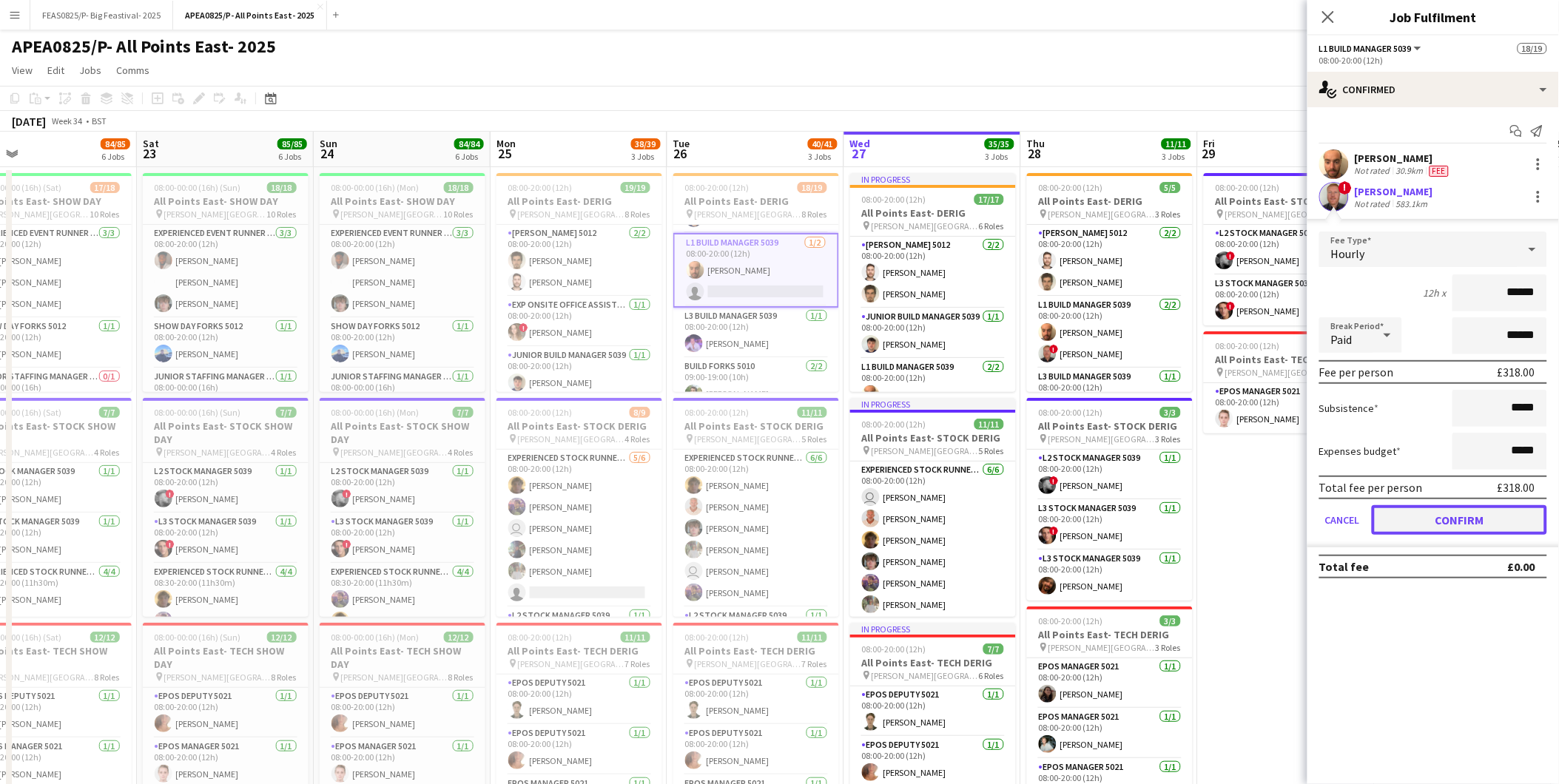
click at [1444, 511] on button "Confirm" at bounding box center [1459, 520] width 176 height 30
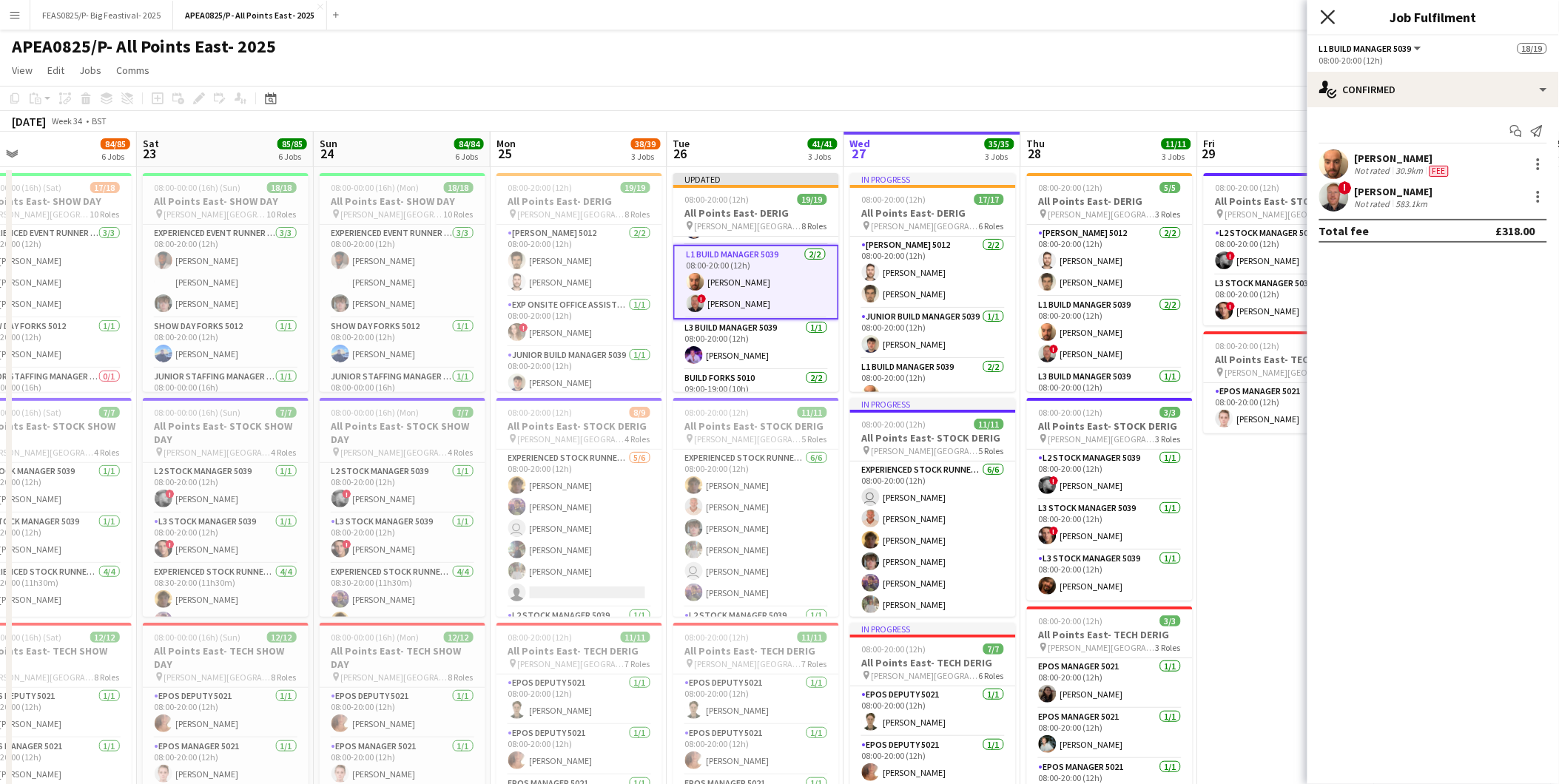
click at [1326, 12] on icon "Close pop-in" at bounding box center [1327, 16] width 14 height 14
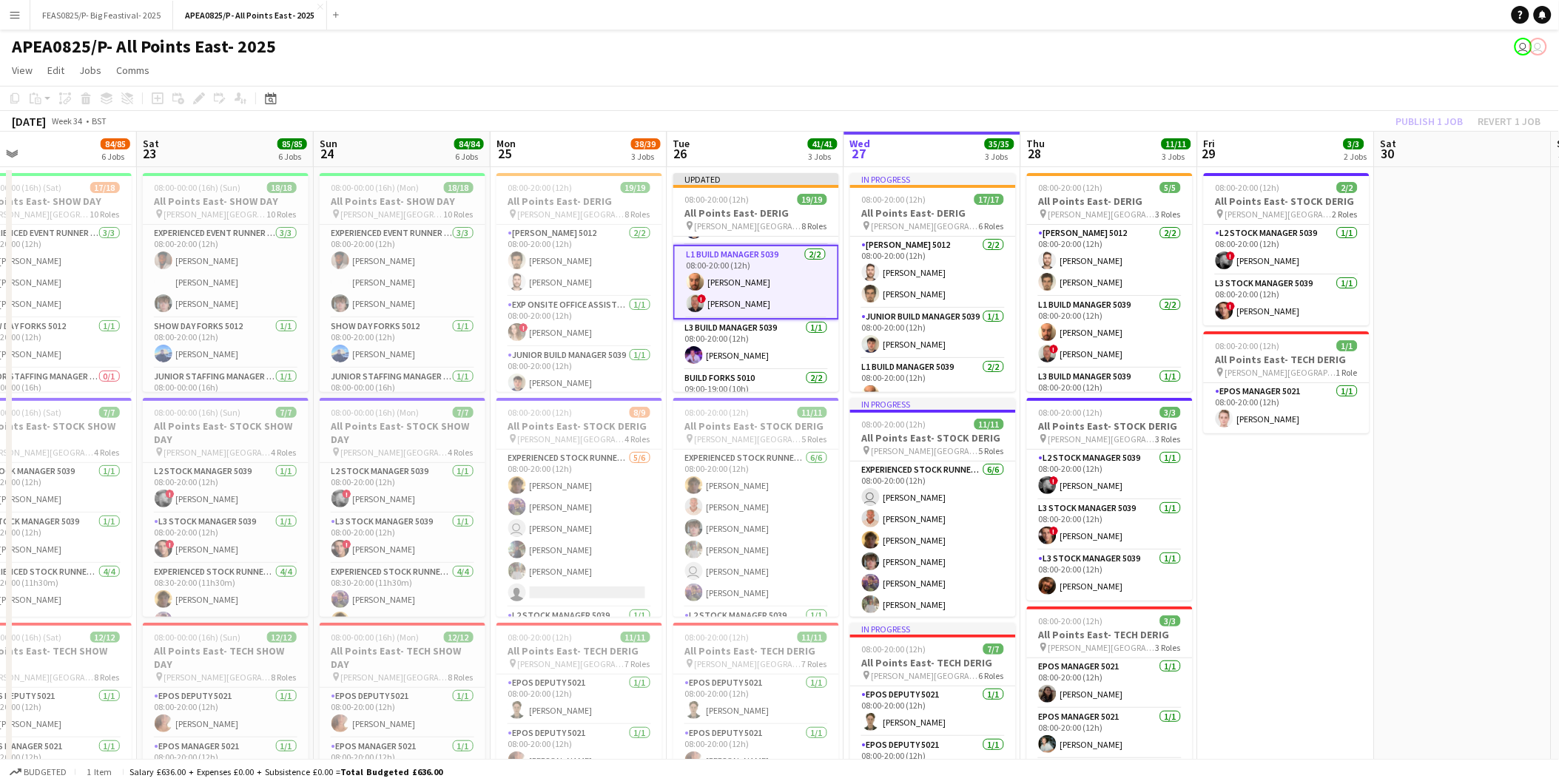
click at [1432, 123] on div "Publish 1 job Revert 1 job" at bounding box center [1468, 120] width 181 height 19
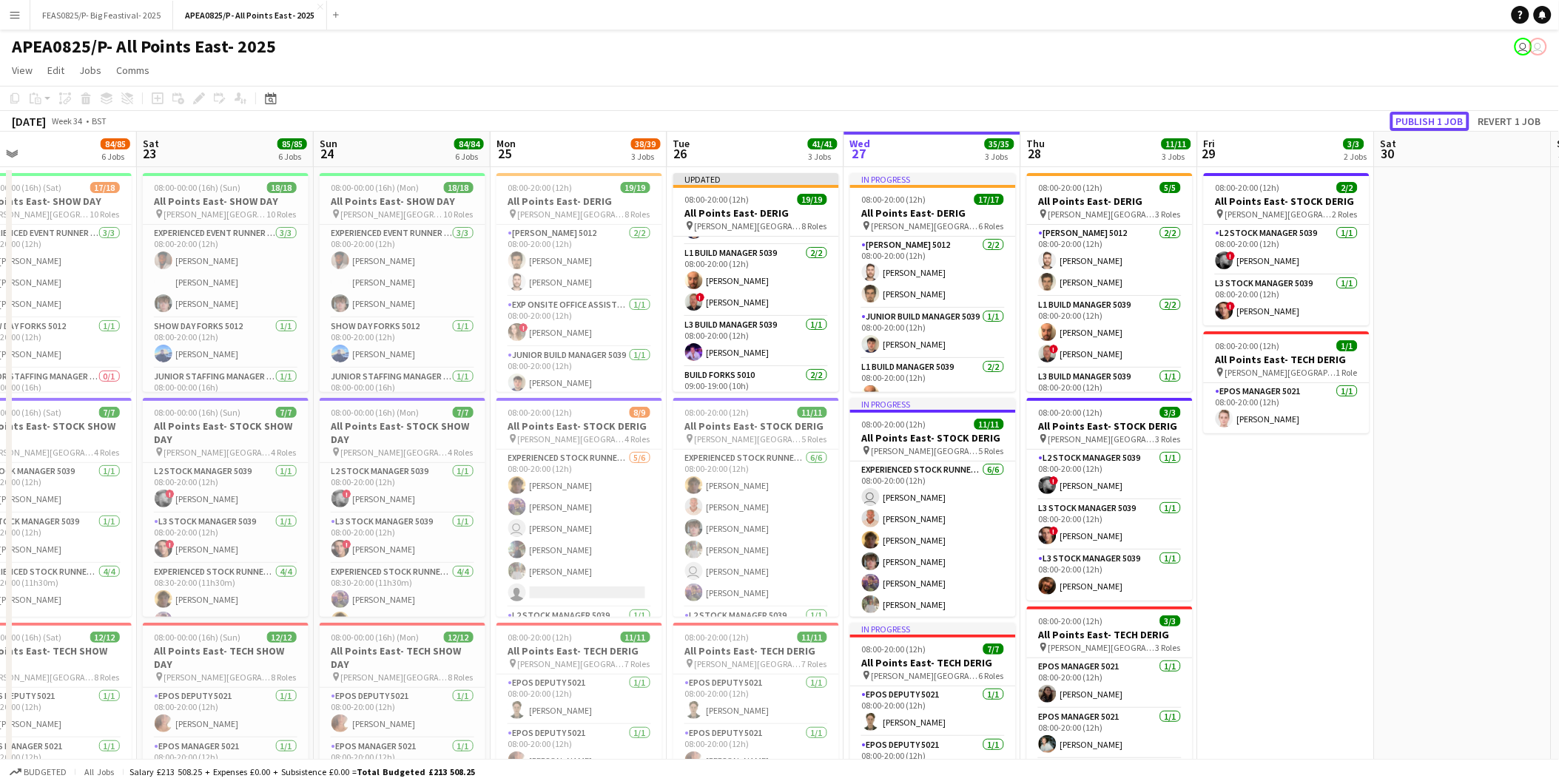
click at [1430, 119] on button "Publish 1 job" at bounding box center [1430, 120] width 79 height 19
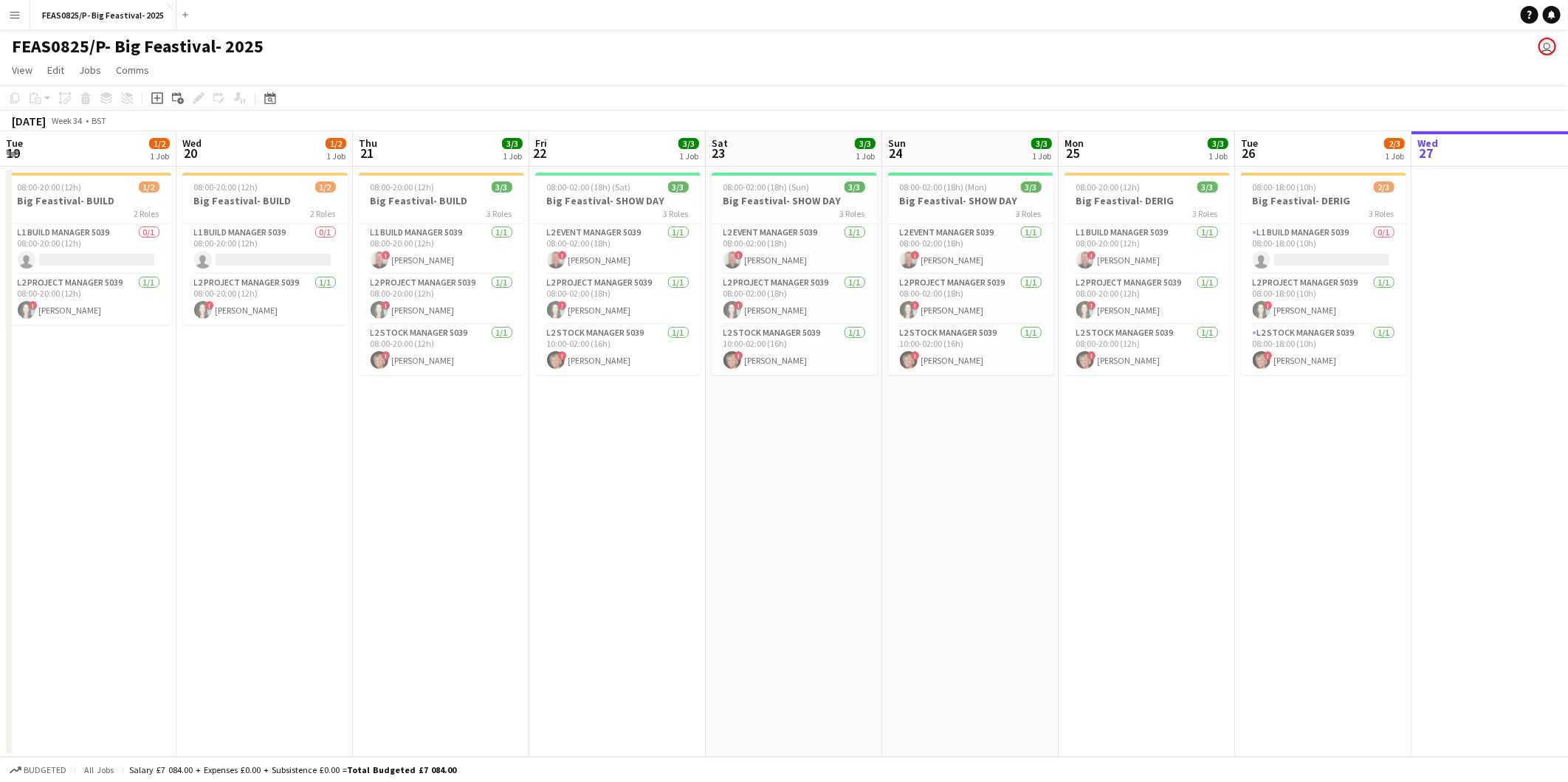
scroll to position [0, 507]
